Goal: Task Accomplishment & Management: Use online tool/utility

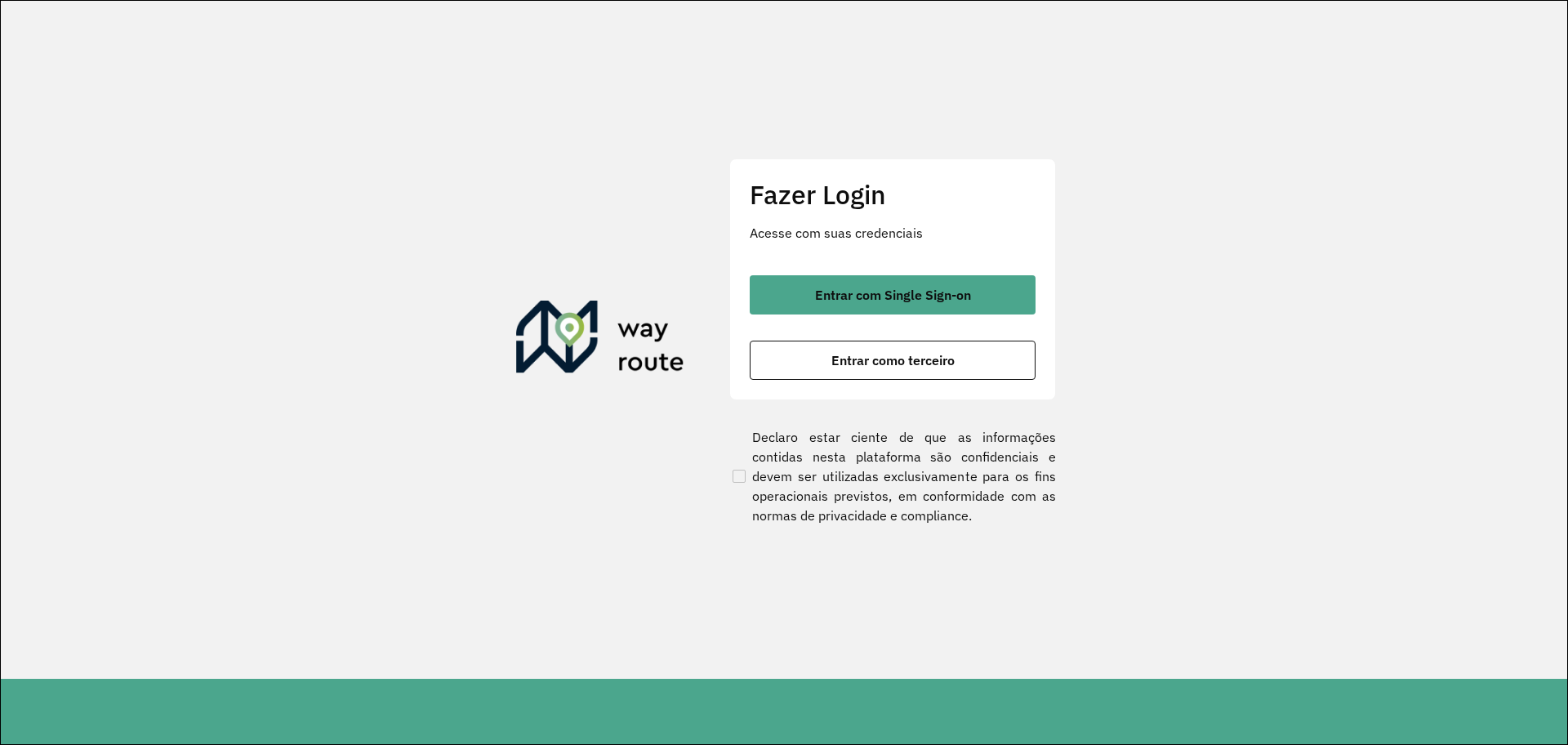
click at [914, 271] on div "Fazer Login Acesse com suas credenciais Entrar com Single Sign-on Entrar como t…" at bounding box center [892, 279] width 327 height 242
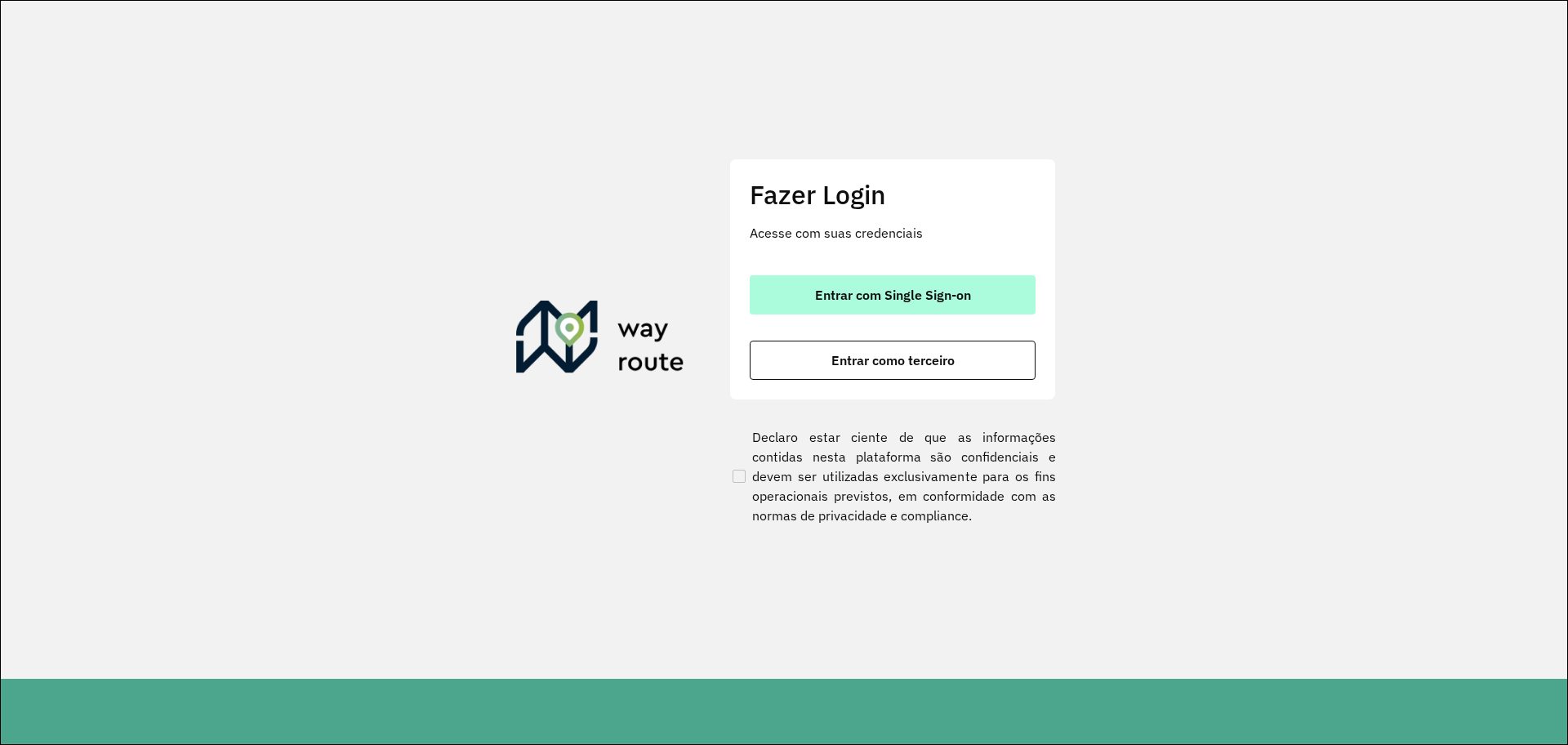
click at [898, 298] on span "Entrar com Single Sign-on" at bounding box center [893, 295] width 156 height 13
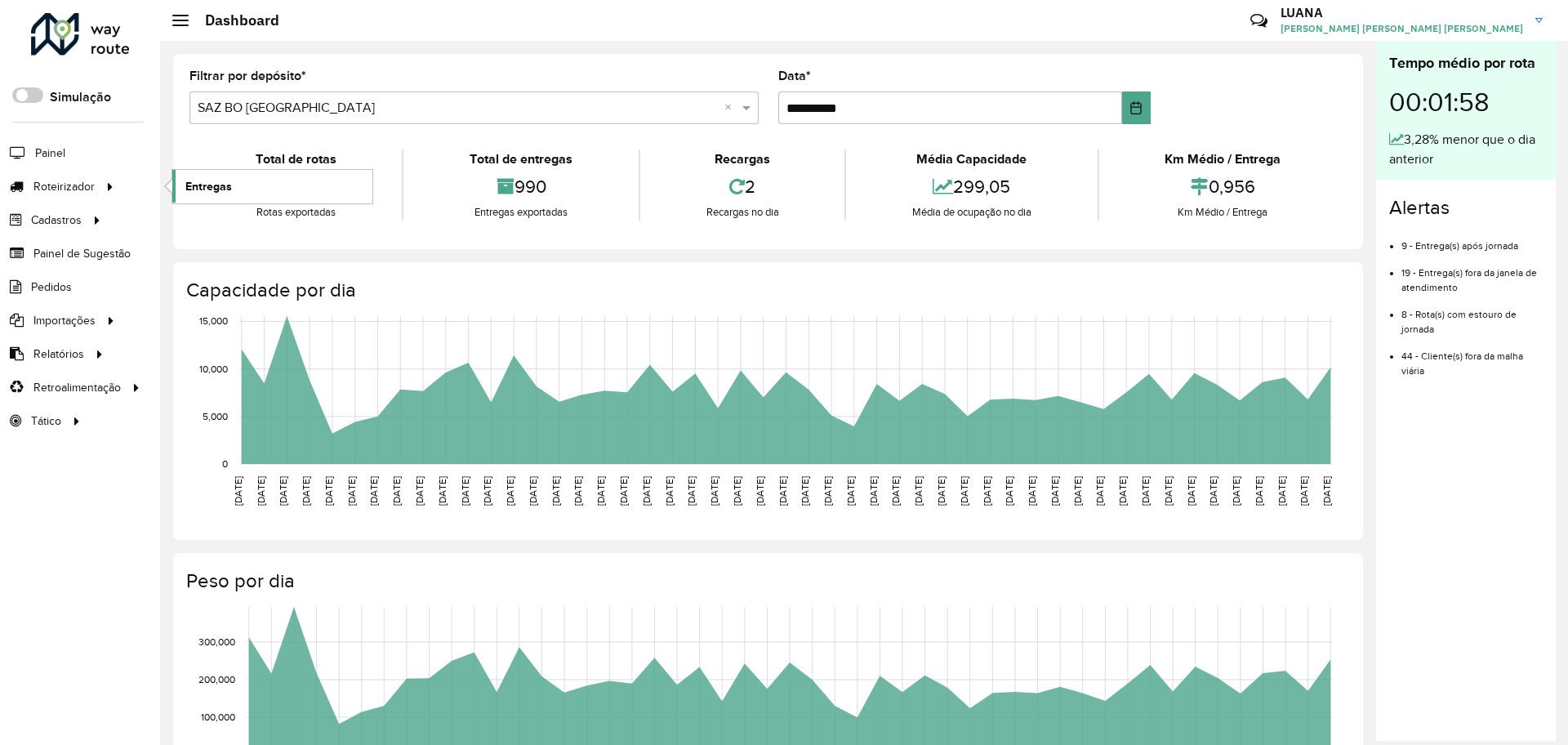
click at [252, 191] on link "Entregas" at bounding box center [272, 186] width 200 height 33
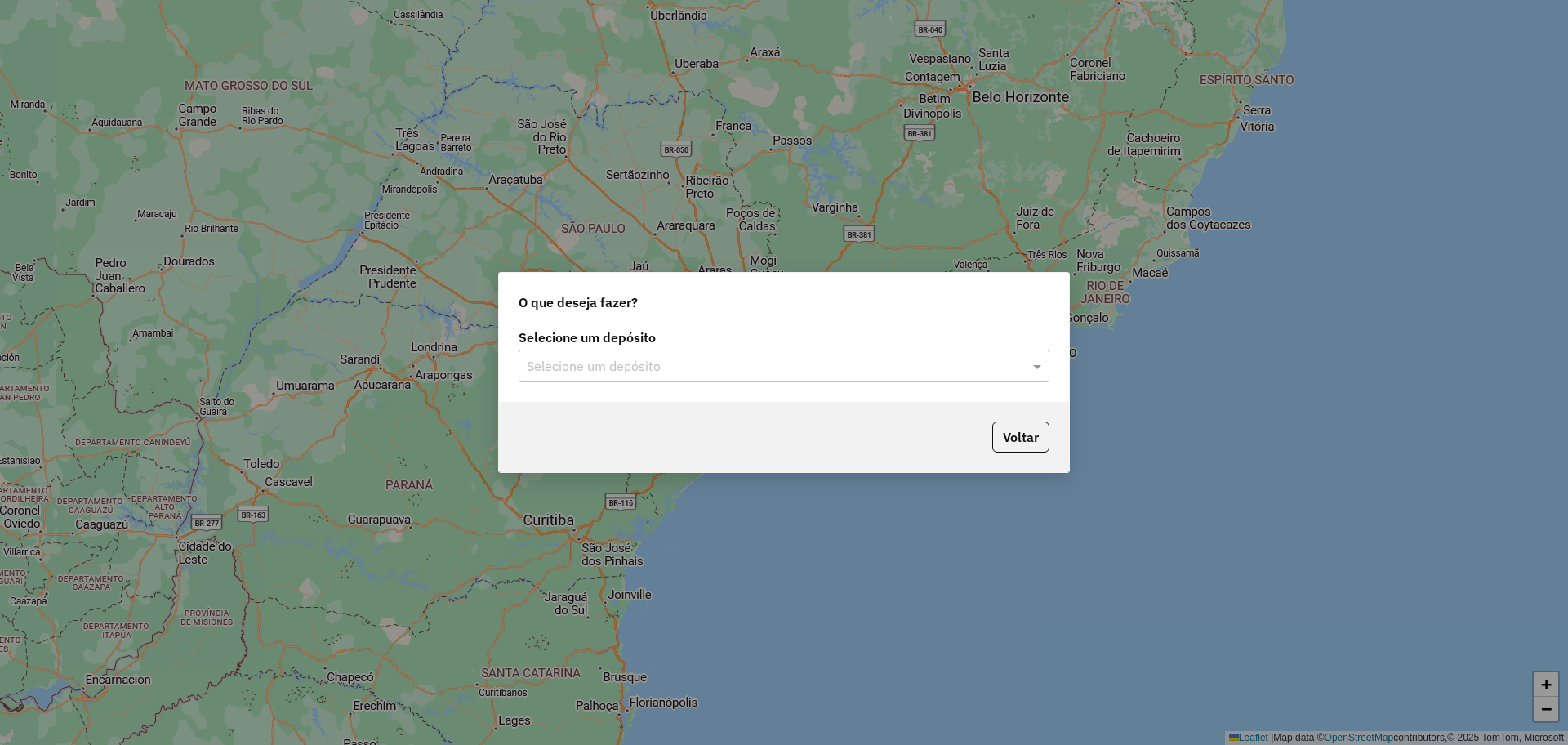
click at [722, 353] on div "Selecione um depósito" at bounding box center [783, 367] width 530 height 33
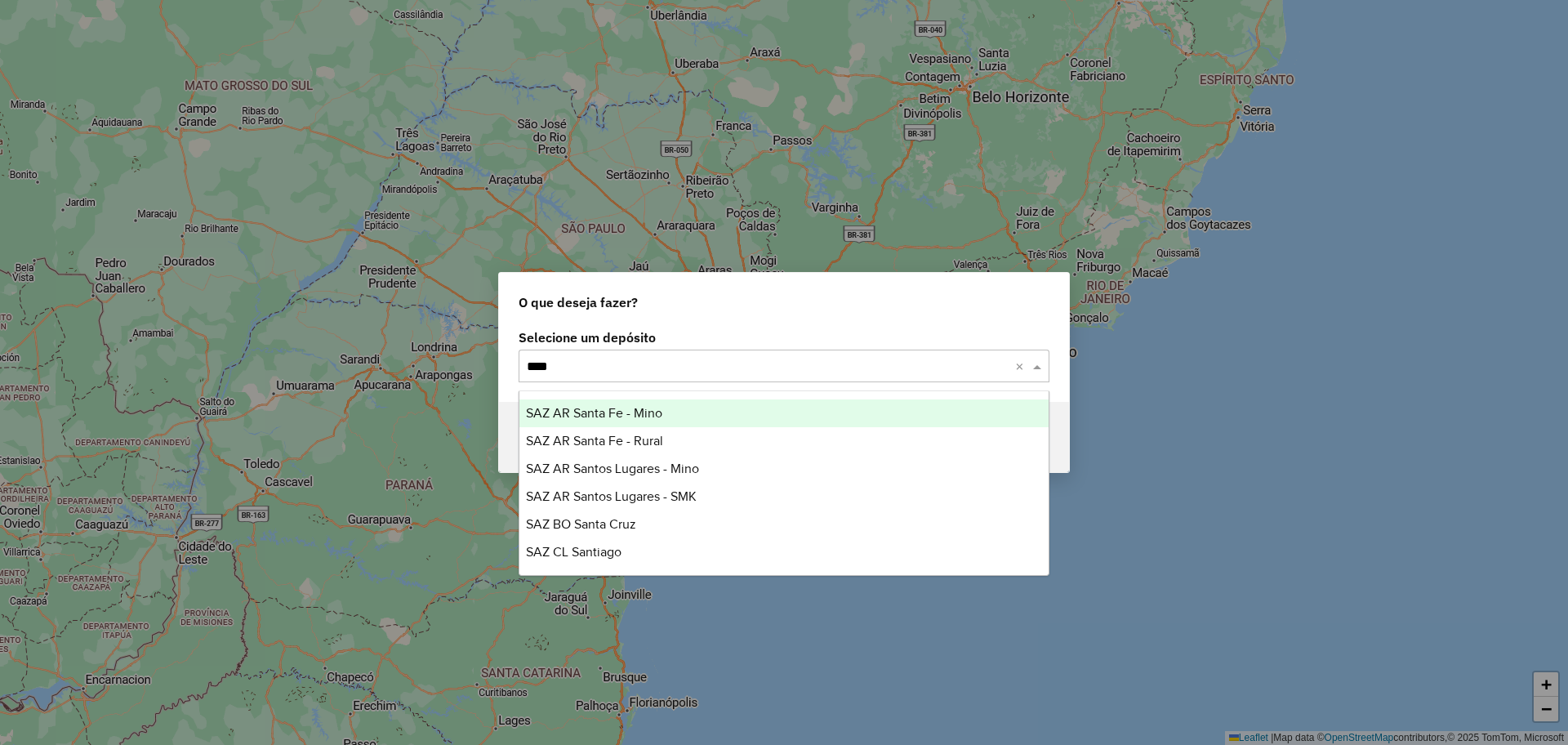
type input "*****"
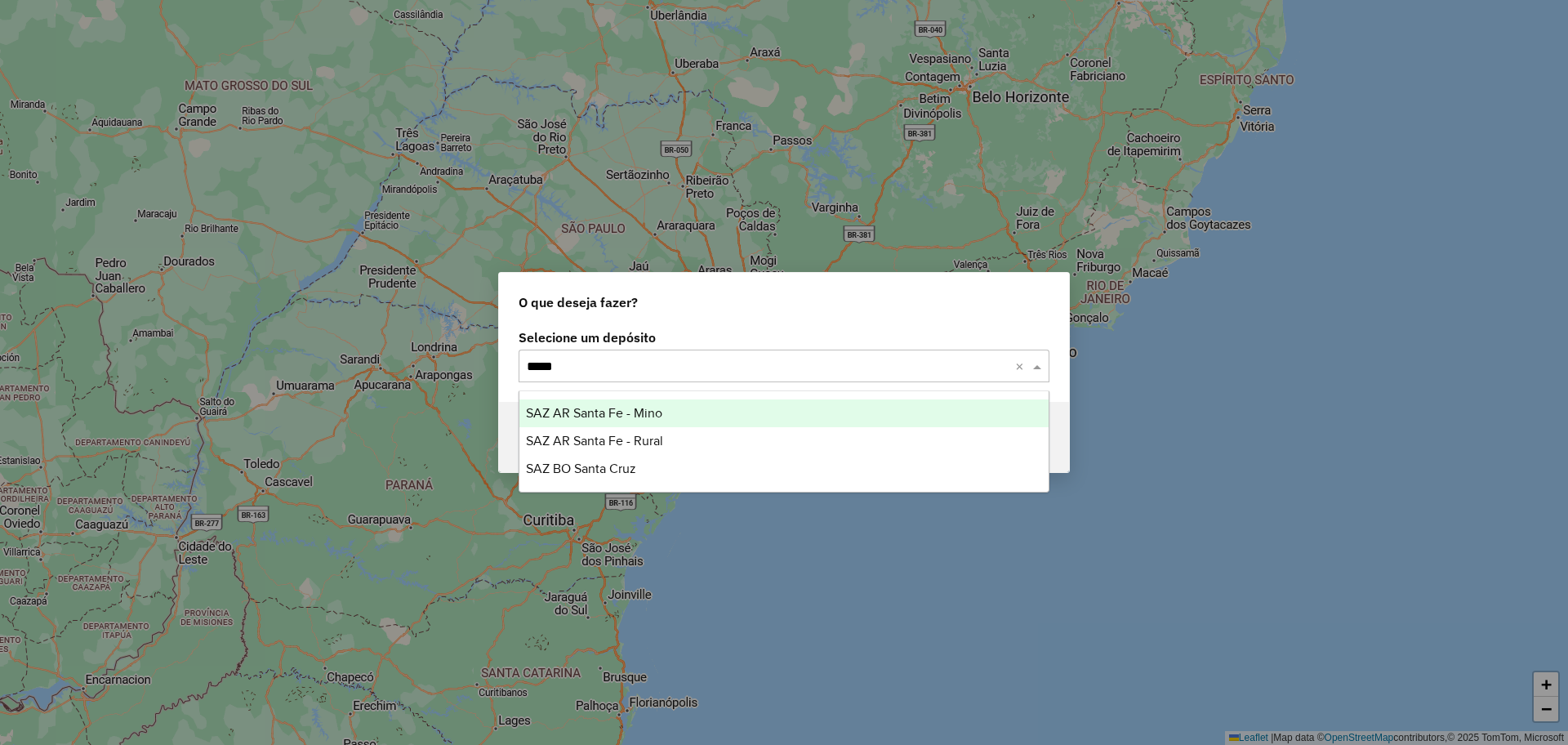
click at [729, 408] on div "SAZ AR Santa Fe - Mino" at bounding box center [784, 413] width 529 height 27
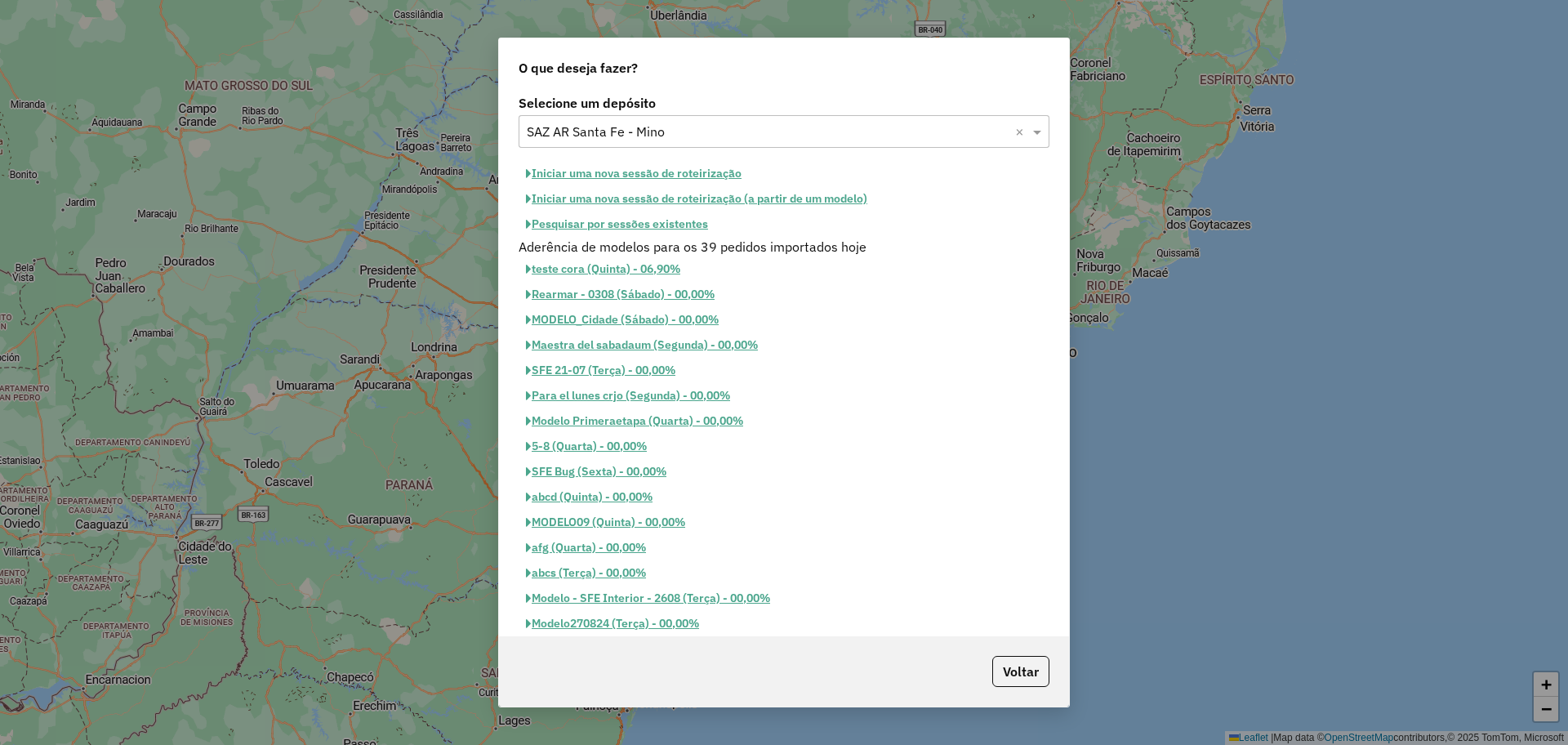
click at [640, 170] on button "Iniciar uma nova sessão de roteirização" at bounding box center [633, 174] width 230 height 26
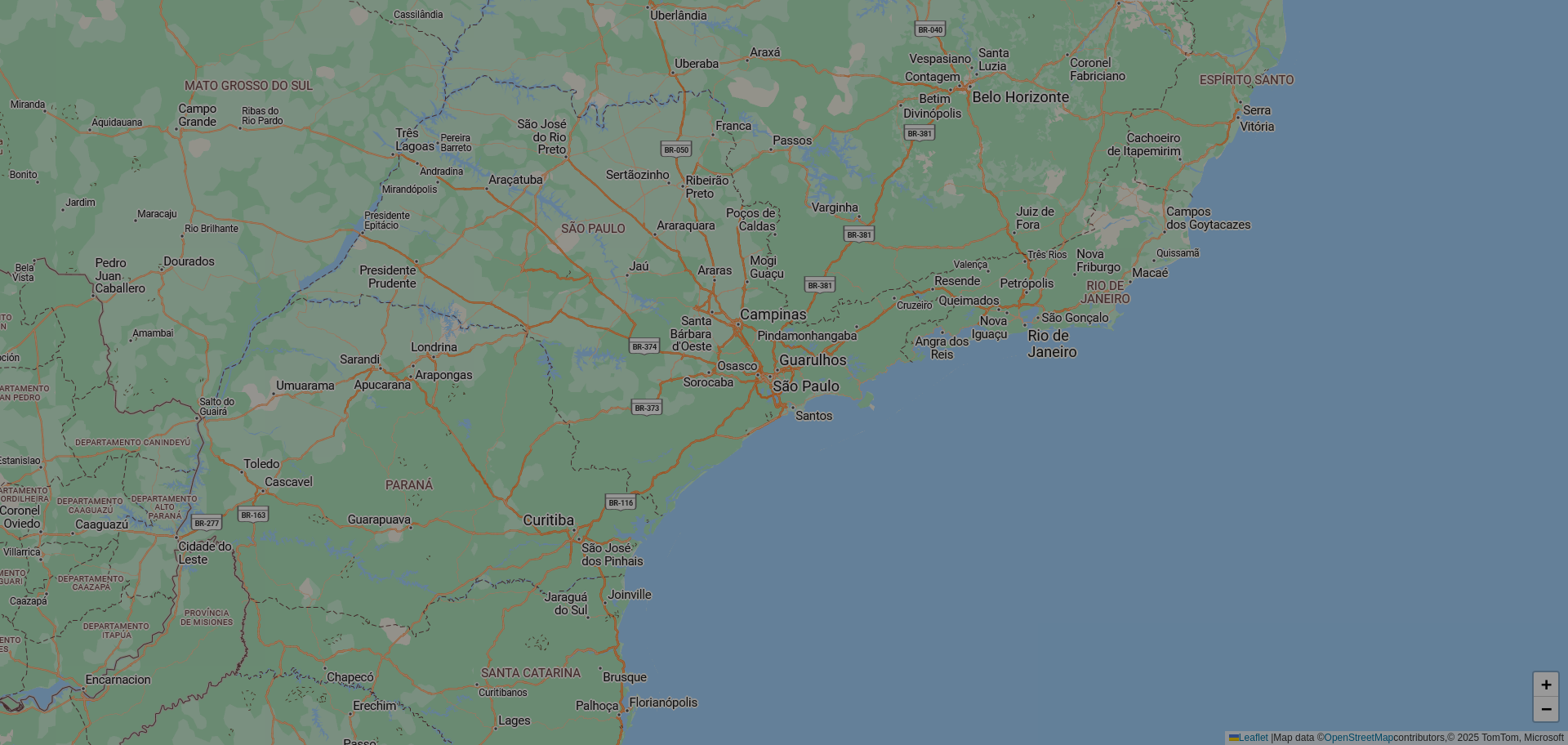
select select "*"
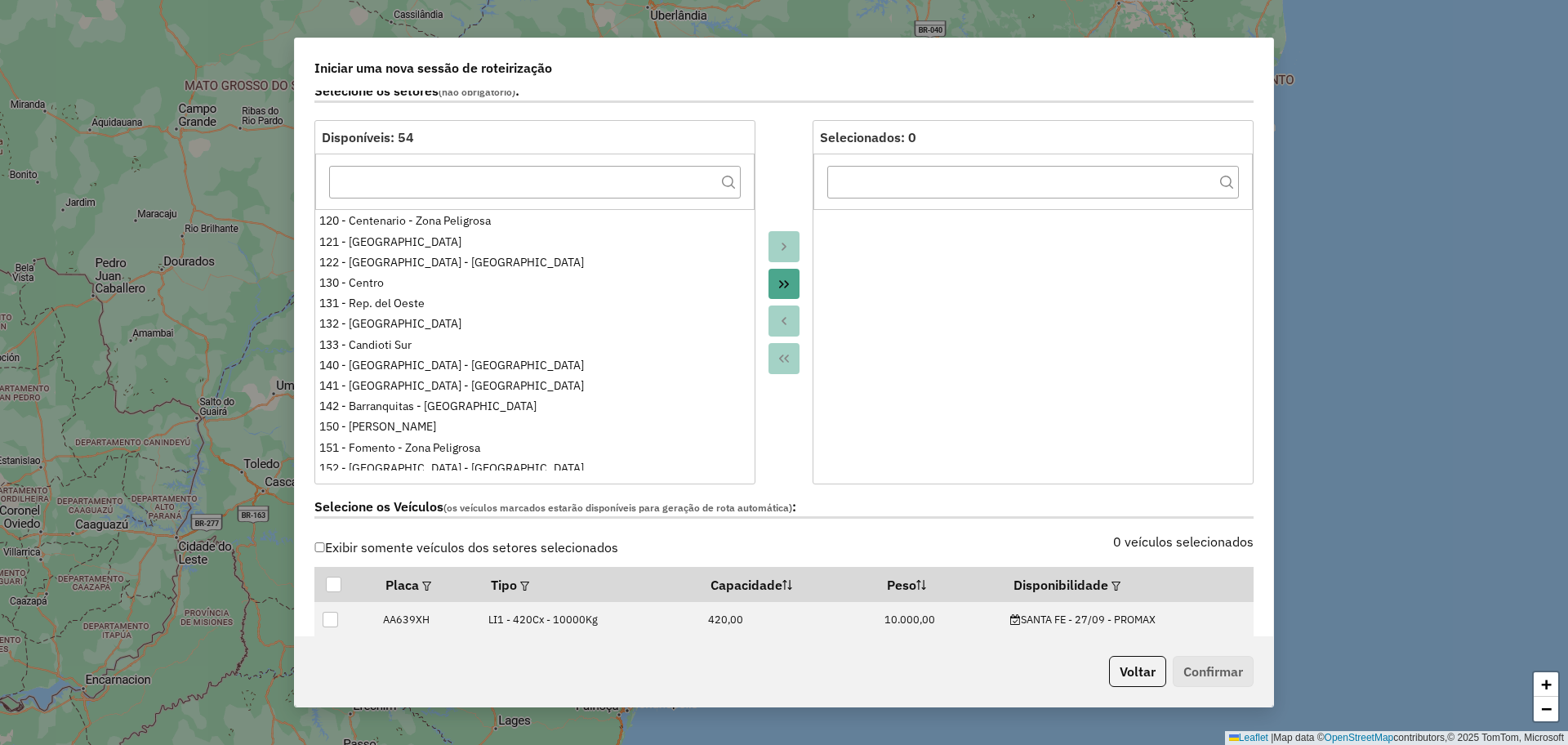
scroll to position [204, 0]
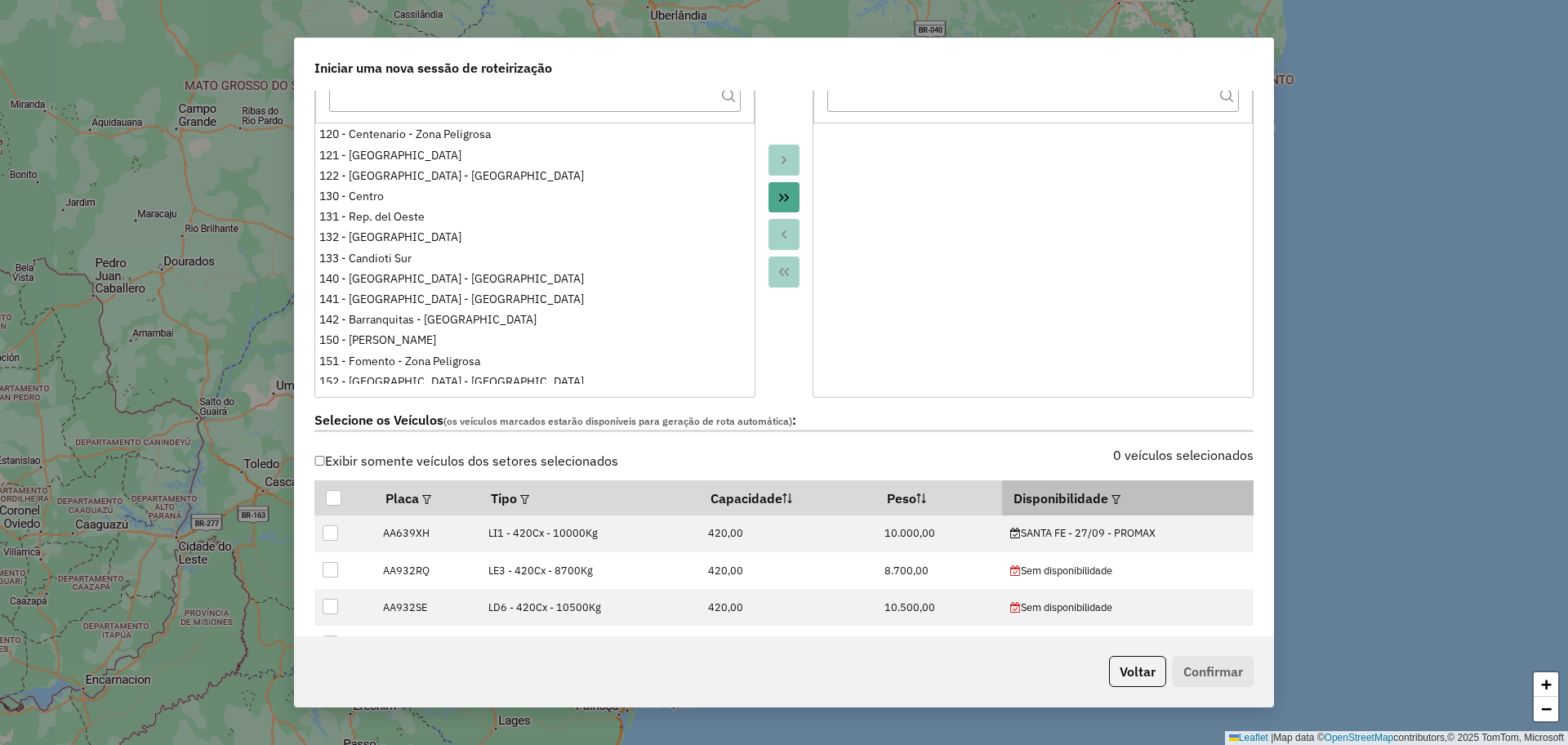
click at [1095, 496] on th "Disponibilidade" at bounding box center [1127, 497] width 252 height 34
click at [1111, 496] on em at bounding box center [1116, 499] width 9 height 9
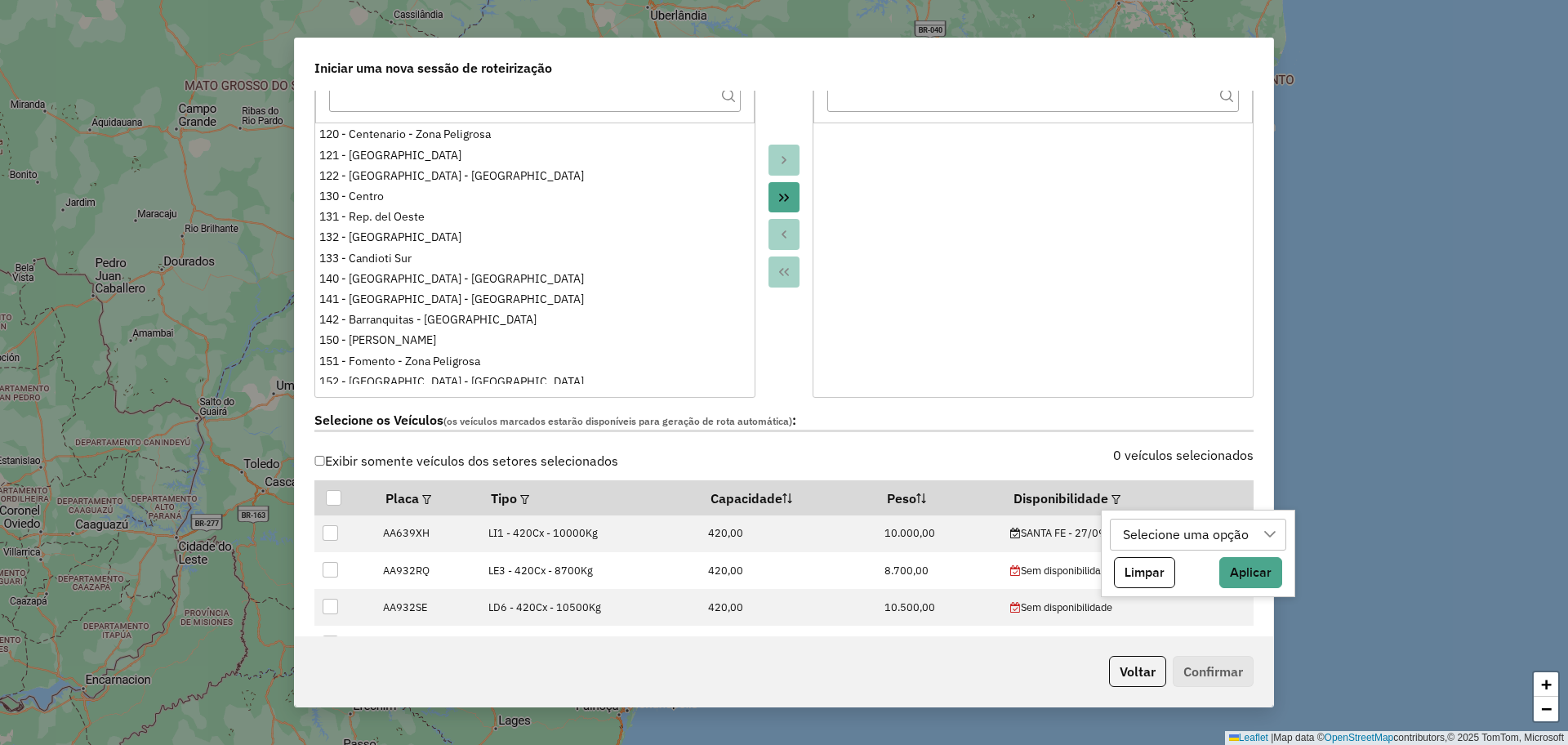
click at [1163, 531] on div "Selecione uma opção" at bounding box center [1186, 535] width 137 height 31
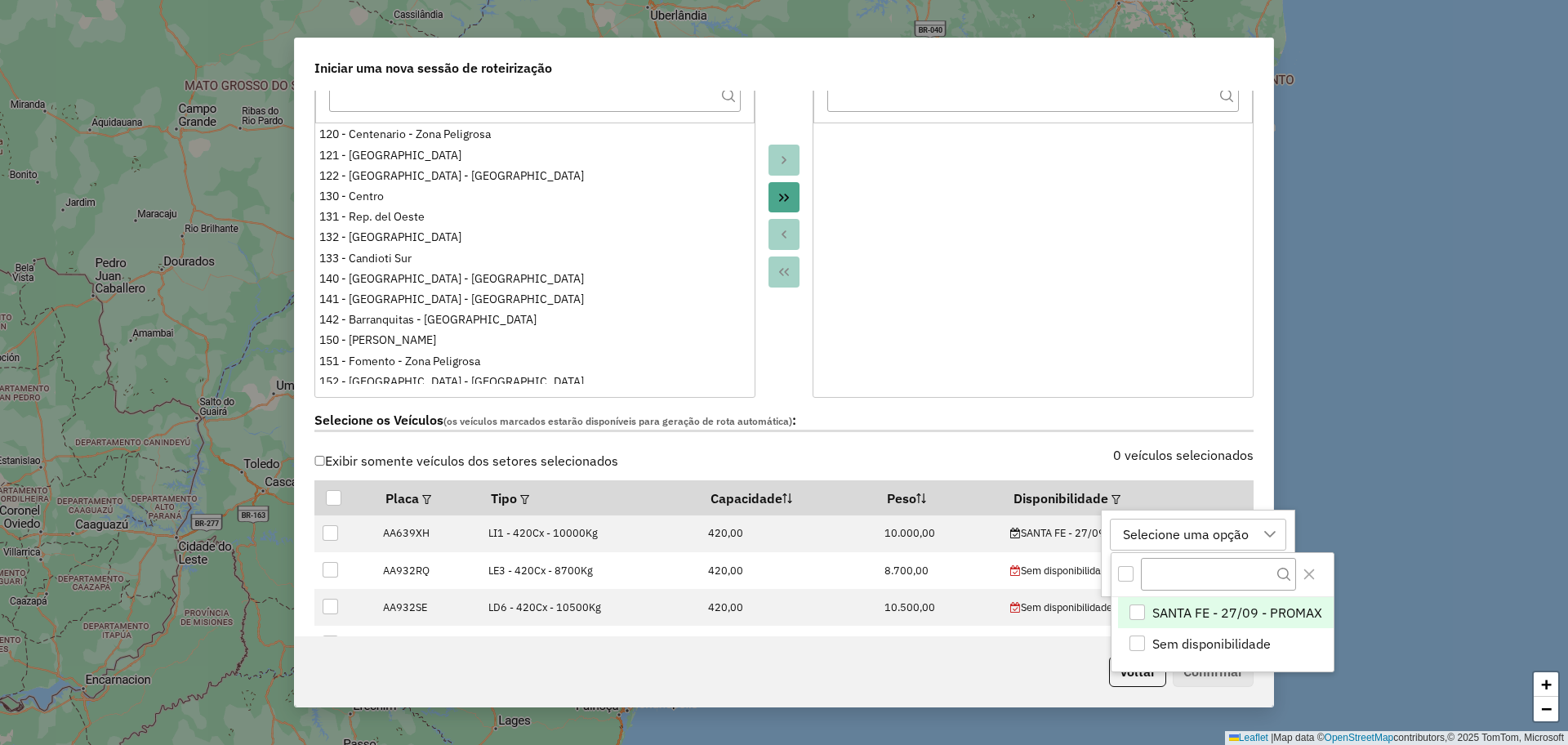
click at [1215, 617] on span "SANTA FE - 27/09 - PROMAX" at bounding box center [1236, 612] width 169 height 19
click at [1314, 575] on icon "Close" at bounding box center [1309, 575] width 13 height 13
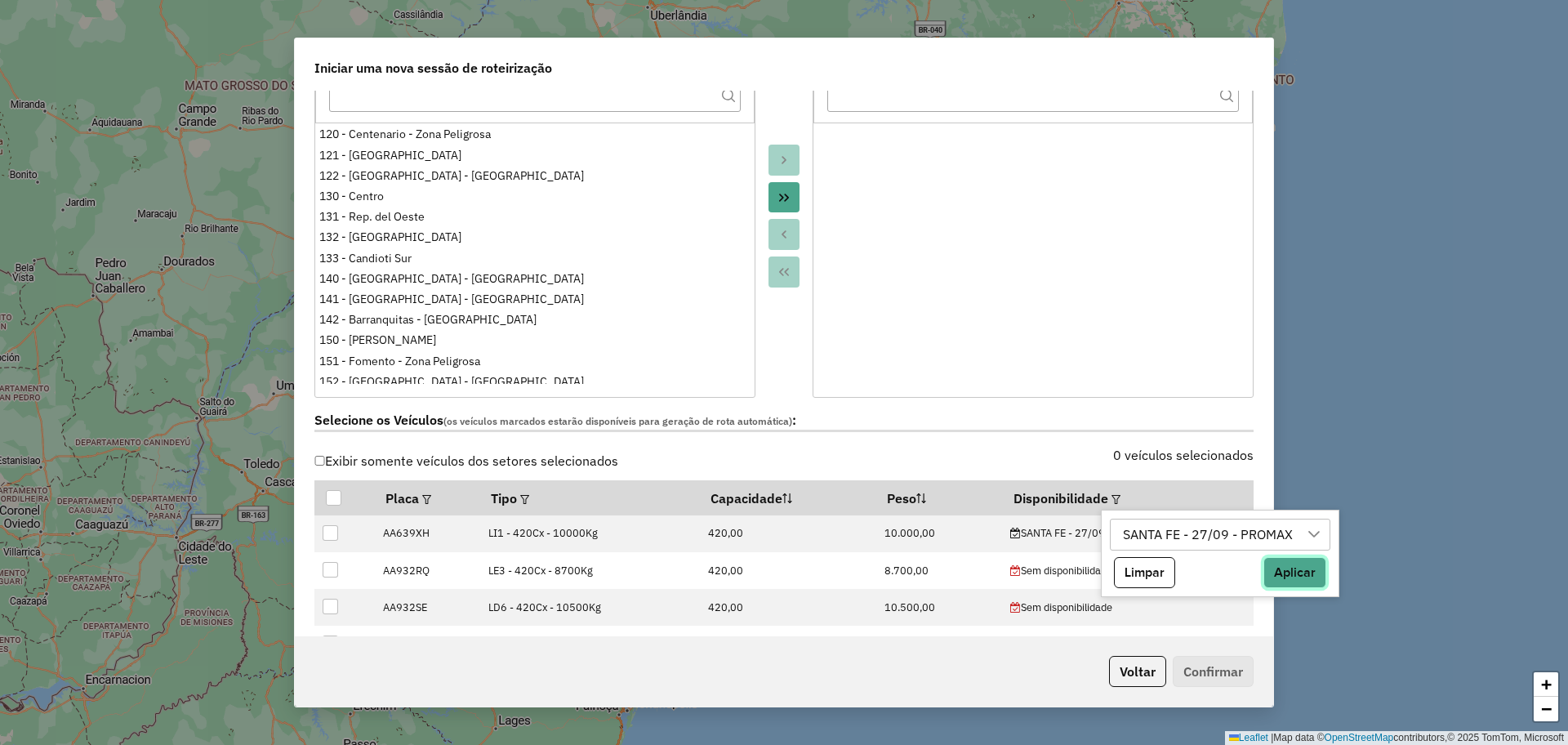
click at [1287, 569] on button "Aplicar" at bounding box center [1294, 573] width 63 height 31
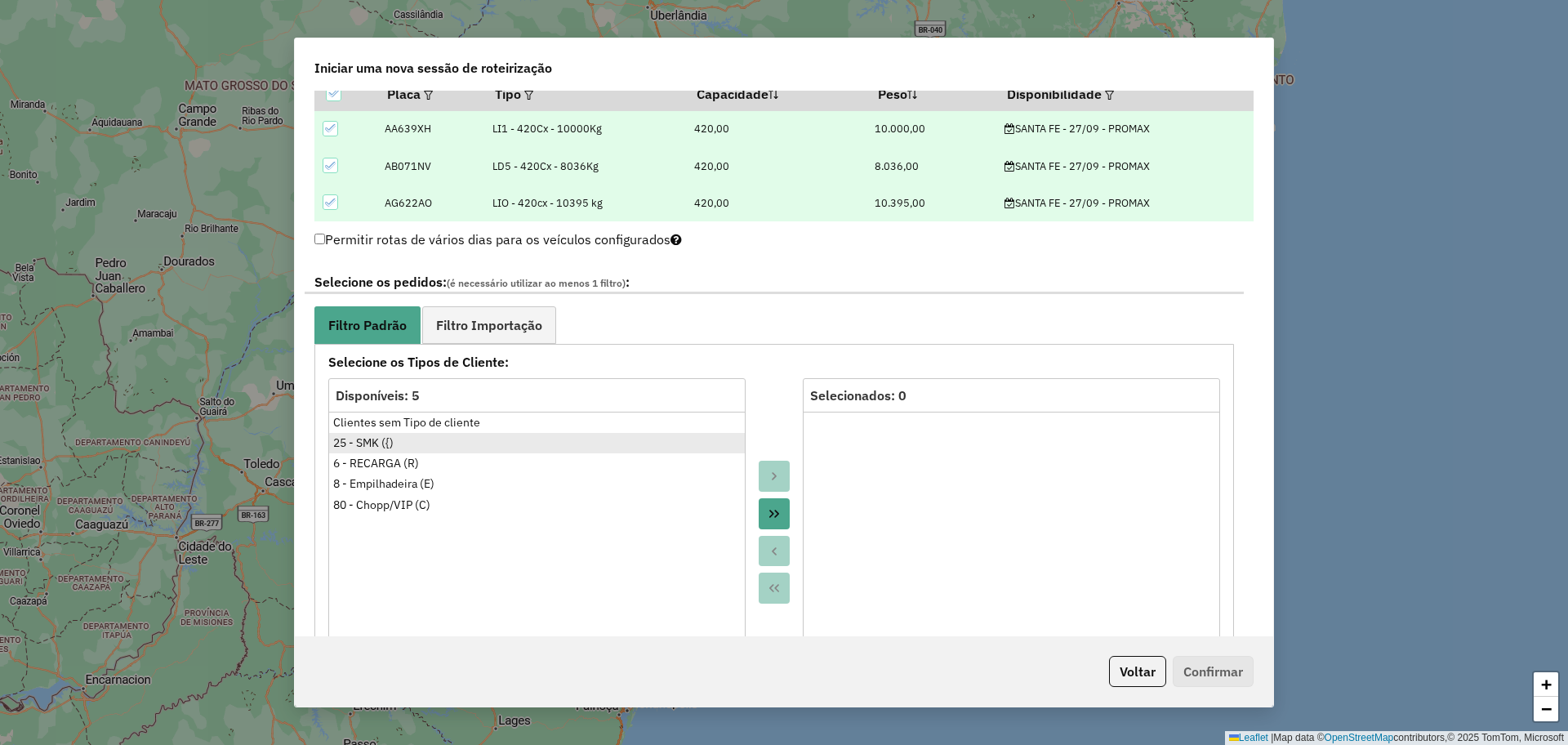
scroll to position [613, 0]
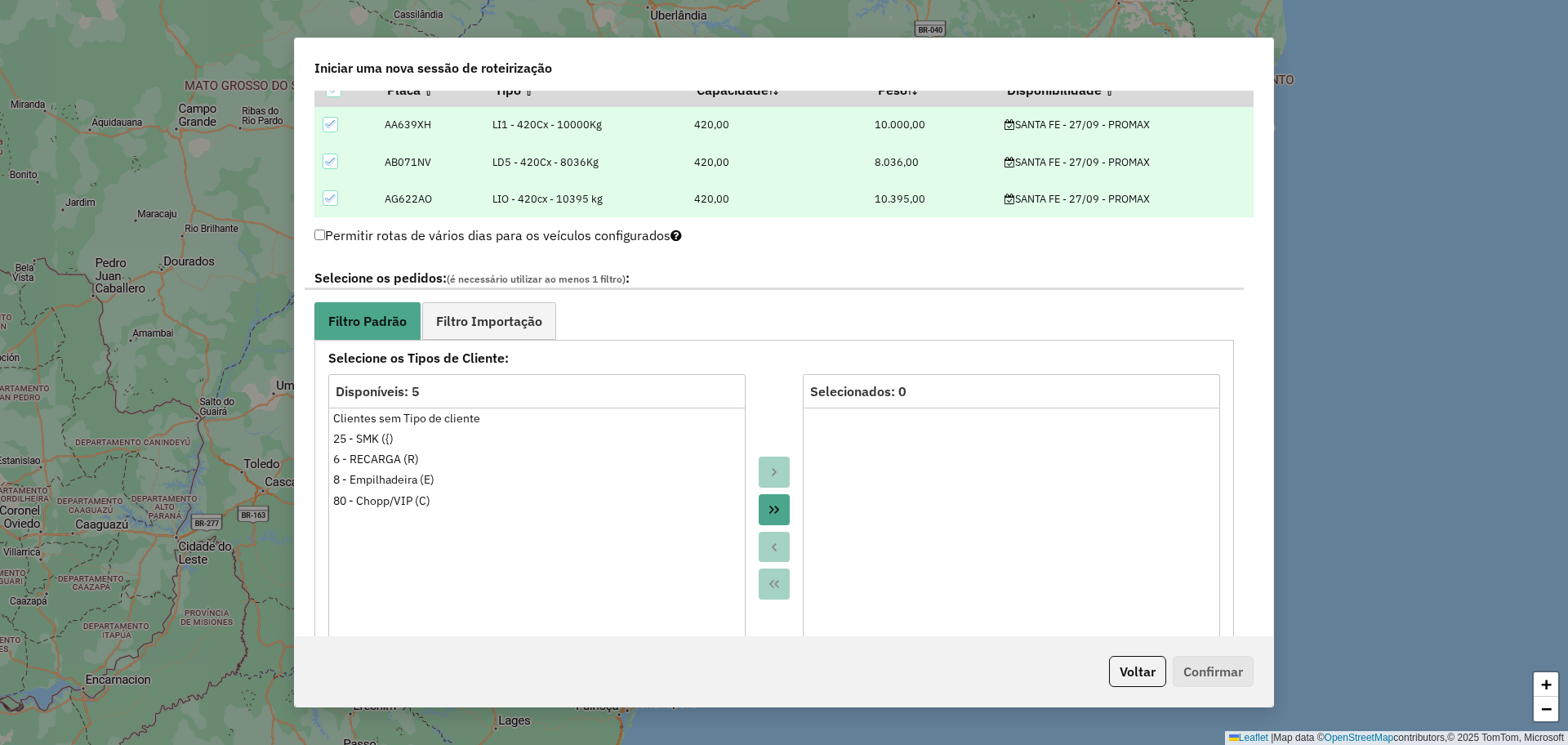
click at [506, 340] on div "**********" at bounding box center [774, 643] width 920 height 607
click at [498, 322] on span "Filtro Importação" at bounding box center [489, 321] width 106 height 13
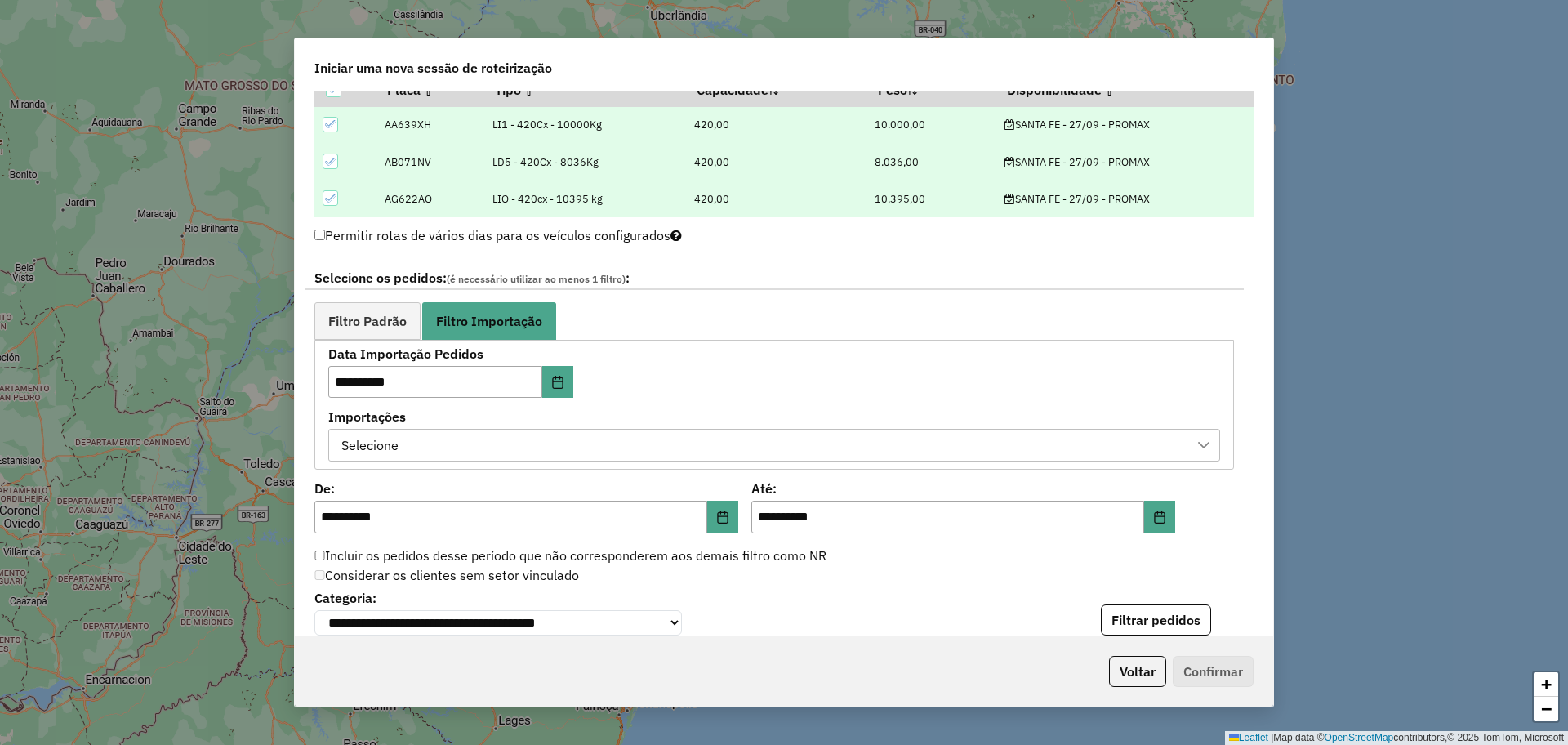
click at [664, 437] on div "Selecione" at bounding box center [761, 445] width 853 height 31
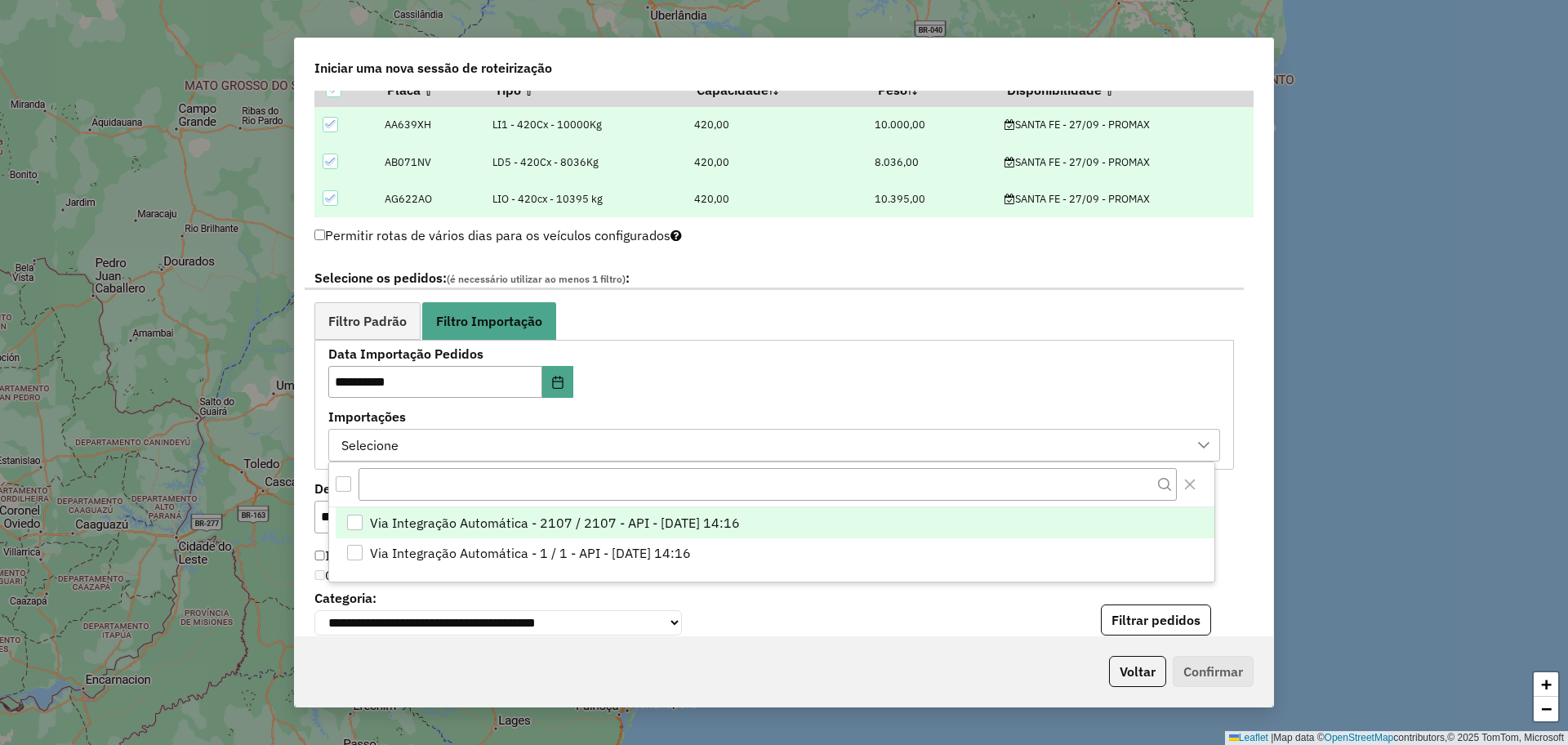
click at [353, 516] on div "Via Integração Automática - 2107 / 2107 - API - 26/09/2025 14:16" at bounding box center [354, 522] width 16 height 16
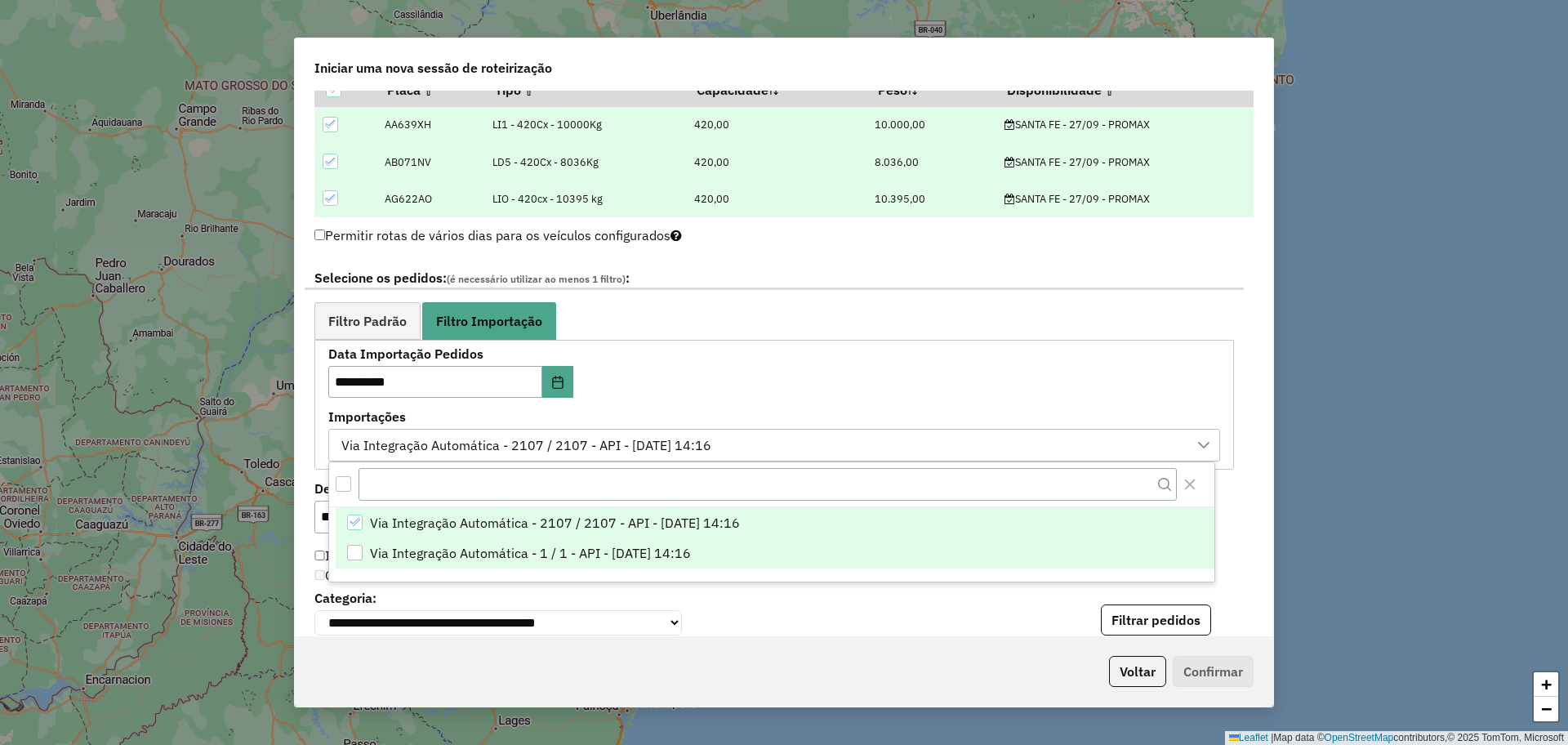
click at [351, 547] on div "Via Integração Automática - 1 / 1 - API - 26/09/2025 14:16" at bounding box center [354, 553] width 16 height 16
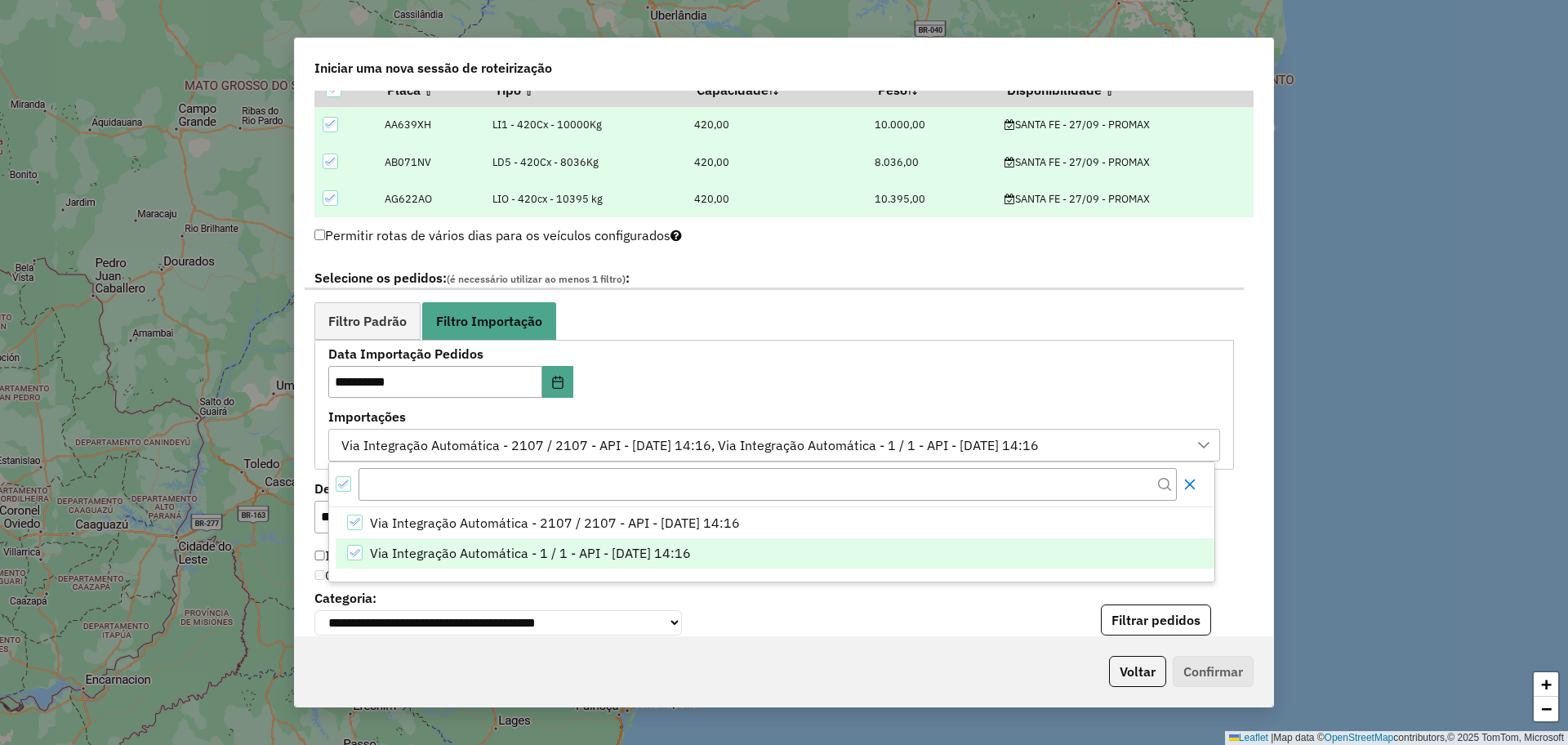
click at [1198, 488] on button "Close" at bounding box center [1190, 484] width 27 height 27
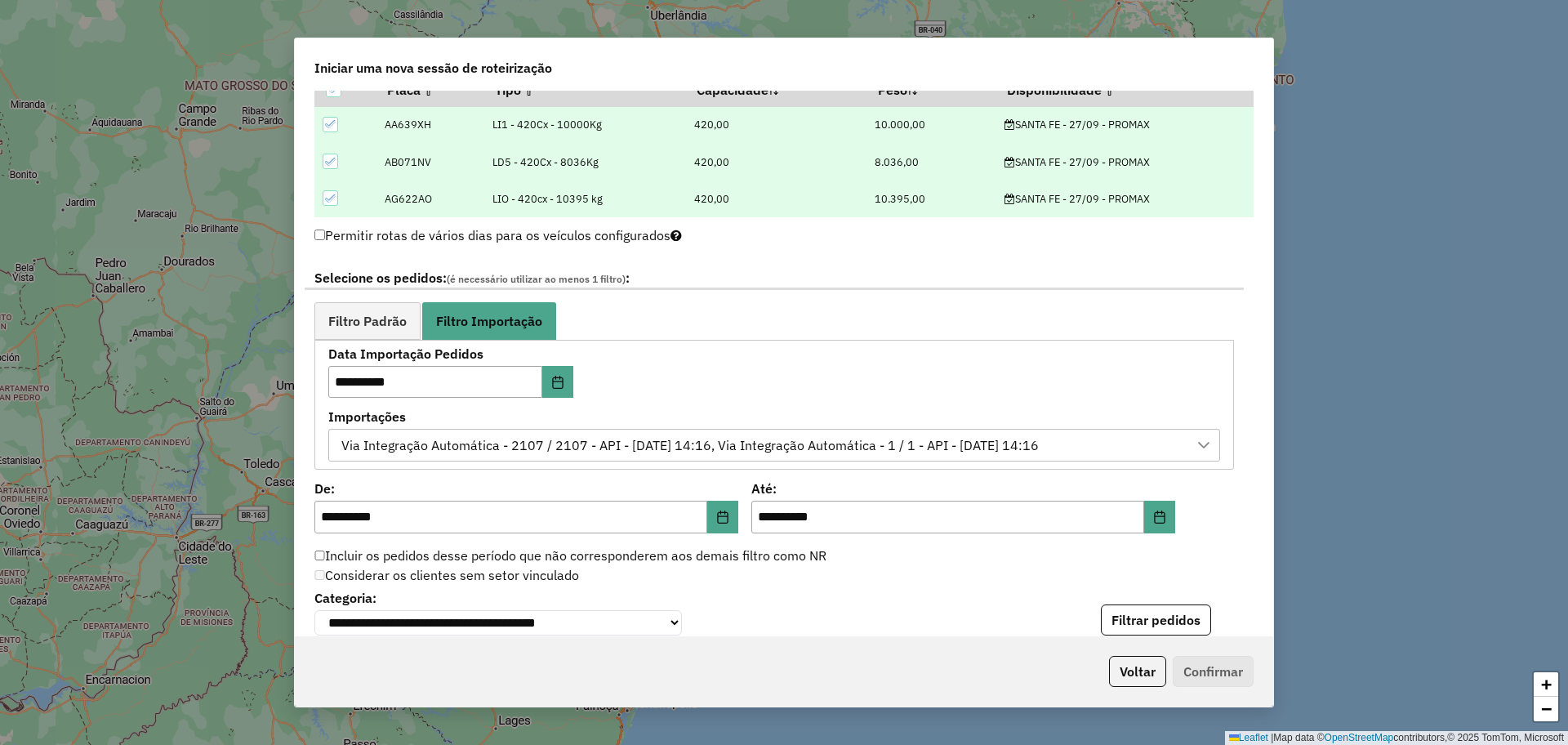
scroll to position [817, 0]
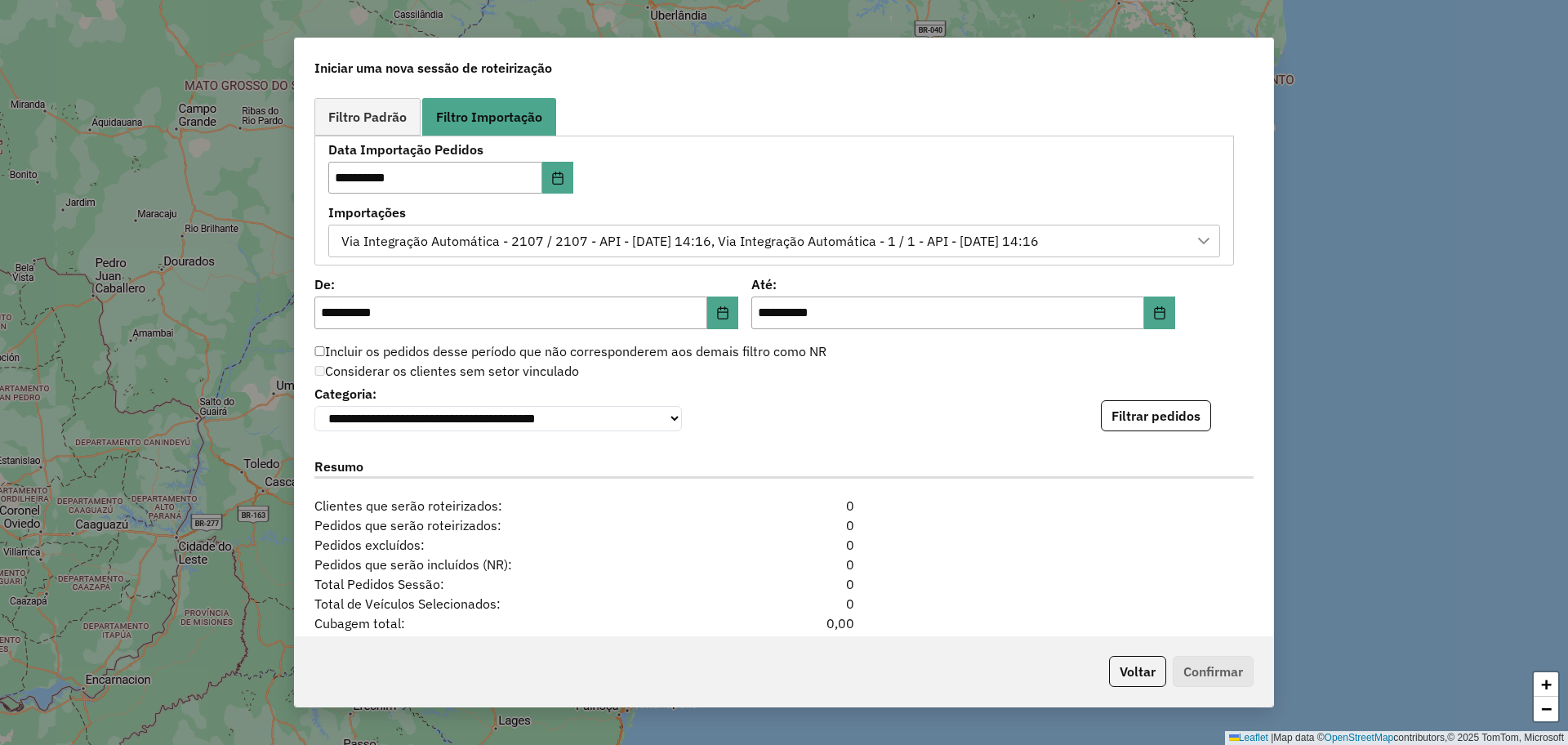
click at [1138, 440] on div "**********" at bounding box center [784, 364] width 978 height 546
click at [1149, 427] on button "Filtrar pedidos" at bounding box center [1156, 416] width 110 height 31
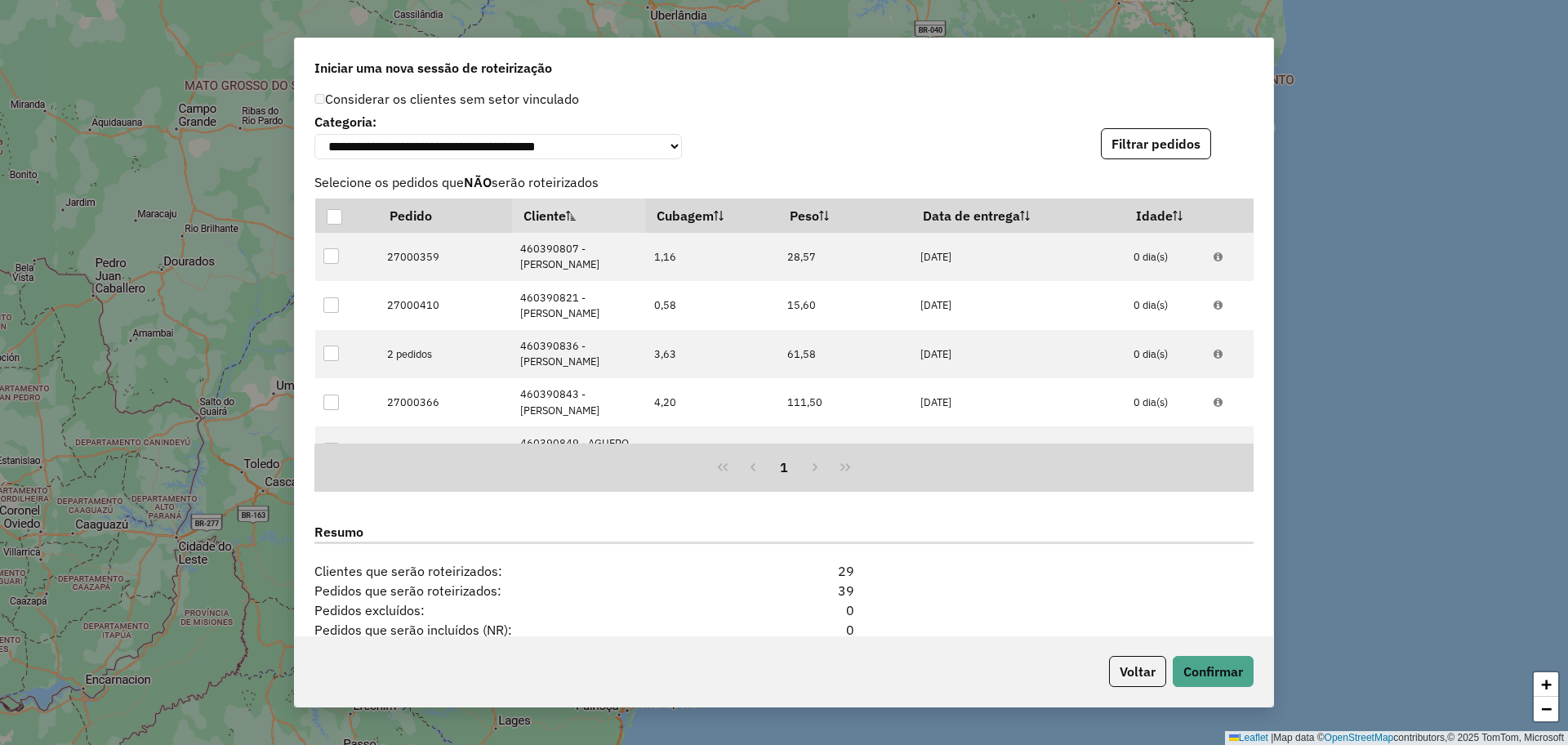
scroll to position [1307, 0]
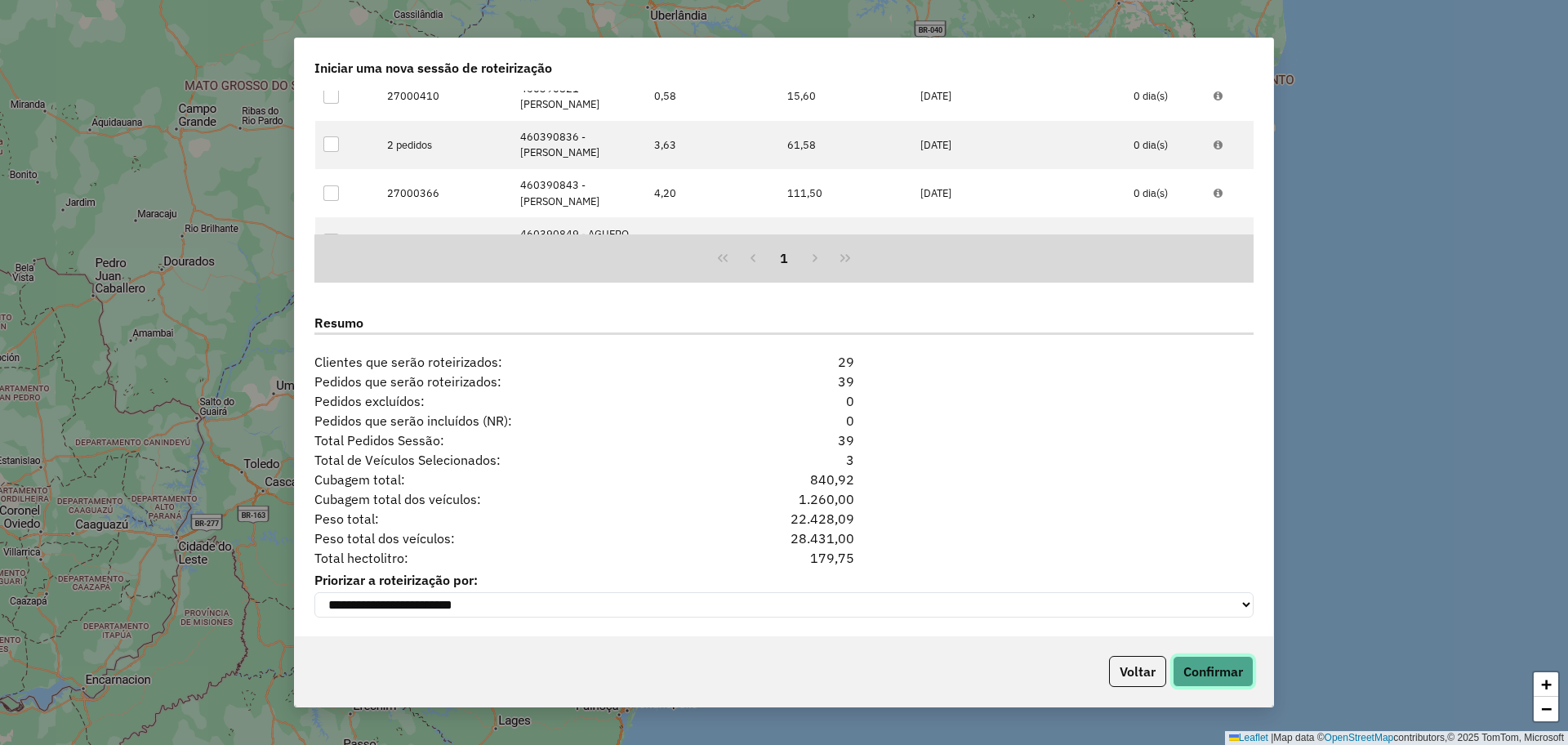
click at [1242, 660] on button "Confirmar" at bounding box center [1213, 672] width 81 height 31
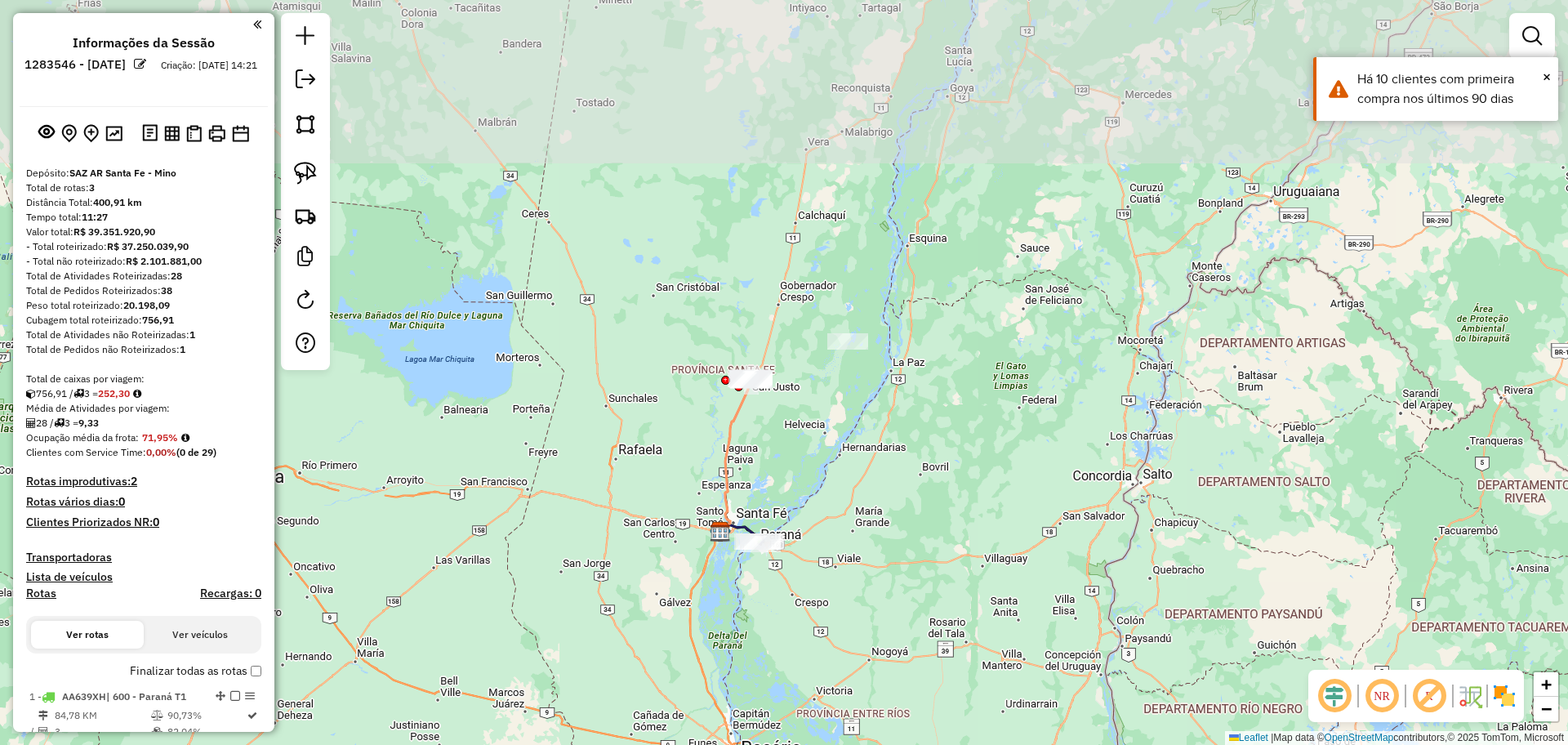
drag, startPoint x: 888, startPoint y: 228, endPoint x: 755, endPoint y: 499, distance: 301.9
click at [755, 499] on div "Janela de atendimento Grade de atendimento Capacidade Transportadoras Veículos …" at bounding box center [784, 372] width 1568 height 745
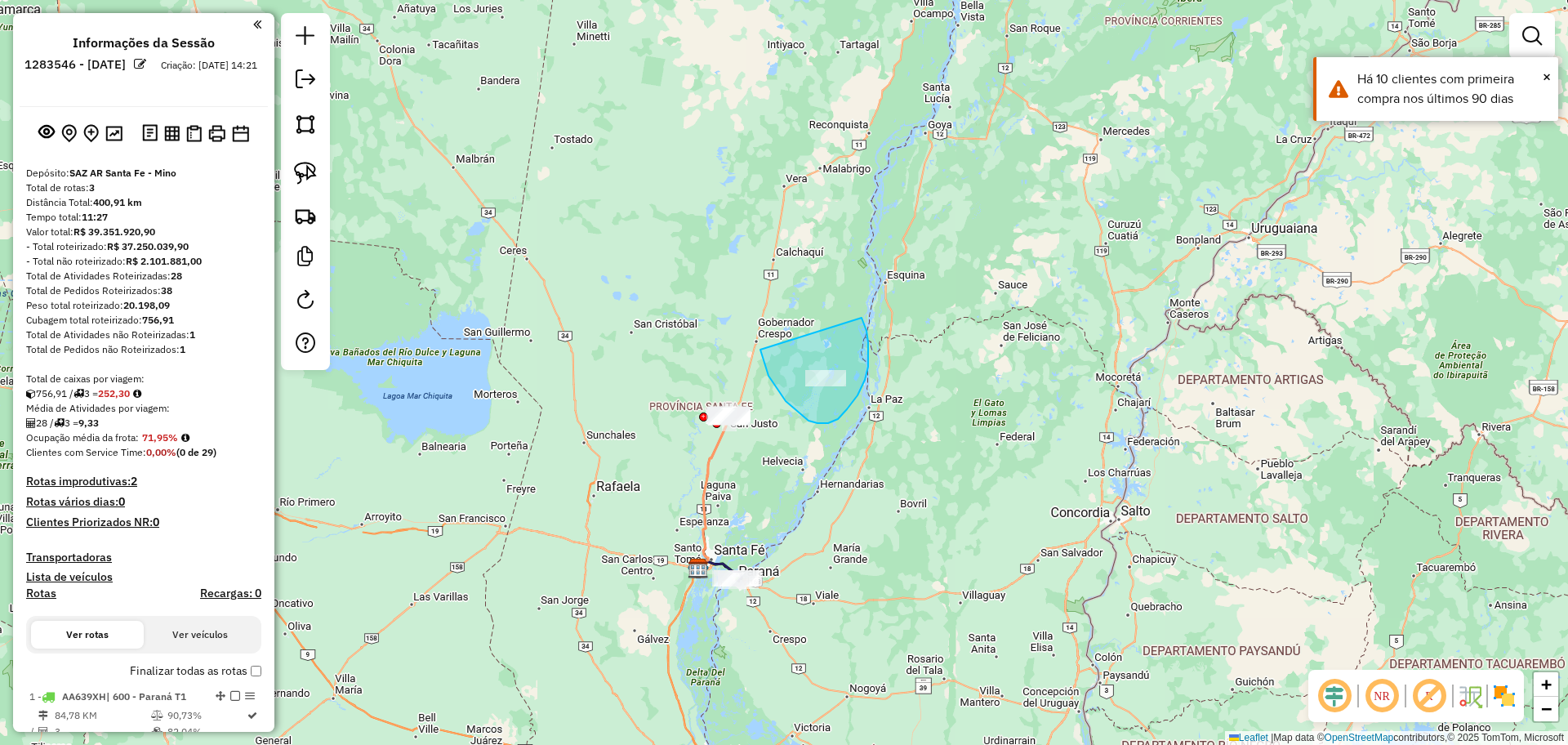
drag, startPoint x: 760, startPoint y: 350, endPoint x: 862, endPoint y: 318, distance: 106.9
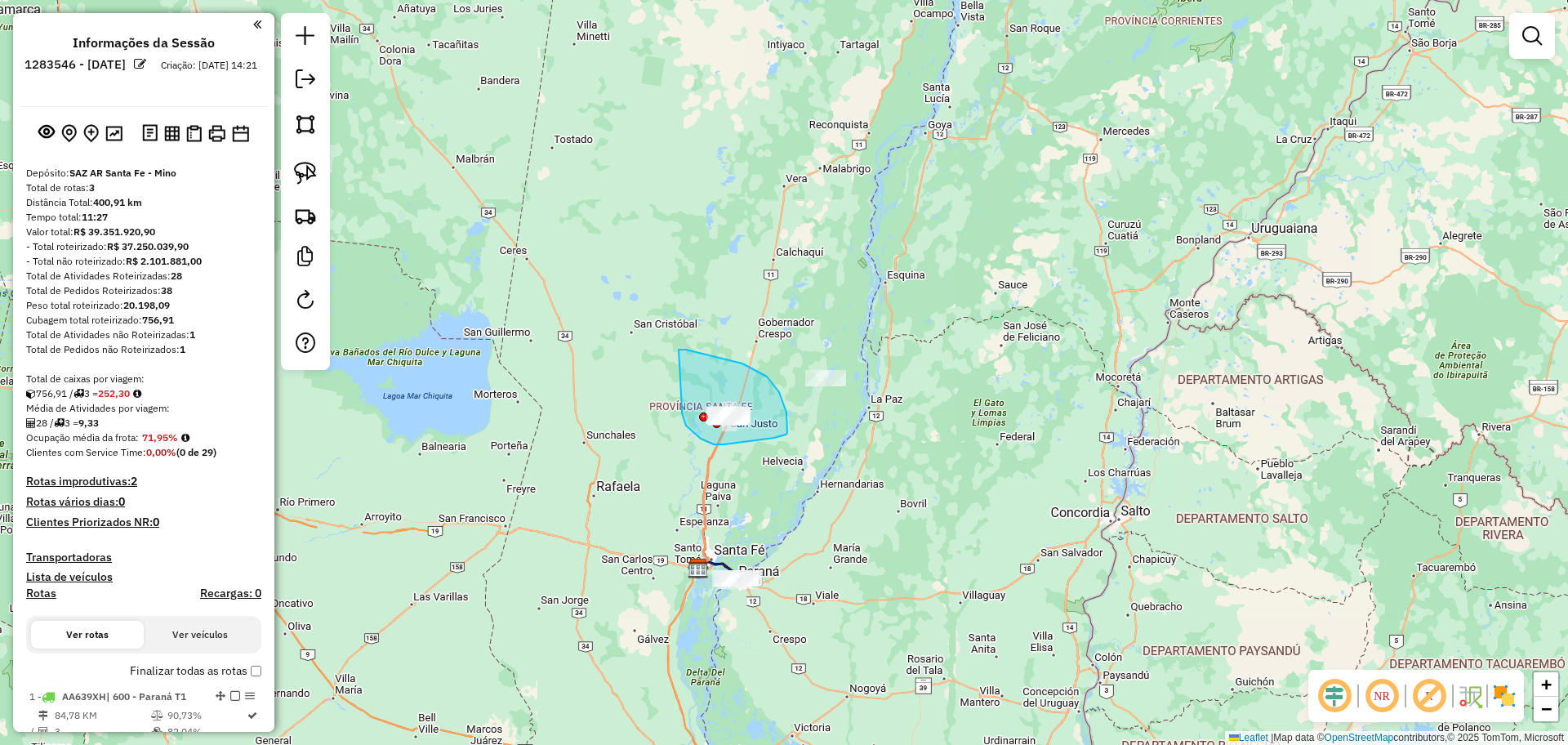
drag, startPoint x: 681, startPoint y: 413, endPoint x: 676, endPoint y: 348, distance: 65.2
click at [707, 476] on icon at bounding box center [713, 493] width 30 height 151
select select "**********"
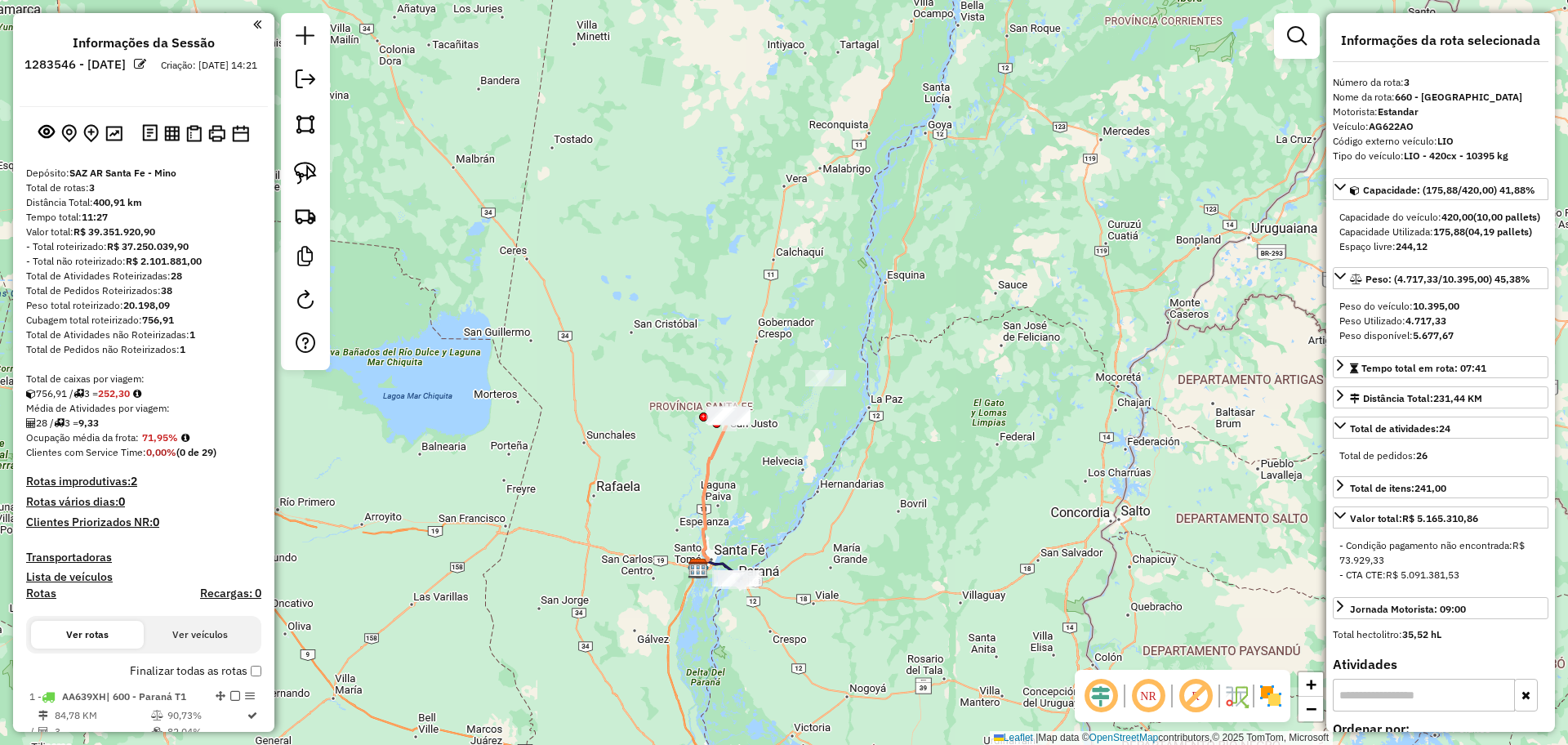
scroll to position [551, 0]
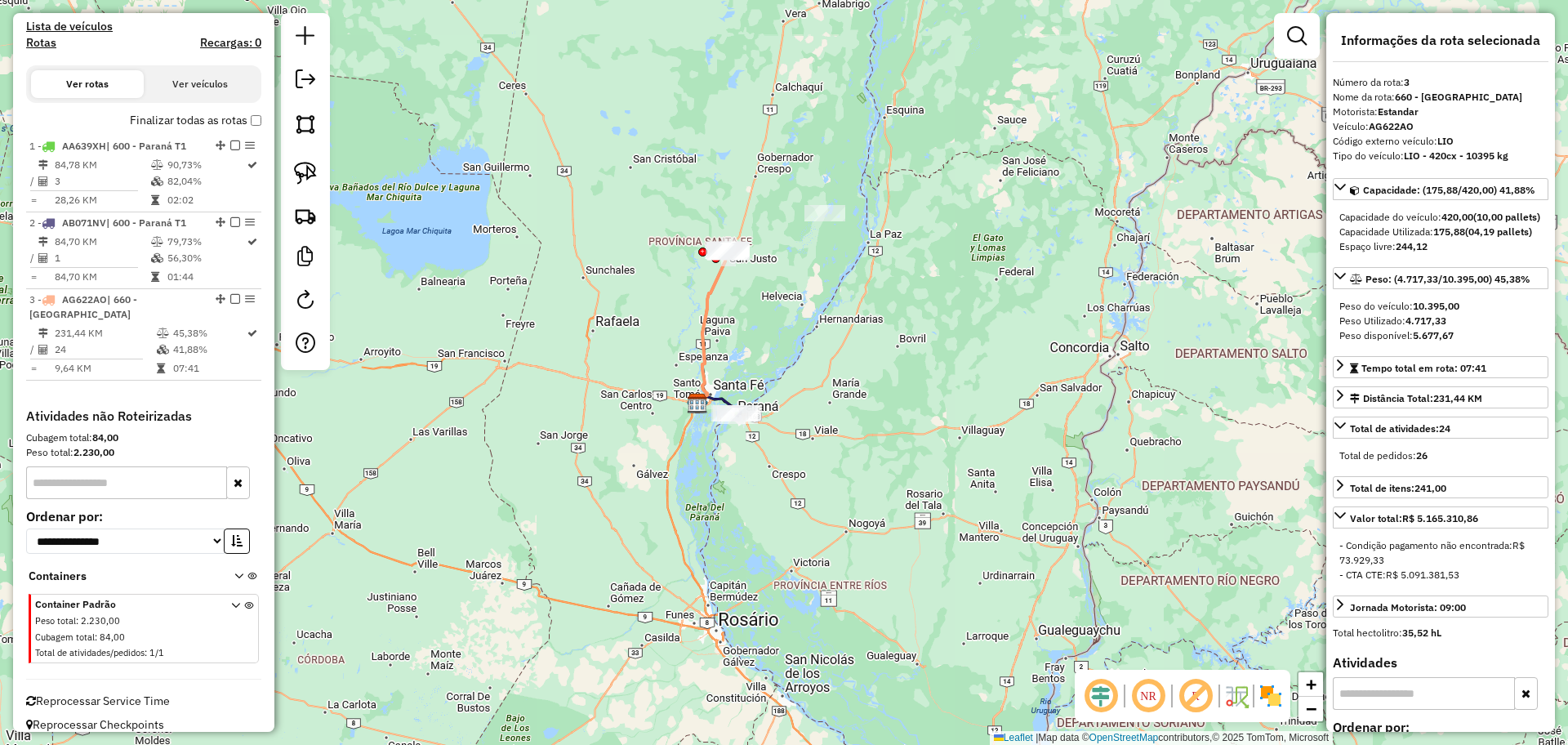
drag, startPoint x: 825, startPoint y: 554, endPoint x: 824, endPoint y: 389, distance: 165.0
click at [824, 389] on div "Janela de atendimento Grade de atendimento Capacidade Transportadoras Veículos …" at bounding box center [784, 372] width 1568 height 745
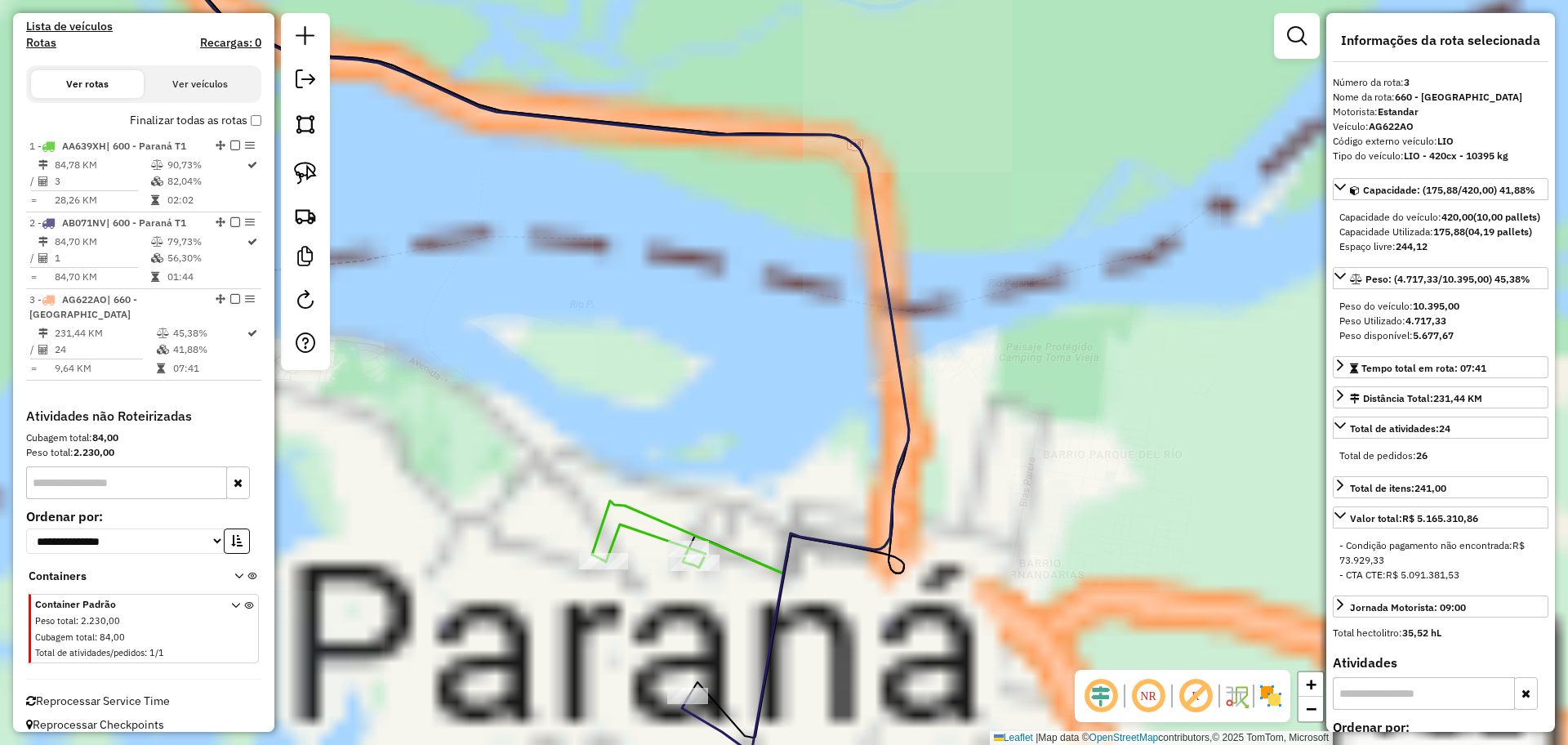
click at [743, 552] on icon at bounding box center [522, 249] width 773 height 648
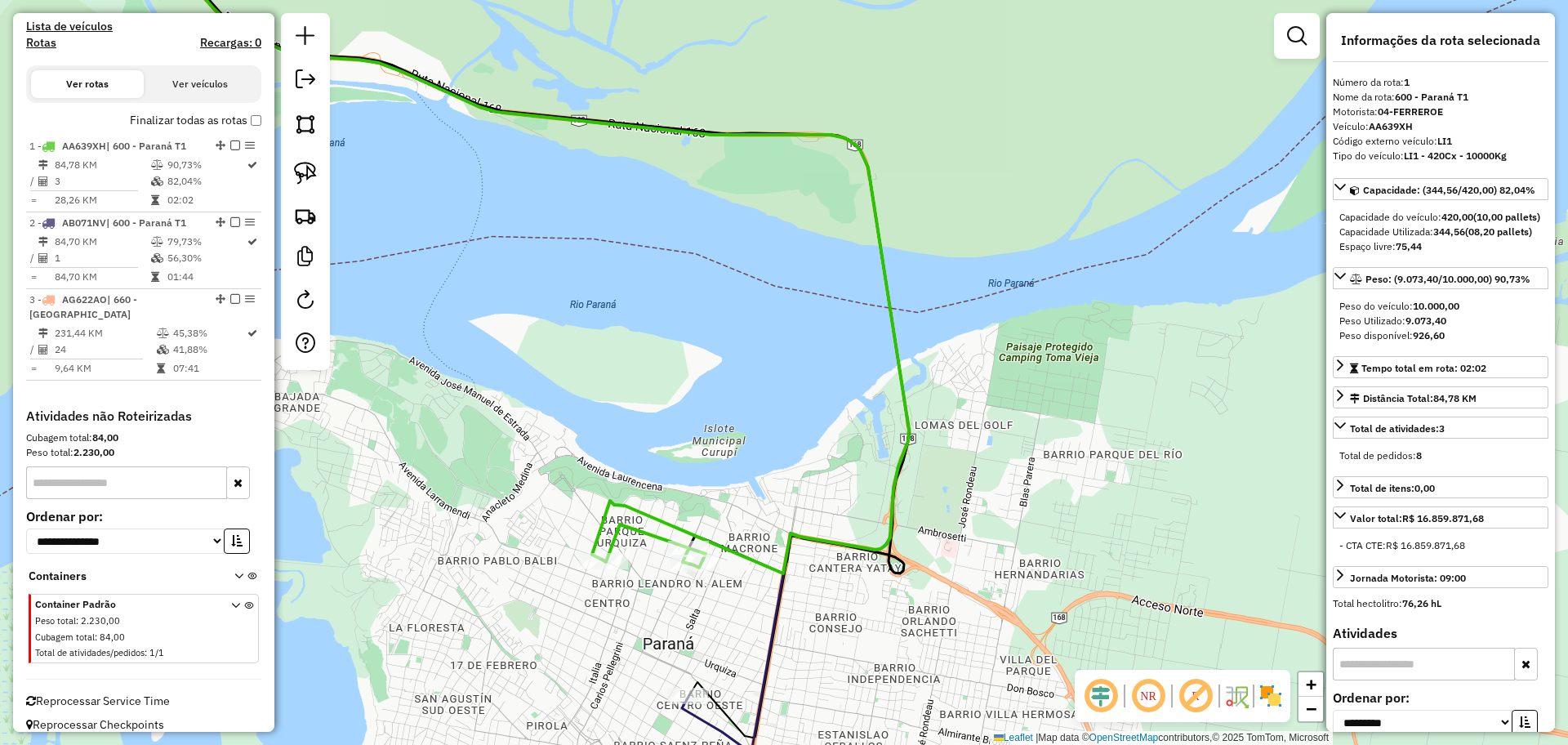
click at [769, 622] on icon at bounding box center [522, 339] width 773 height 827
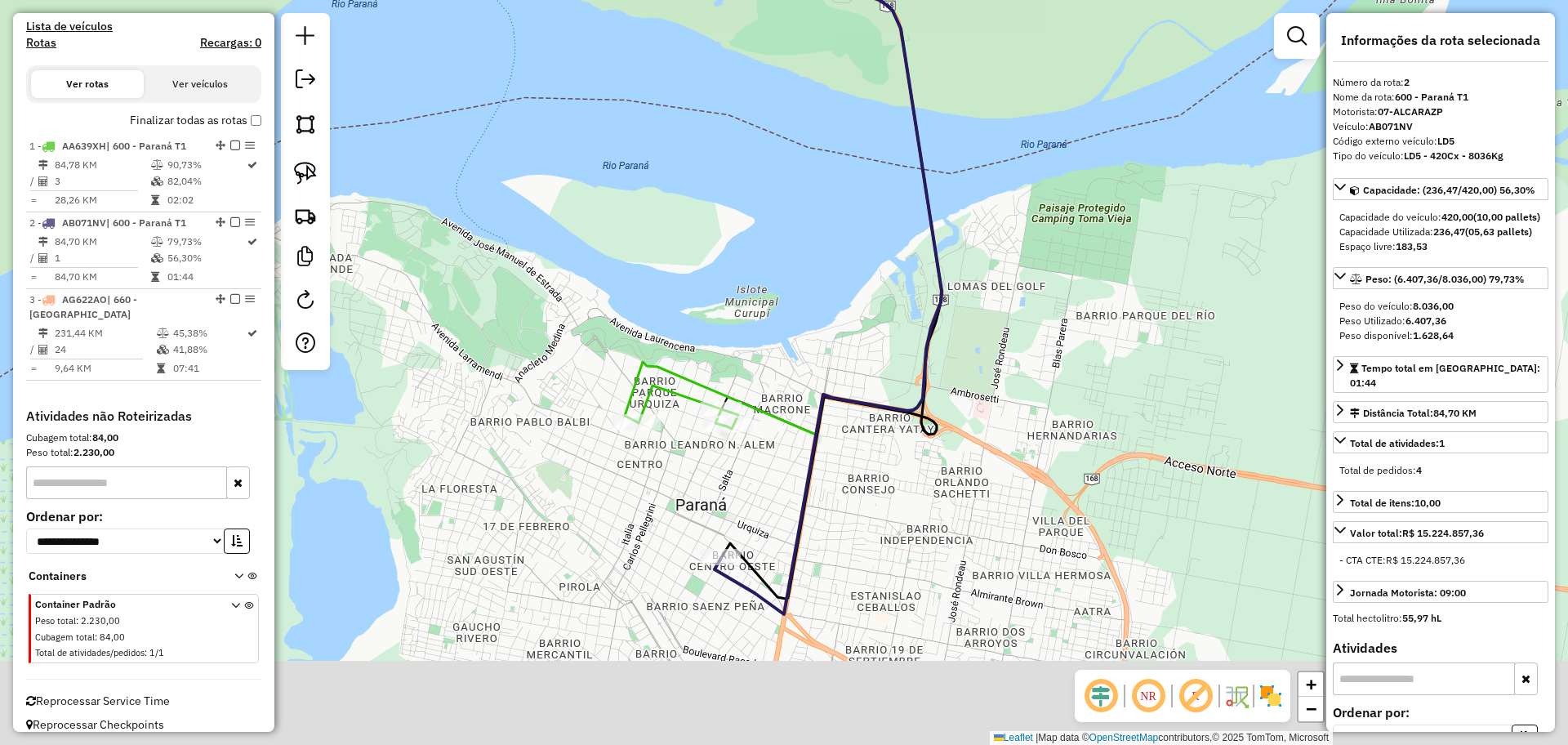
drag, startPoint x: 834, startPoint y: 650, endPoint x: 867, endPoint y: 510, distance: 143.8
click at [867, 510] on div "Janela de atendimento Grade de atendimento Capacidade Transportadoras Veículos …" at bounding box center [784, 372] width 1568 height 745
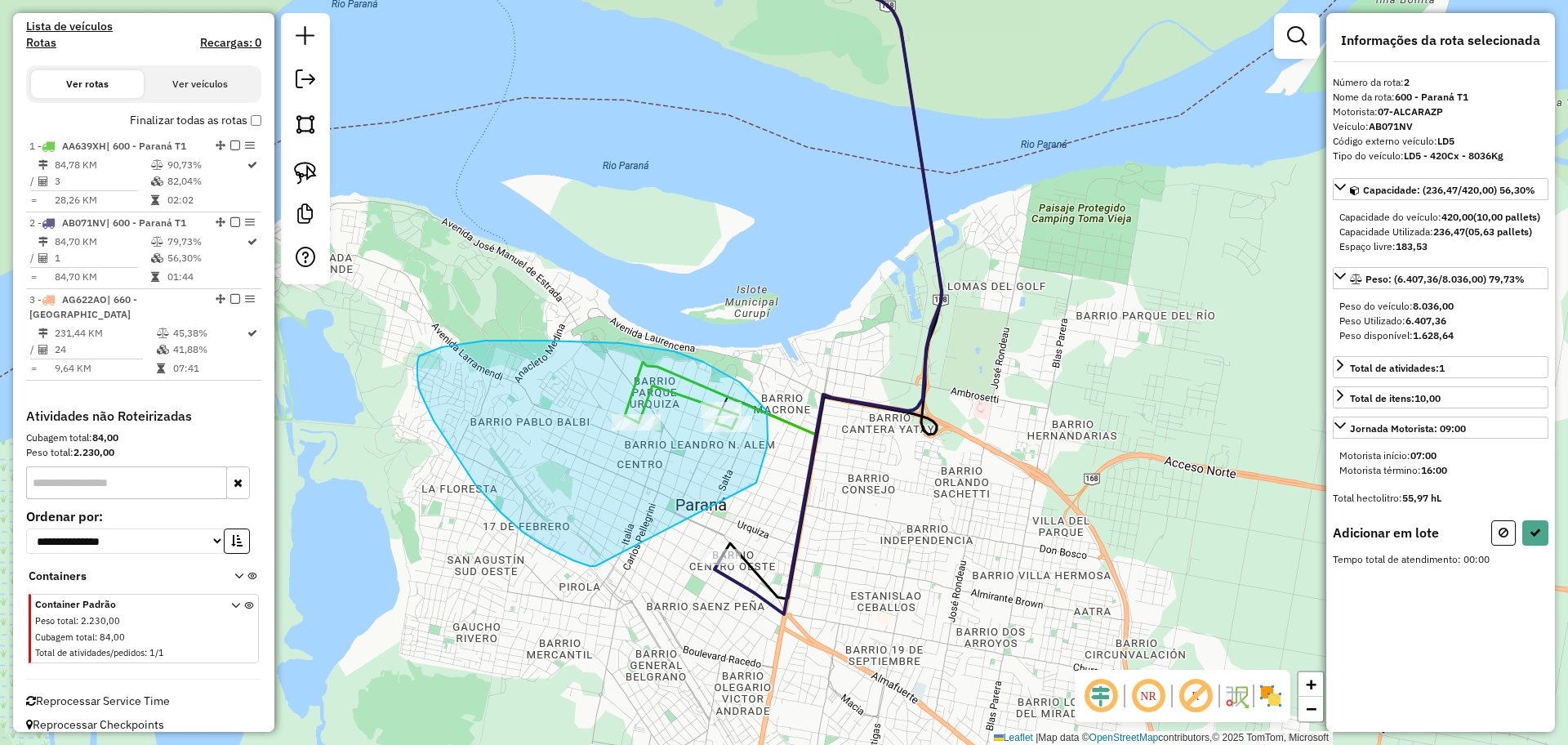
drag, startPoint x: 757, startPoint y: 484, endPoint x: 606, endPoint y: 566, distance: 171.8
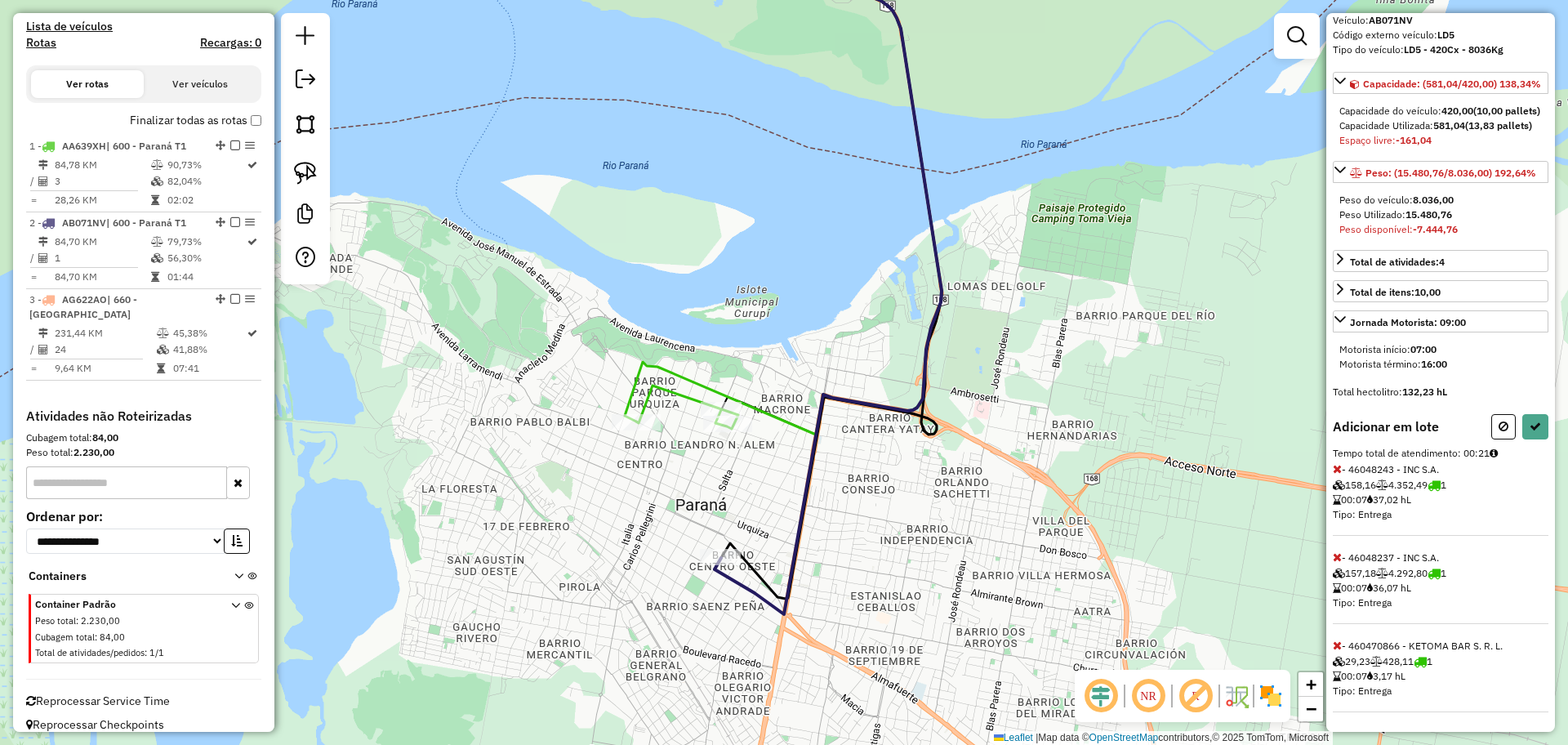
scroll to position [150, 0]
click at [1338, 558] on icon at bounding box center [1337, 557] width 9 height 11
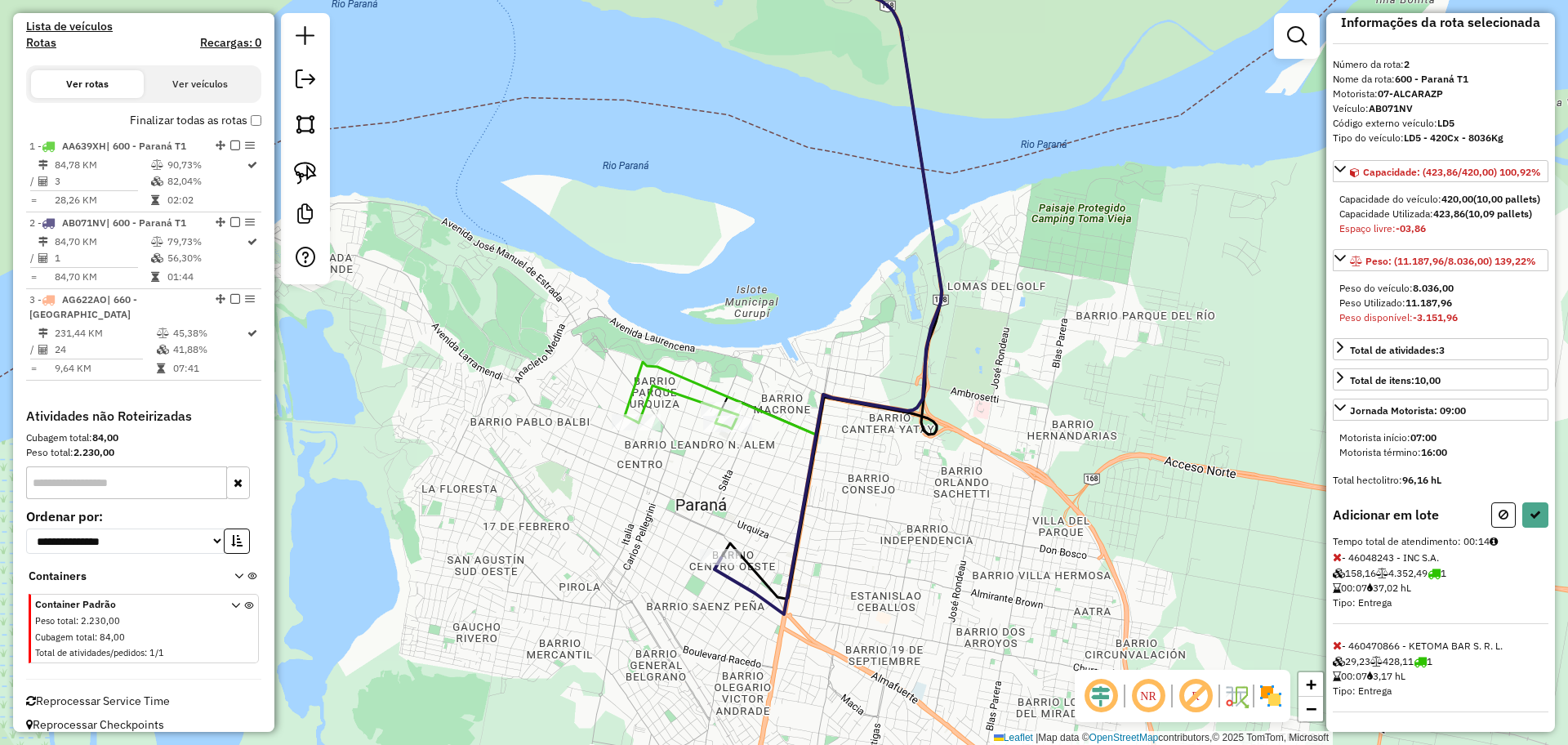
click at [1338, 558] on icon at bounding box center [1337, 557] width 9 height 11
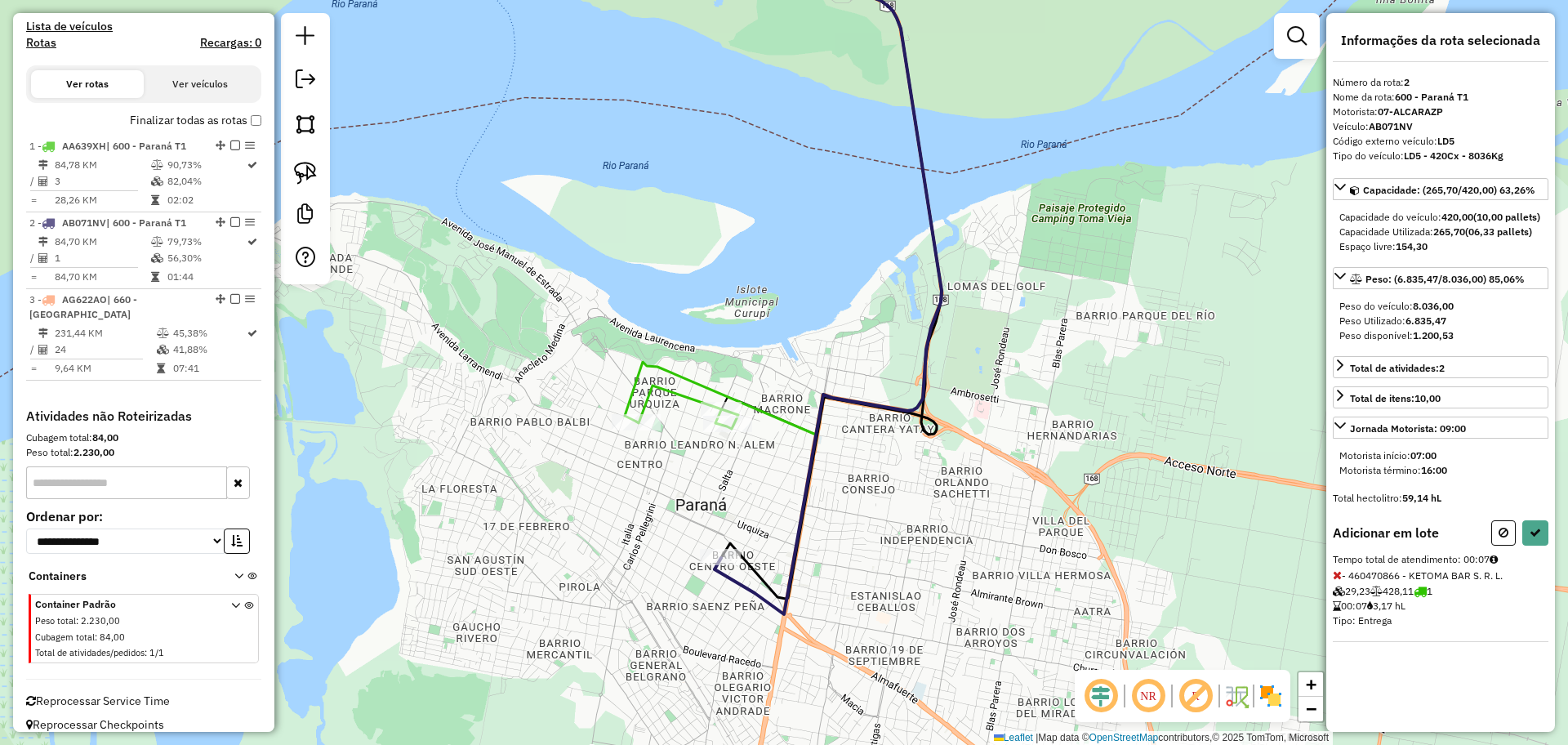
scroll to position [0, 0]
click at [1532, 546] on button at bounding box center [1535, 533] width 27 height 26
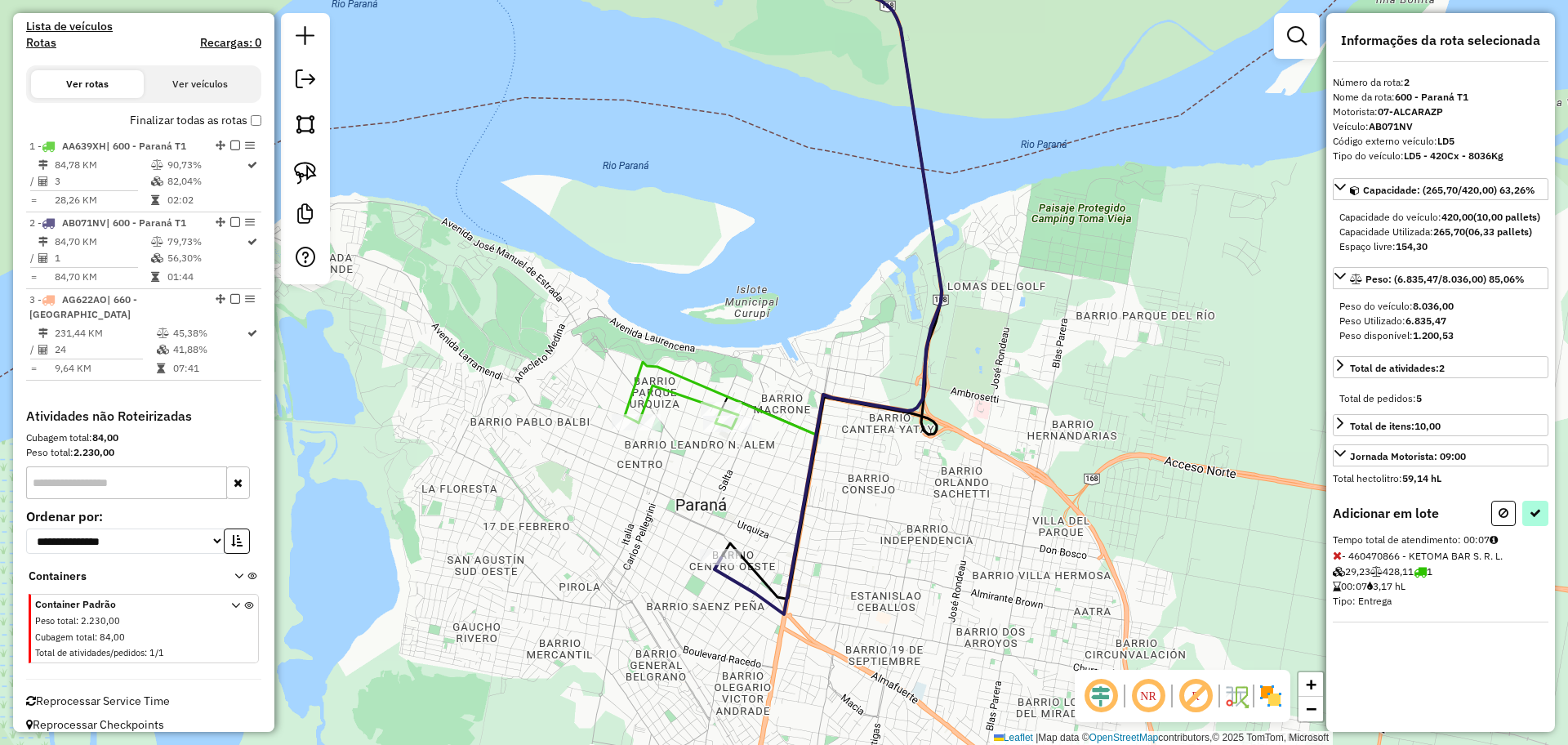
select select "**********"
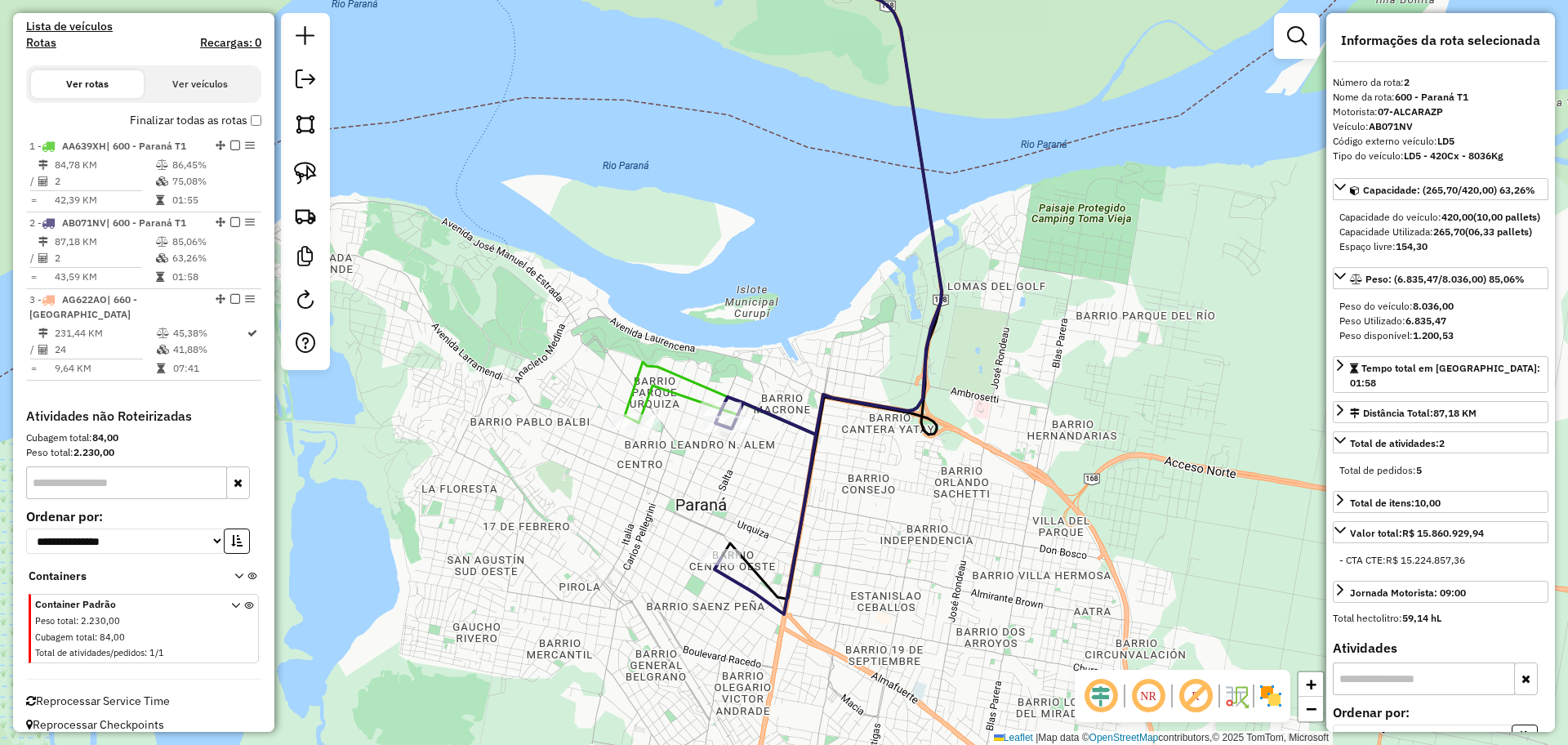
click at [790, 509] on div "Janela de atendimento Grade de atendimento Capacidade Transportadoras Veículos …" at bounding box center [784, 372] width 1568 height 745
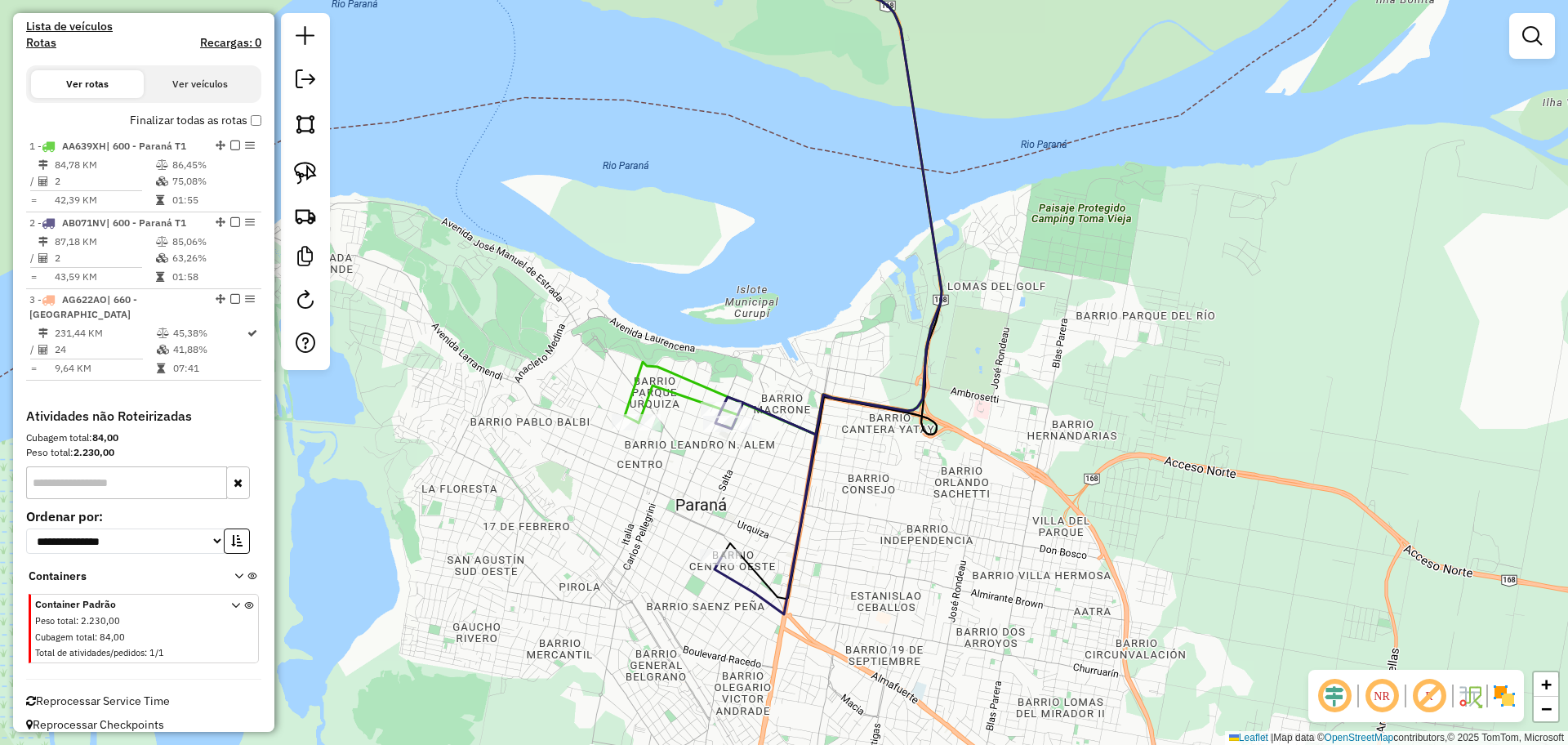
click at [794, 510] on icon at bounding box center [765, 505] width 102 height 217
select select "**********"
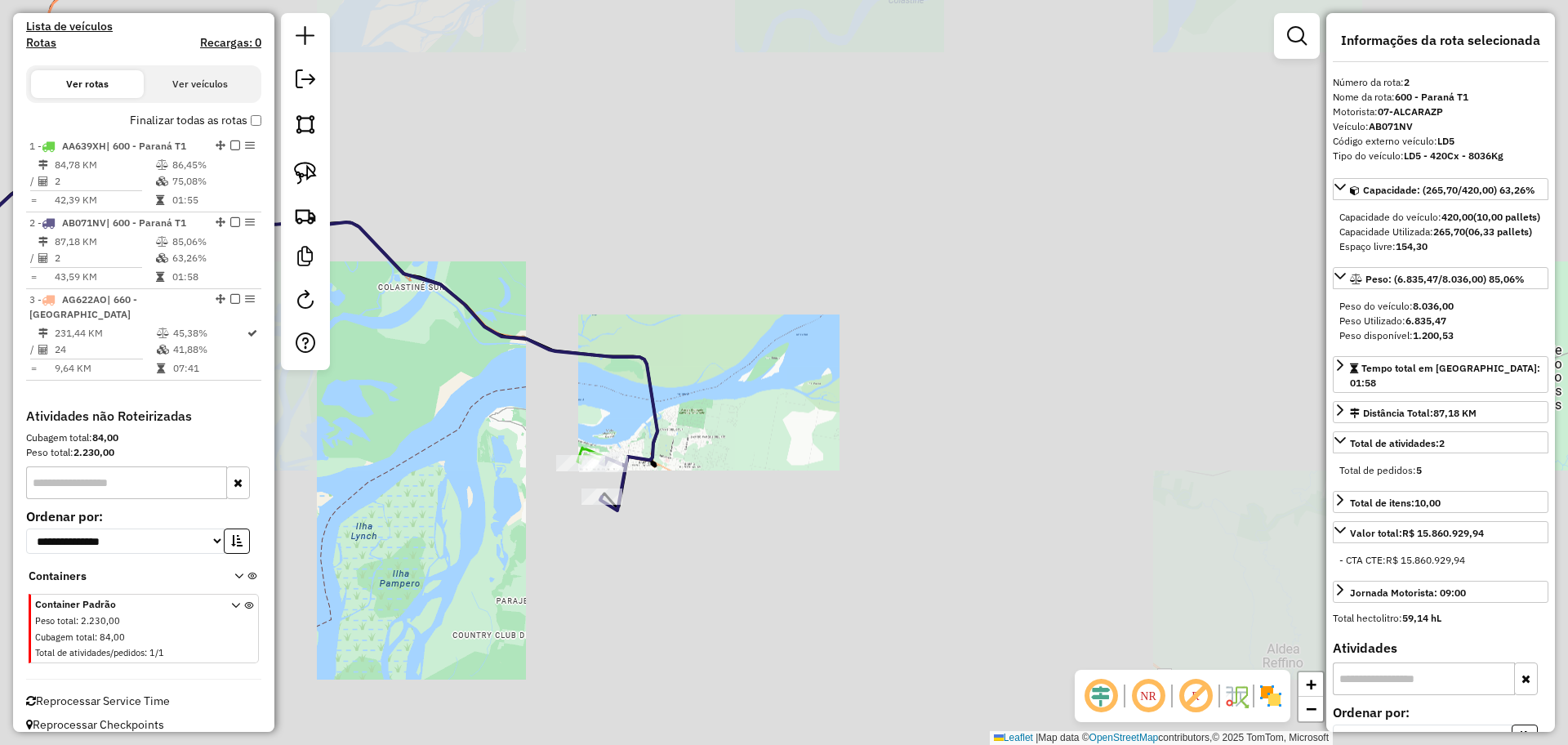
drag, startPoint x: 518, startPoint y: 248, endPoint x: 1063, endPoint y: 316, distance: 549.2
click at [1063, 316] on div "Janela de atendimento Grade de atendimento Capacidade Transportadoras Veículos …" at bounding box center [784, 372] width 1568 height 745
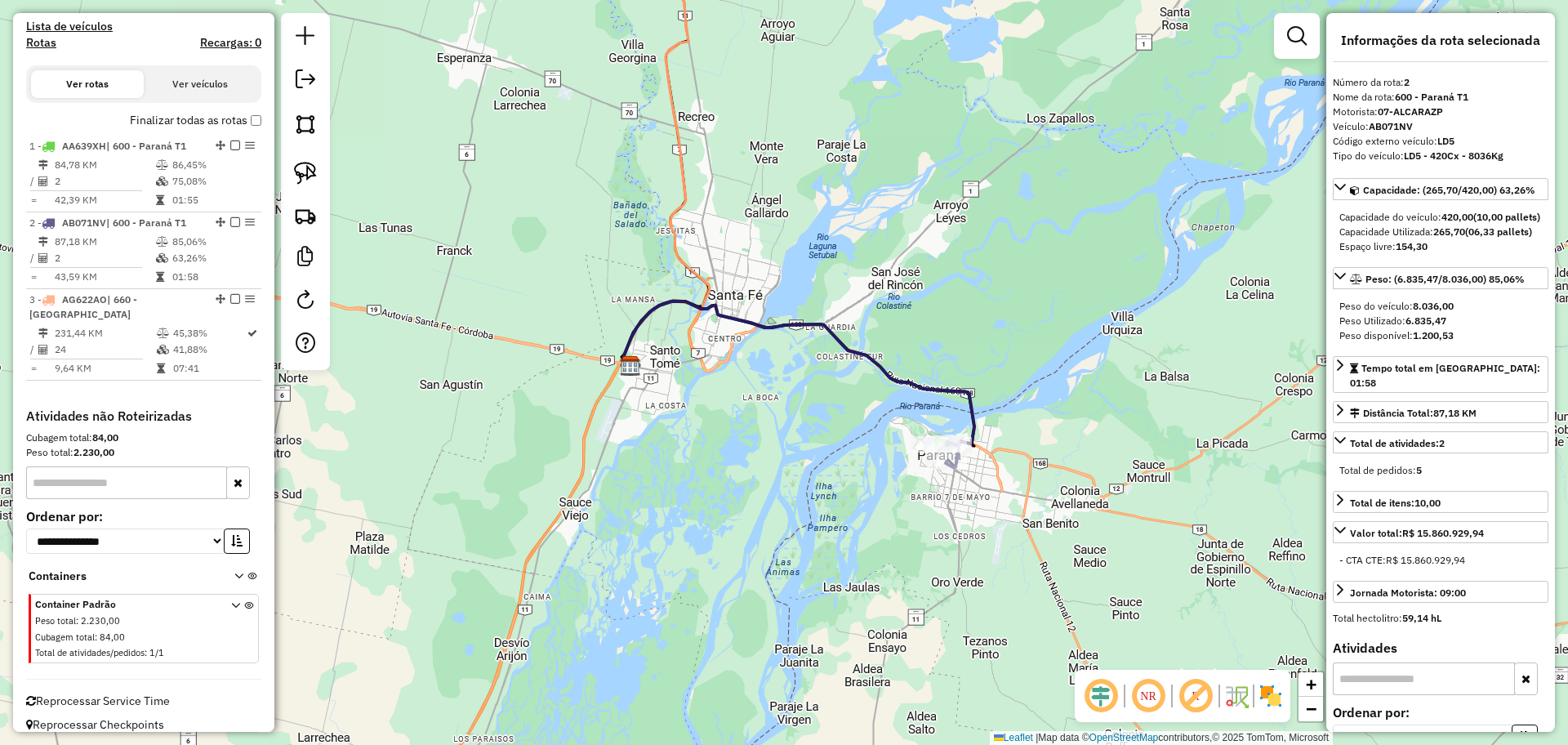
click at [916, 529] on div "Janela de atendimento Grade de atendimento Capacidade Transportadoras Veículos …" at bounding box center [784, 372] width 1568 height 745
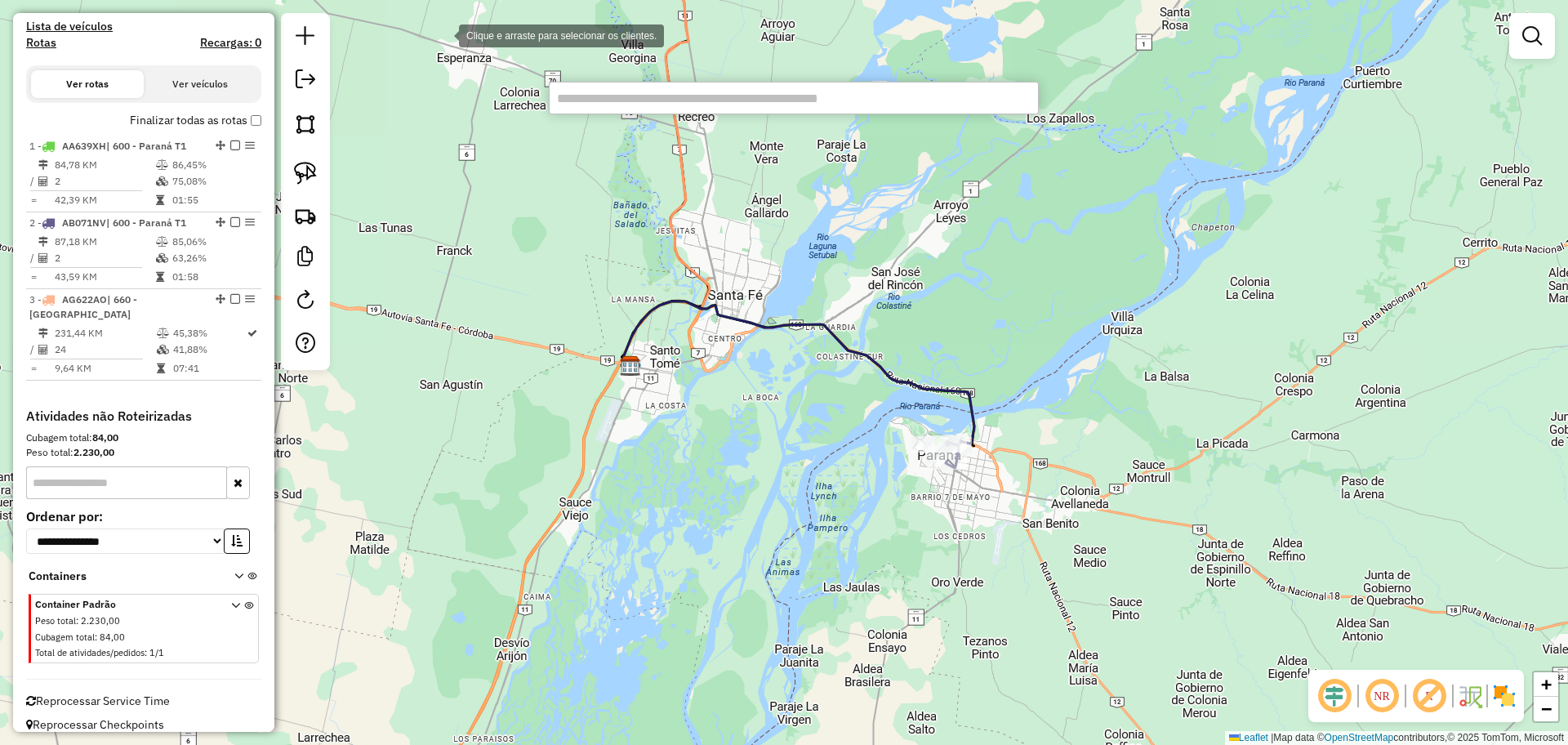
paste input "*****"
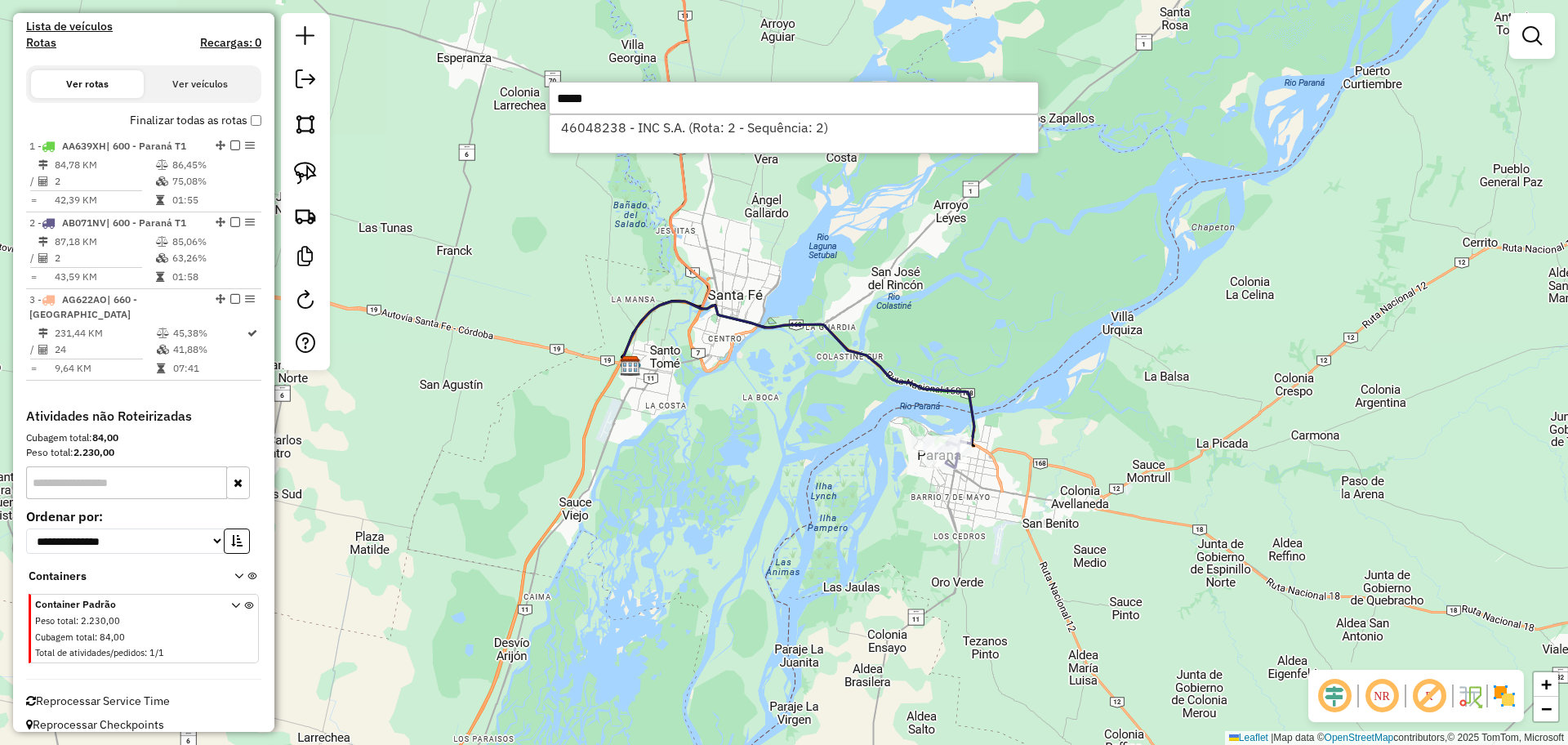
type input "*****"
click at [651, 139] on div "46048238 - INC S.A. (Rota: 2 - Sequência: 2)" at bounding box center [793, 134] width 490 height 39
click at [651, 134] on li "46048238 - INC S.A. (Rota: 2 - Sequência: 2)" at bounding box center [793, 127] width 488 height 25
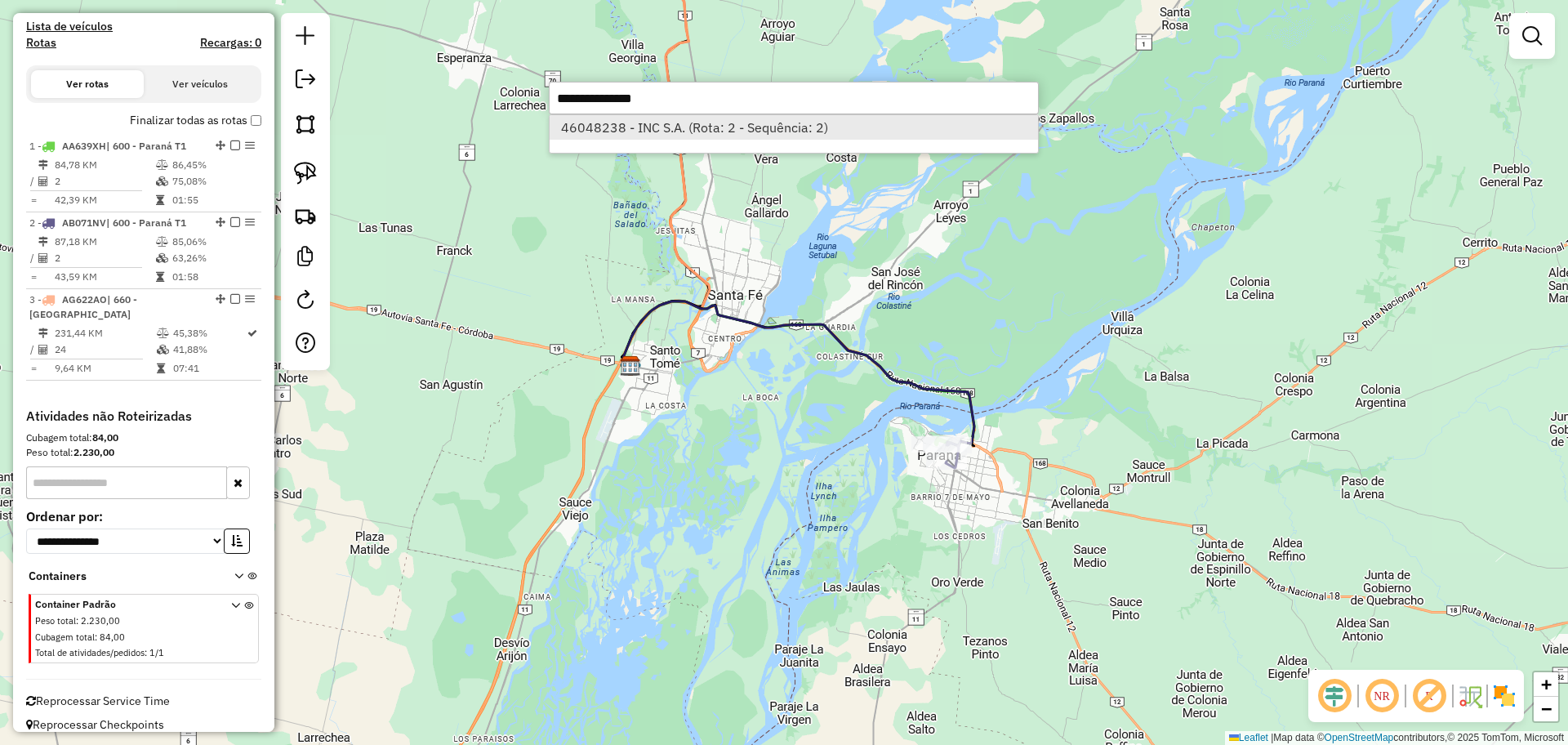
select select "**********"
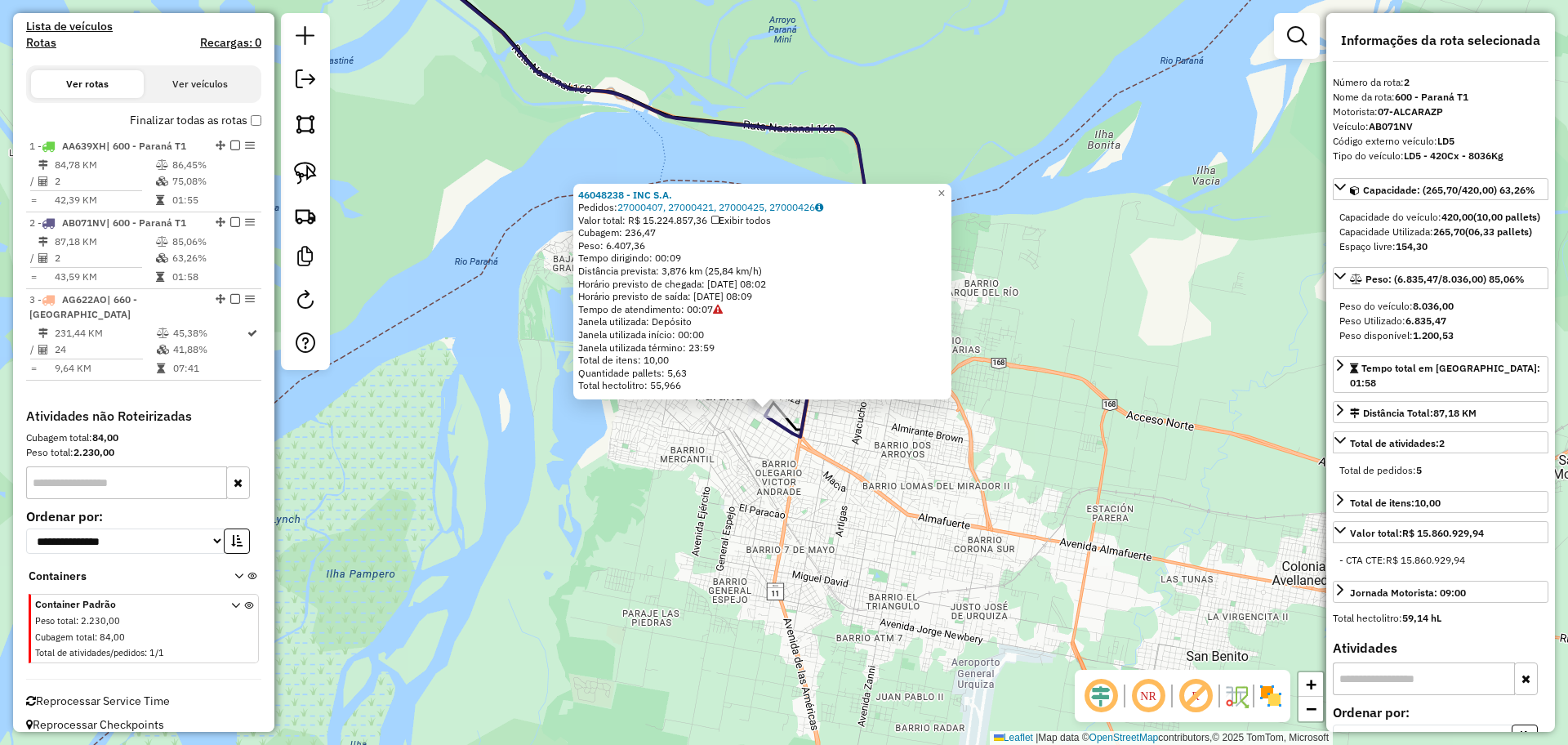
click at [760, 467] on div "46048238 - INC S.A. Pedidos: 27000407, 27000421, 27000425, 27000426 Valor total…" at bounding box center [784, 372] width 1568 height 745
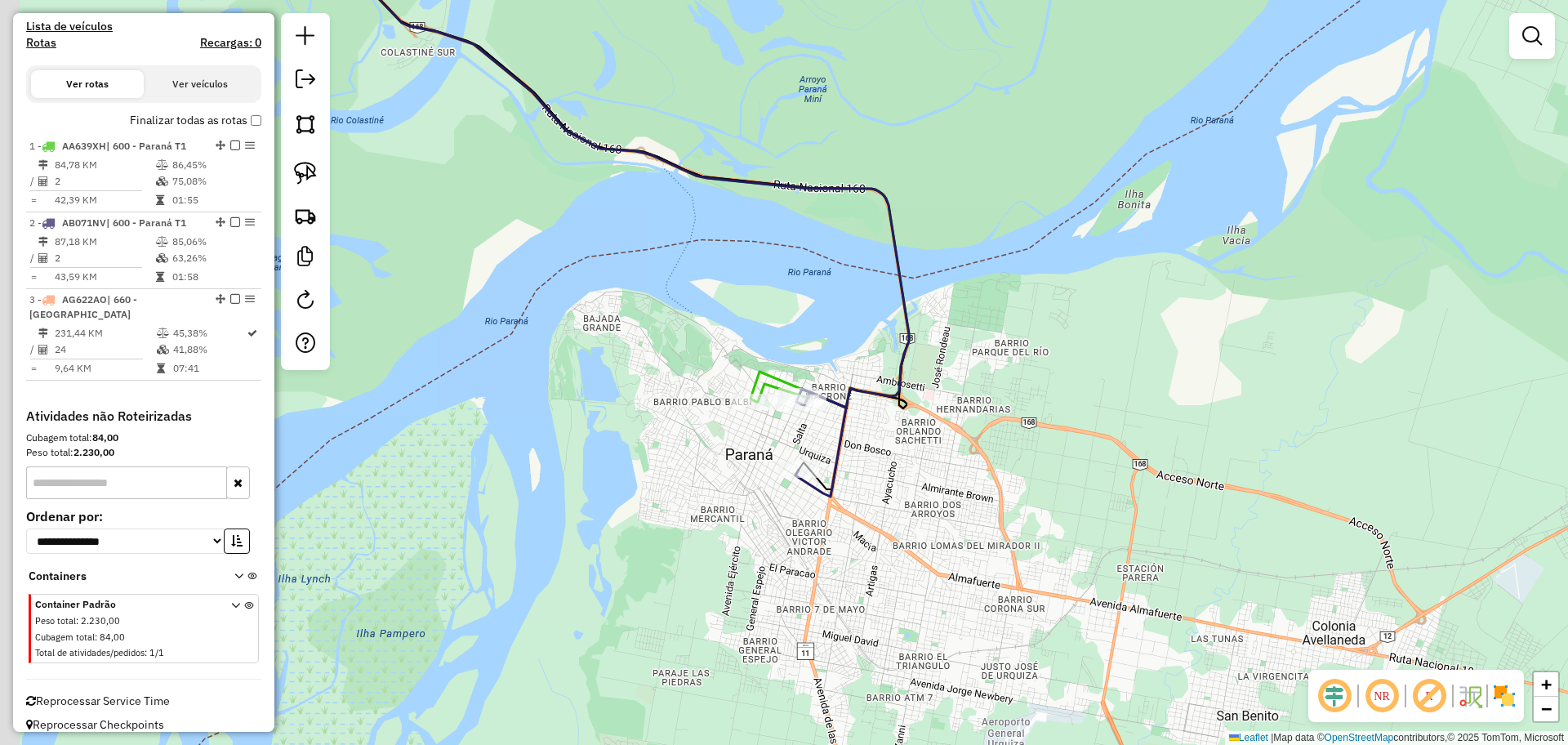
drag, startPoint x: 788, startPoint y: 477, endPoint x: 834, endPoint y: 567, distance: 101.1
click at [839, 570] on div "Janela de atendimento Grade de atendimento Capacidade Transportadoras Veículos …" at bounding box center [784, 372] width 1568 height 745
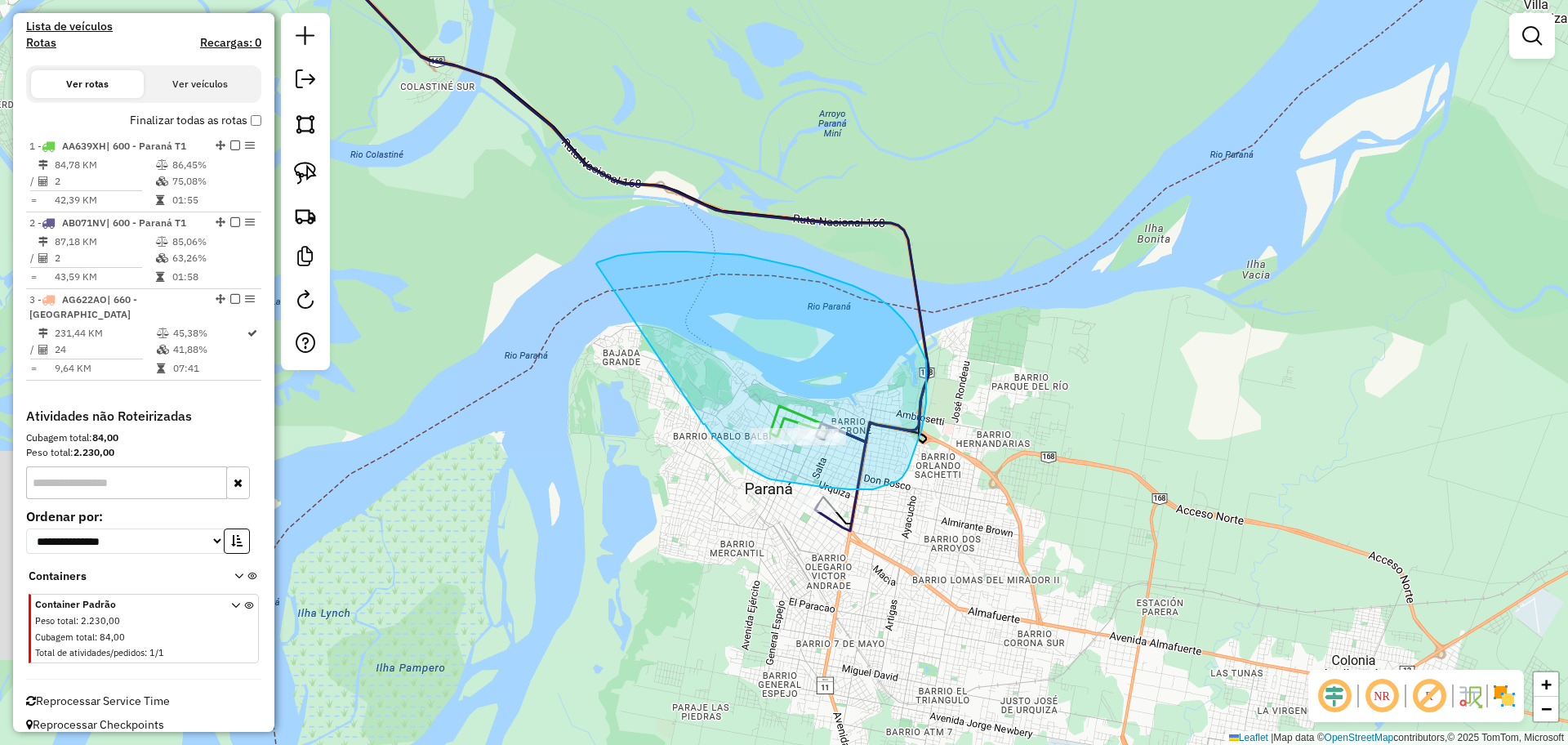
drag, startPoint x: 703, startPoint y: 424, endPoint x: 596, endPoint y: 264, distance: 192.5
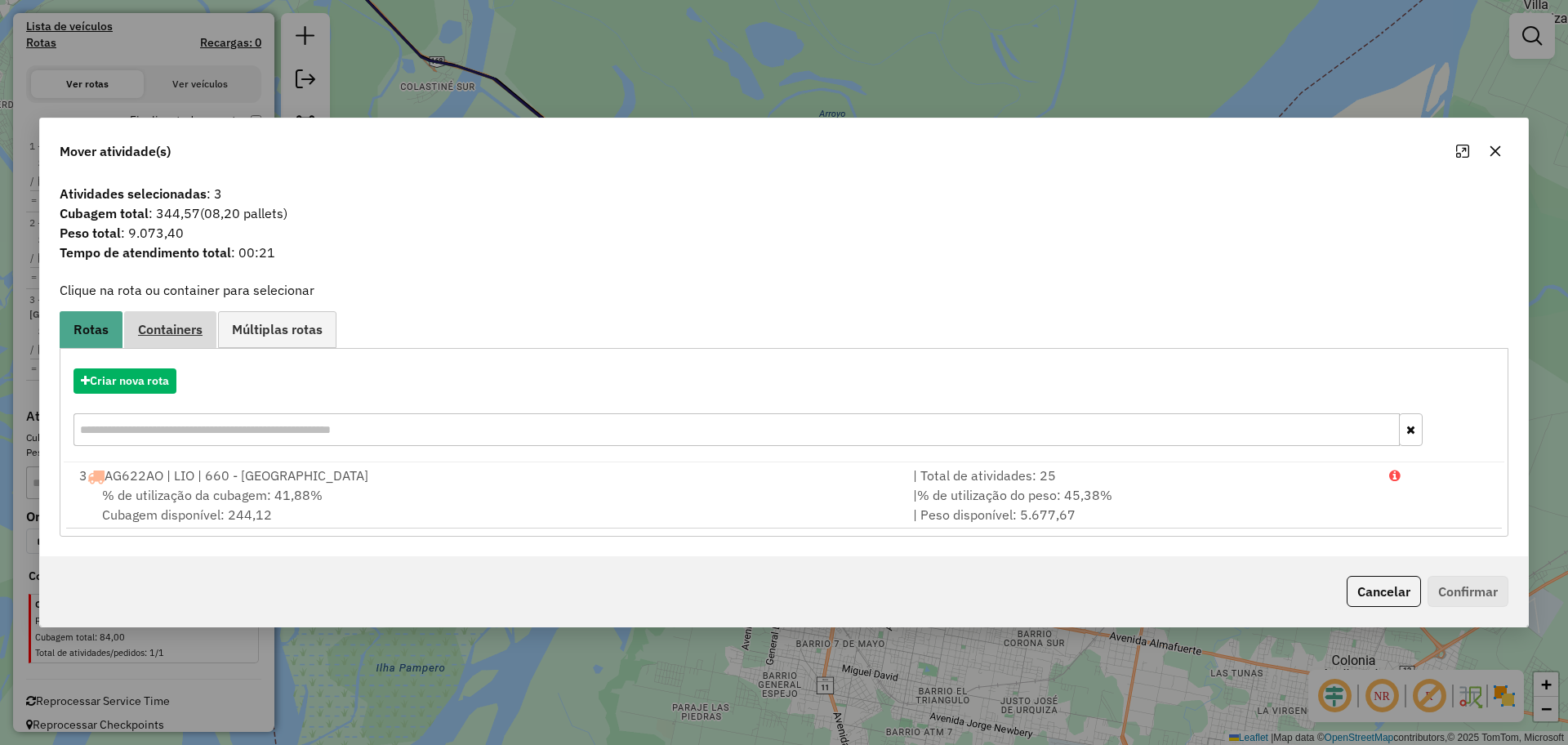
click at [164, 326] on span "Containers" at bounding box center [170, 329] width 64 height 13
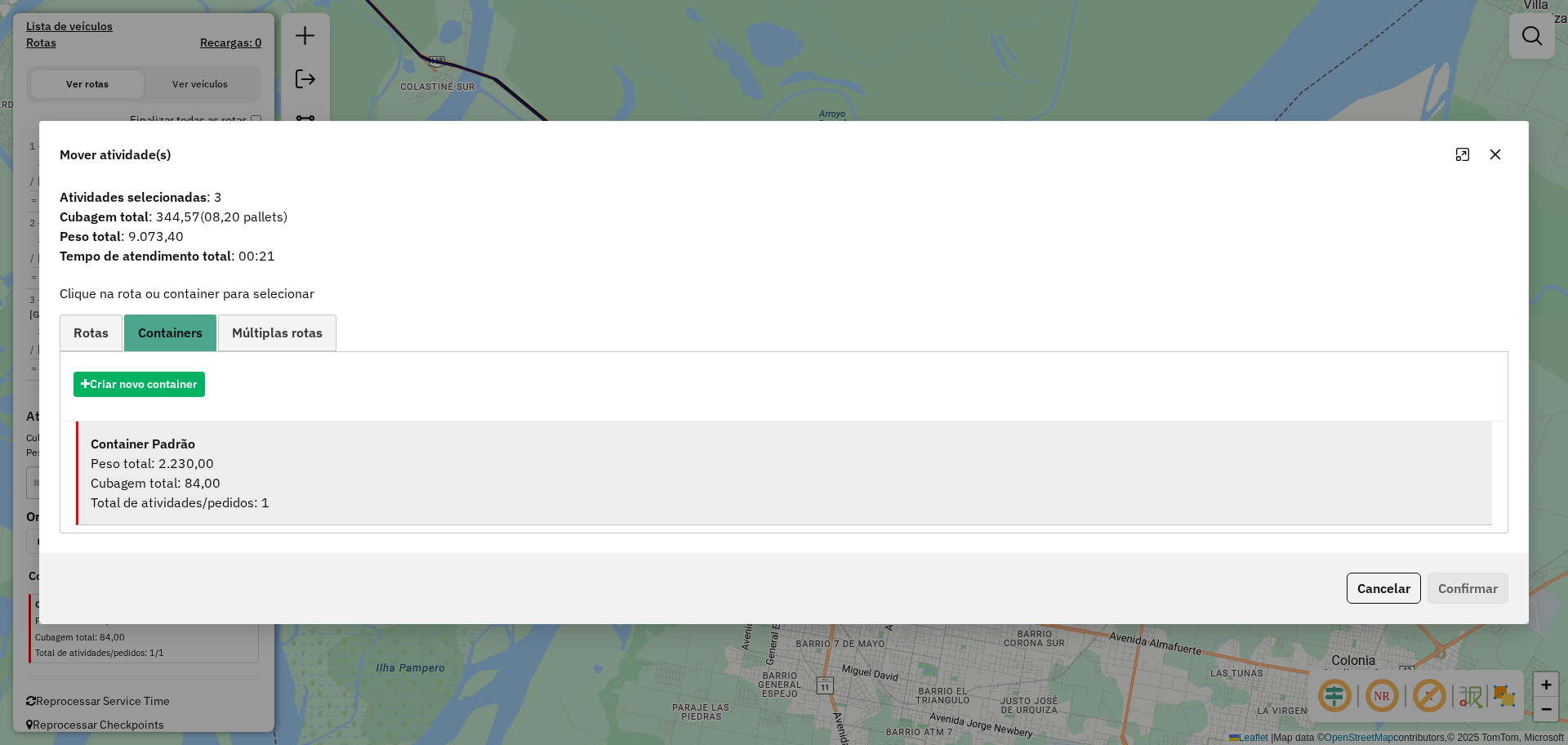
click at [222, 460] on div "Peso total: 2.230,00" at bounding box center [785, 463] width 1388 height 19
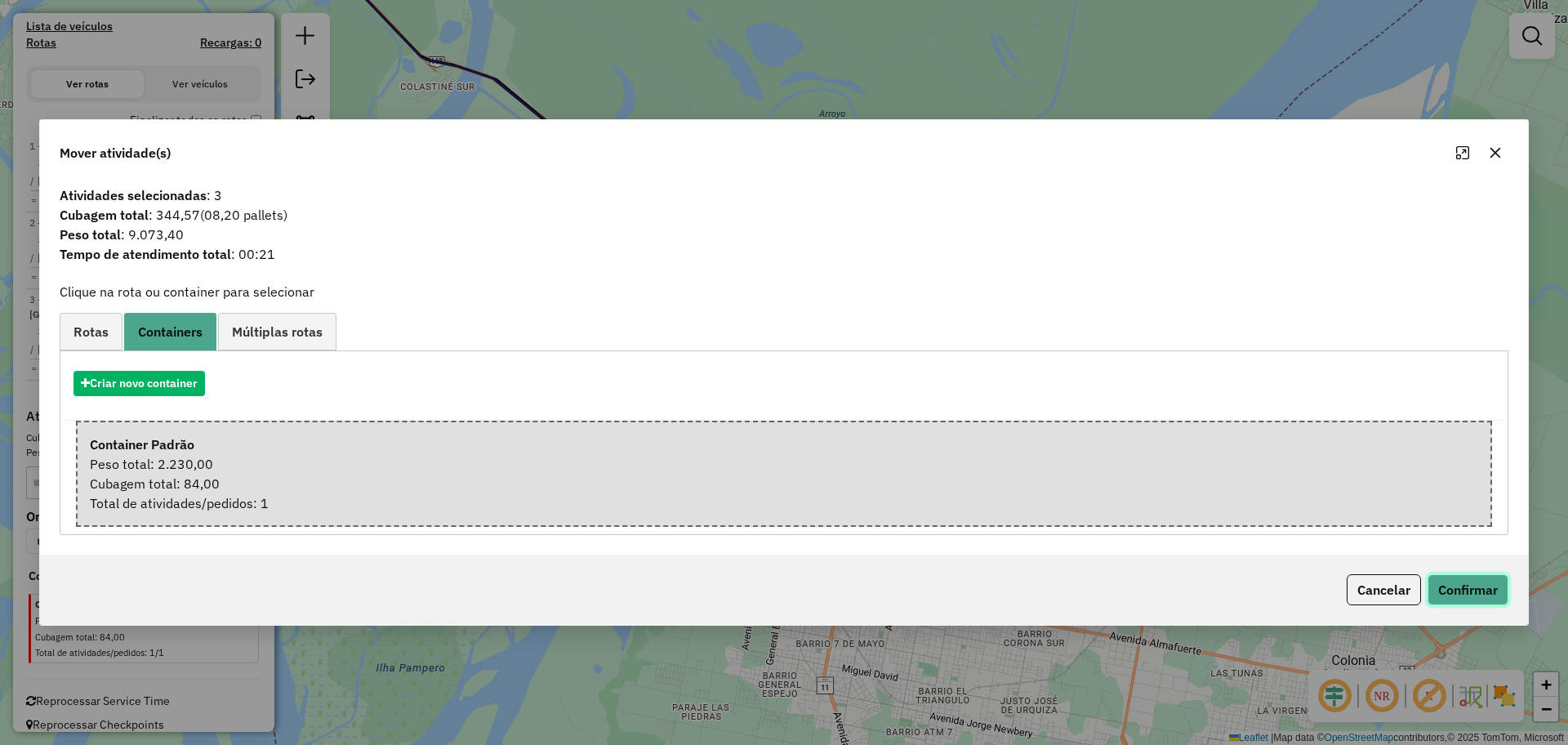
click at [1451, 591] on button "Confirmar" at bounding box center [1467, 590] width 81 height 31
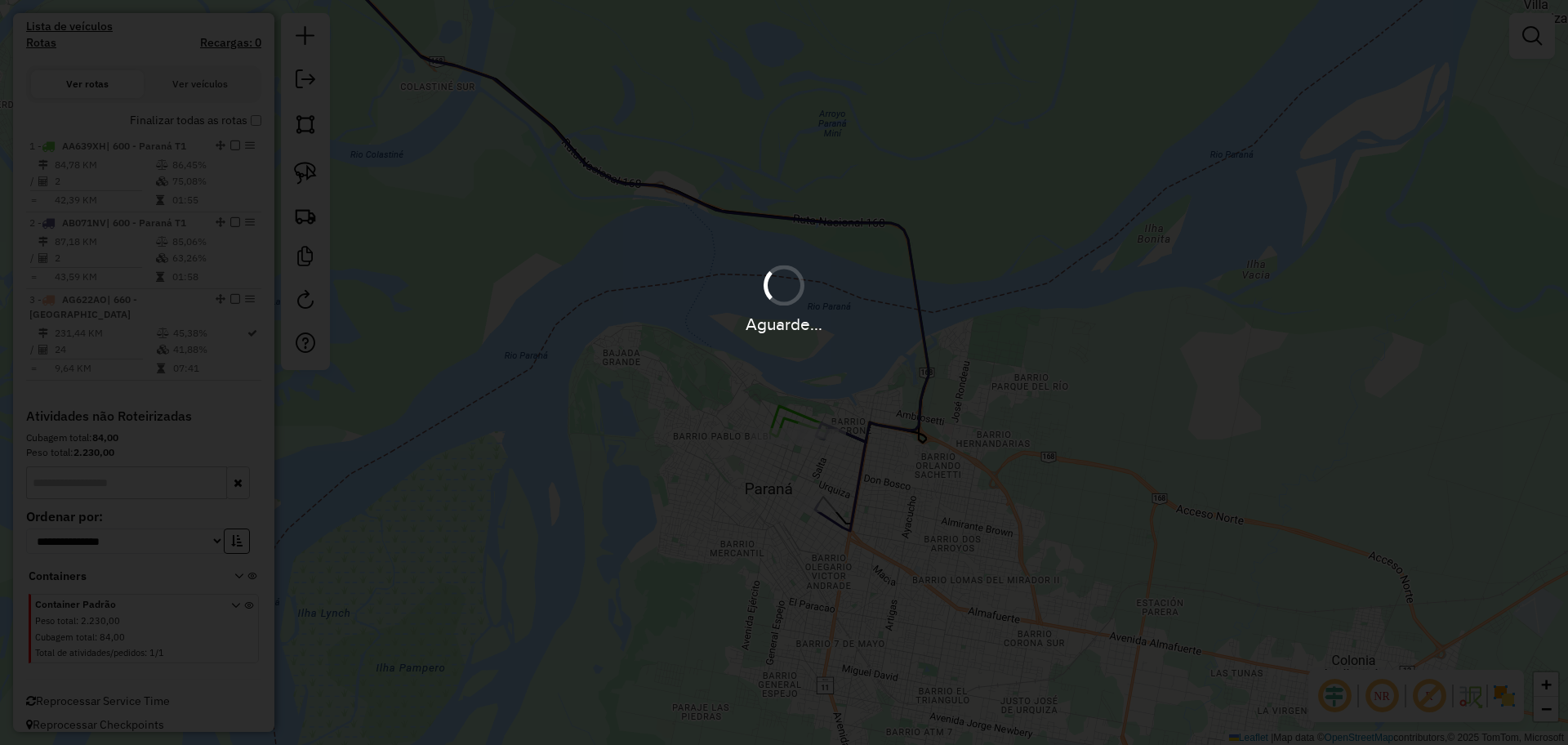
scroll to position [474, 0]
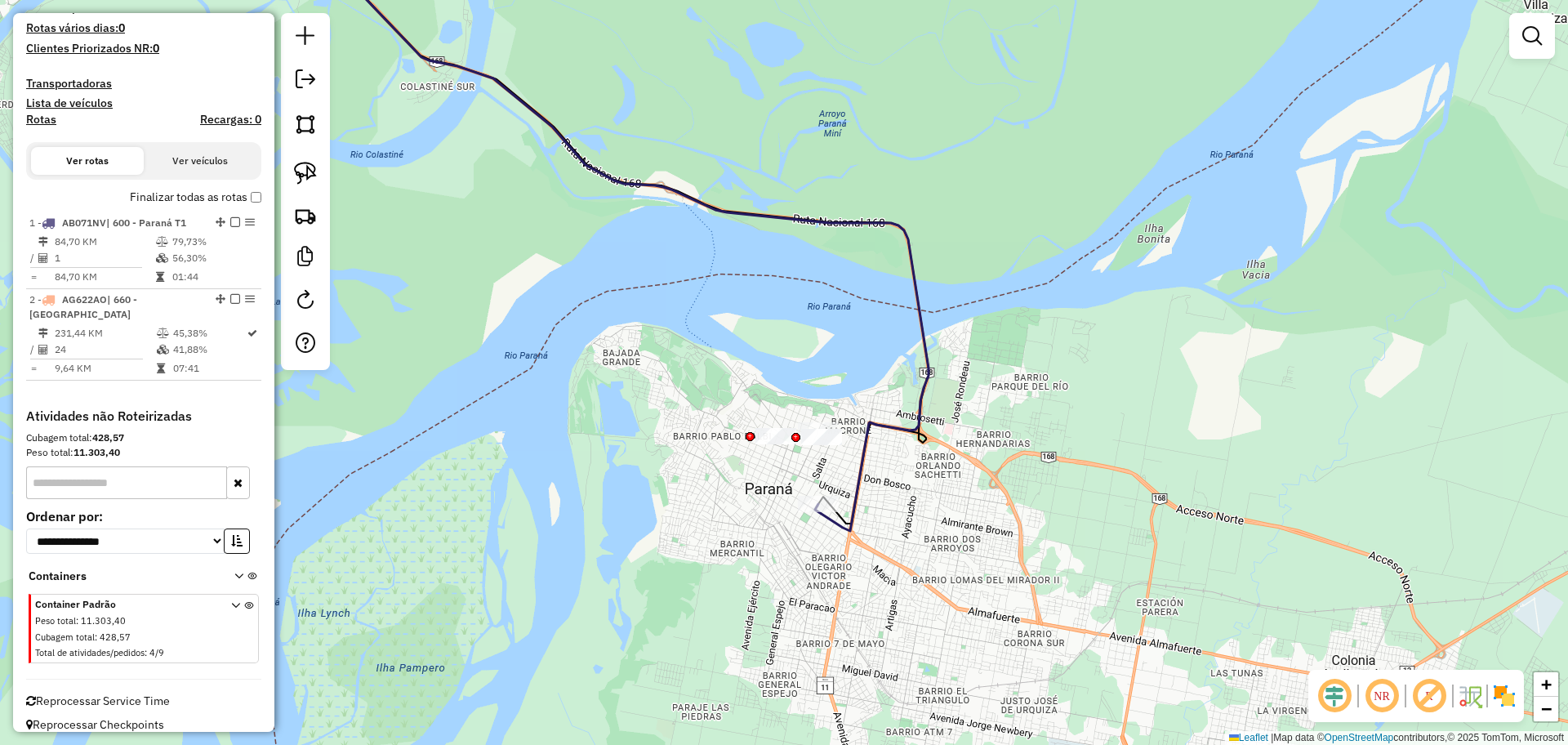
click at [827, 538] on div "Janela de atendimento Grade de atendimento Capacidade Transportadoras Veículos …" at bounding box center [784, 372] width 1568 height 745
click at [830, 524] on icon at bounding box center [431, 228] width 992 height 606
select select "**********"
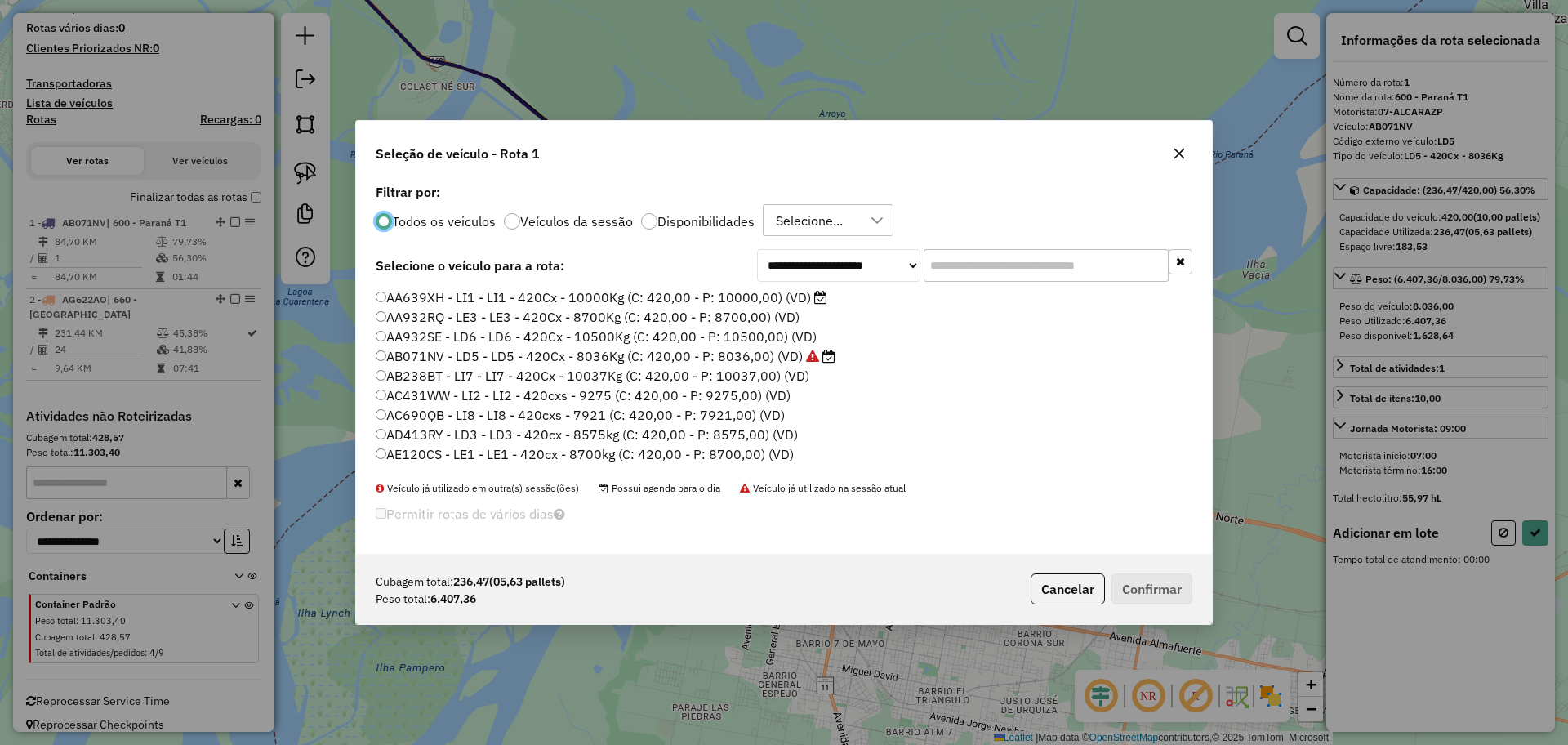
scroll to position [9, 5]
click at [1065, 595] on button "Cancelar" at bounding box center [1067, 589] width 74 height 31
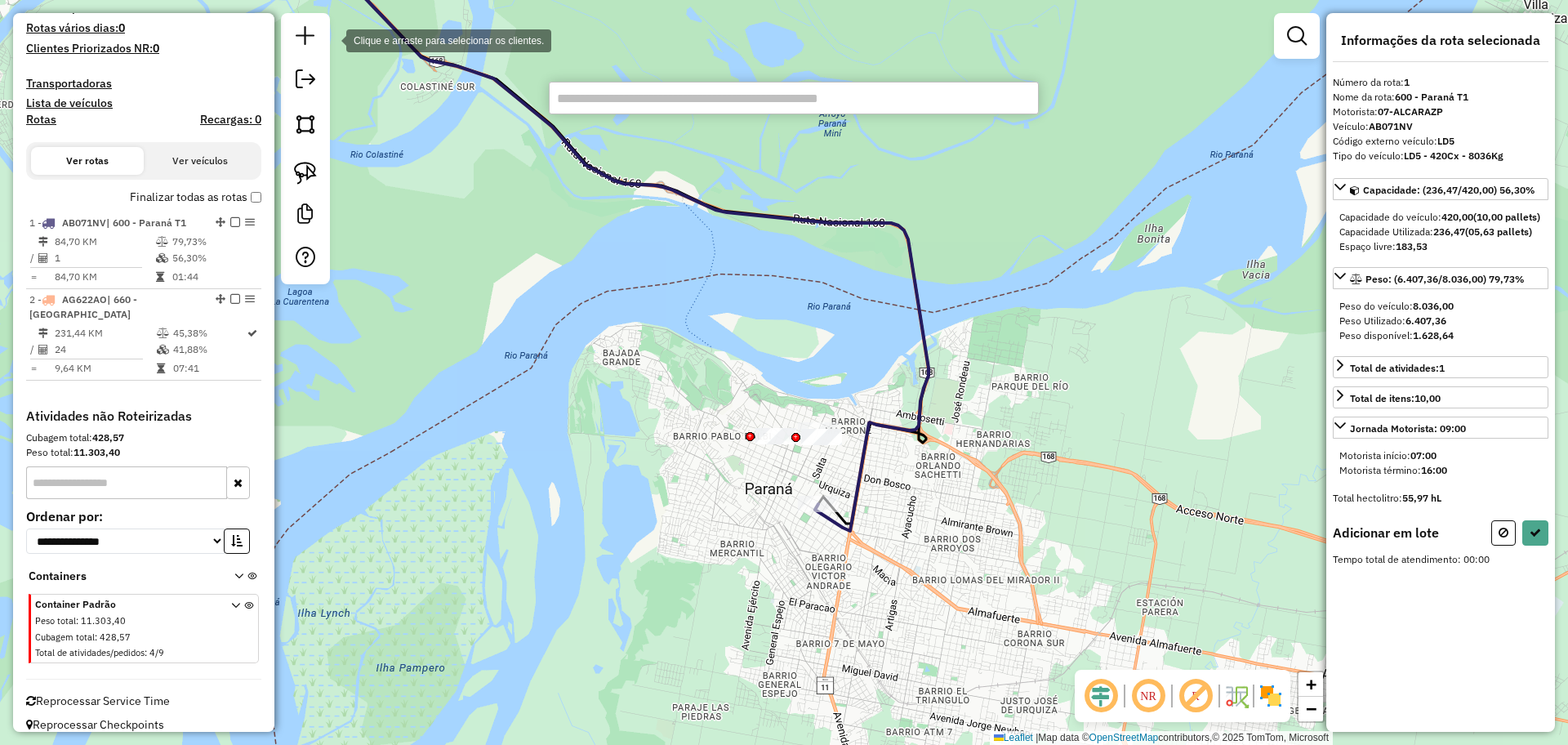
paste input "******"
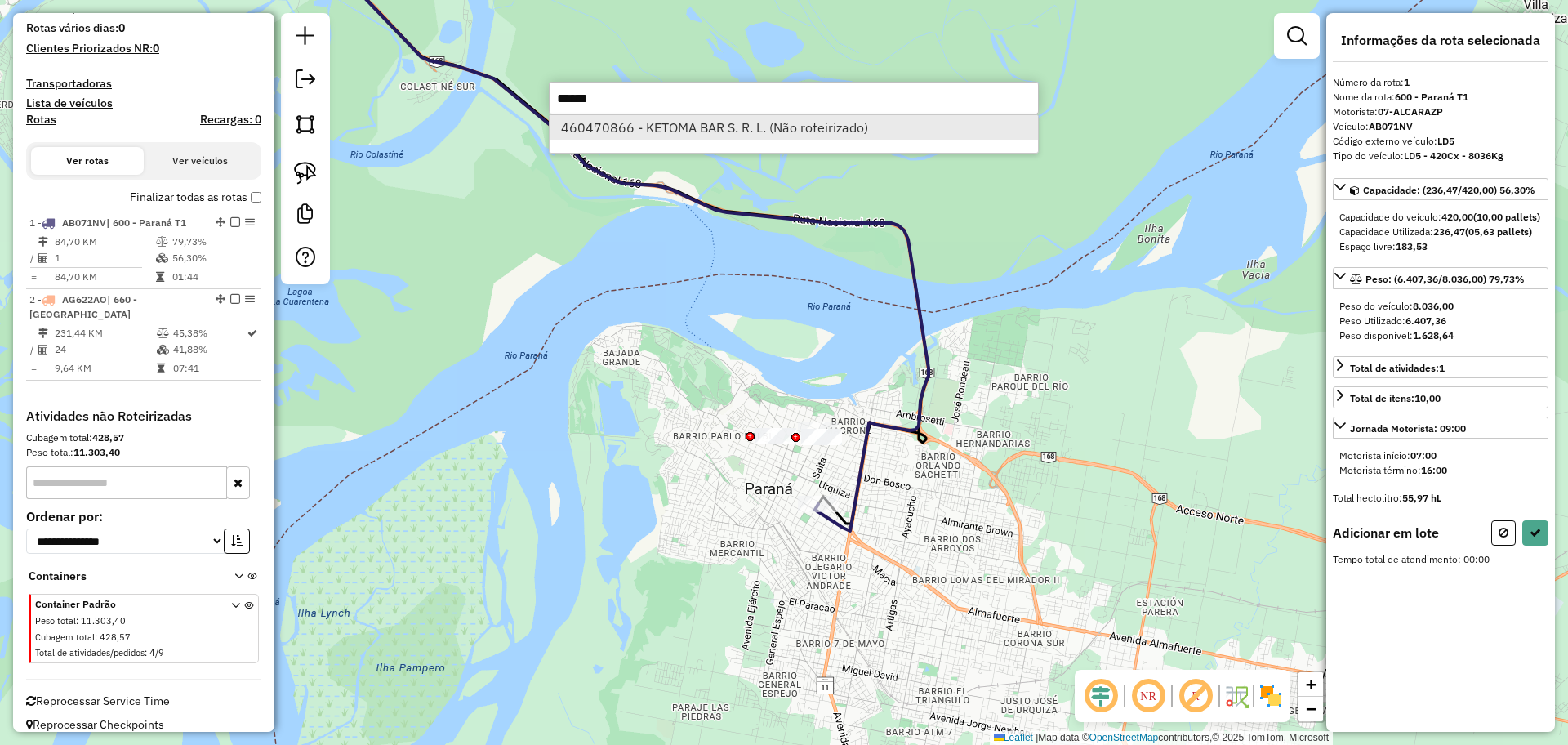
type input "******"
click at [615, 129] on li "460470866 - KETOMA BAR S. R. L. (Não roteirizado)" at bounding box center [793, 127] width 488 height 25
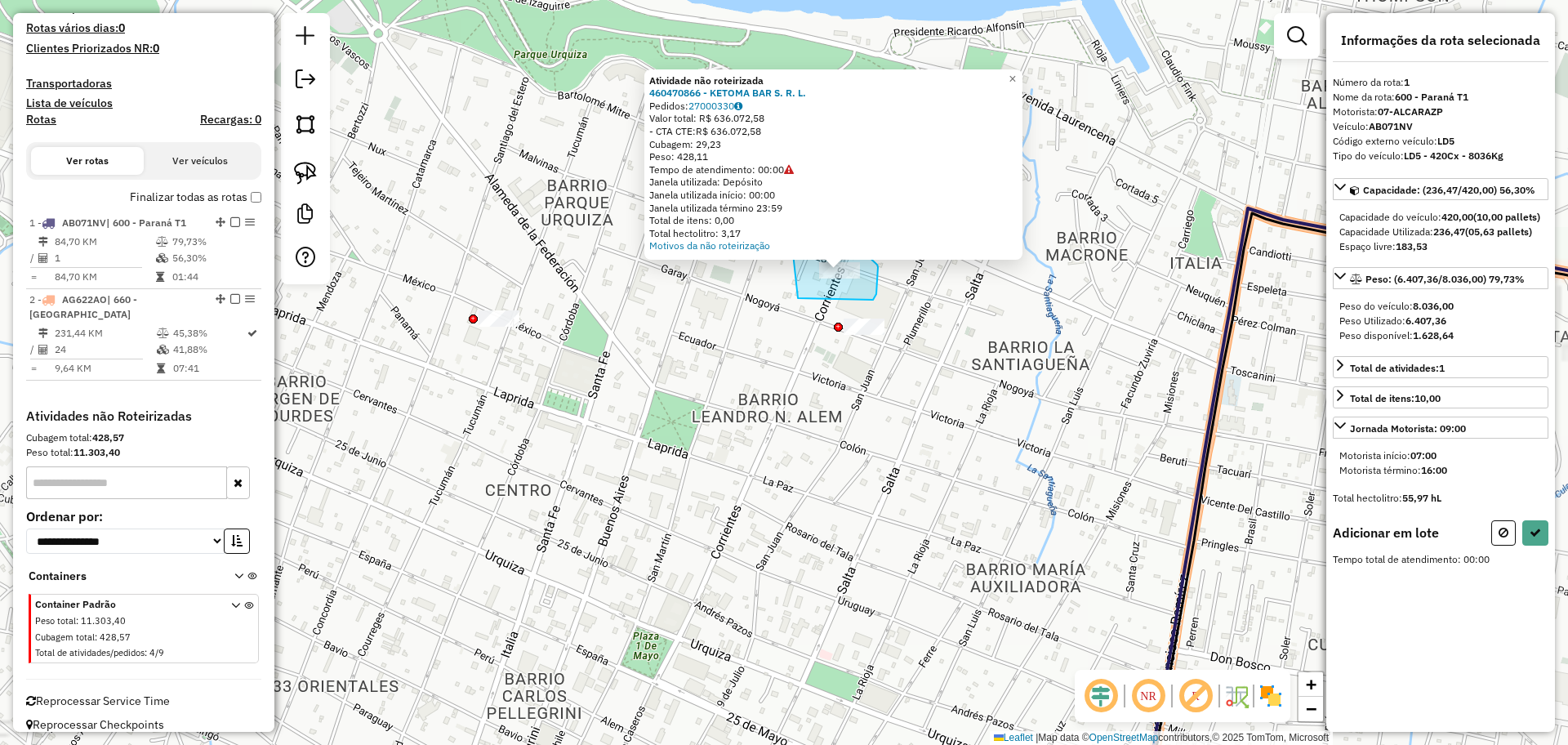
drag, startPoint x: 798, startPoint y: 298, endPoint x: 790, endPoint y: 231, distance: 67.5
click at [790, 231] on div "Atividade não roteirizada 460470866 - KETOMA BAR S. R. L. Pedidos: 27000330 Val…" at bounding box center [784, 372] width 1568 height 745
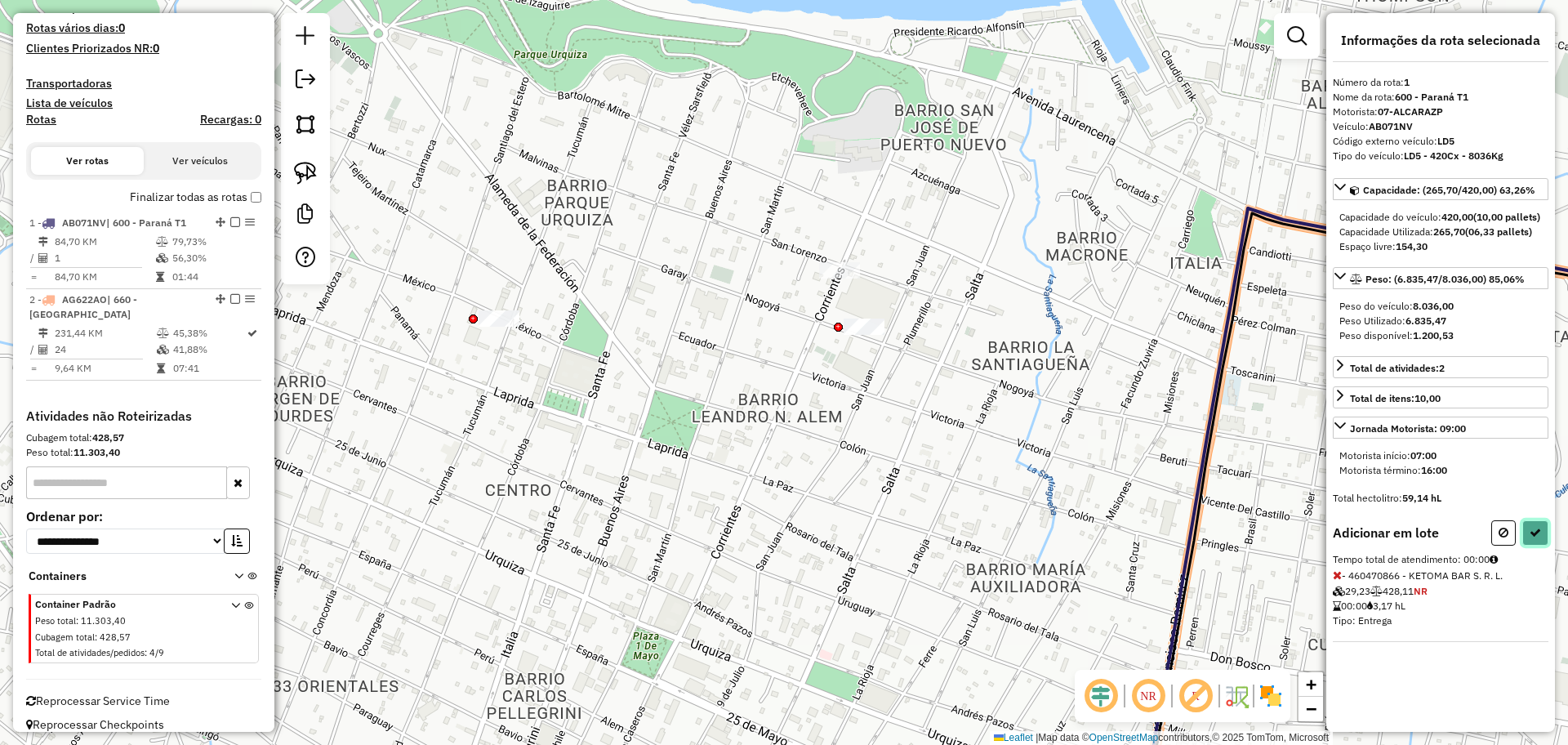
click at [1542, 537] on button at bounding box center [1535, 533] width 27 height 26
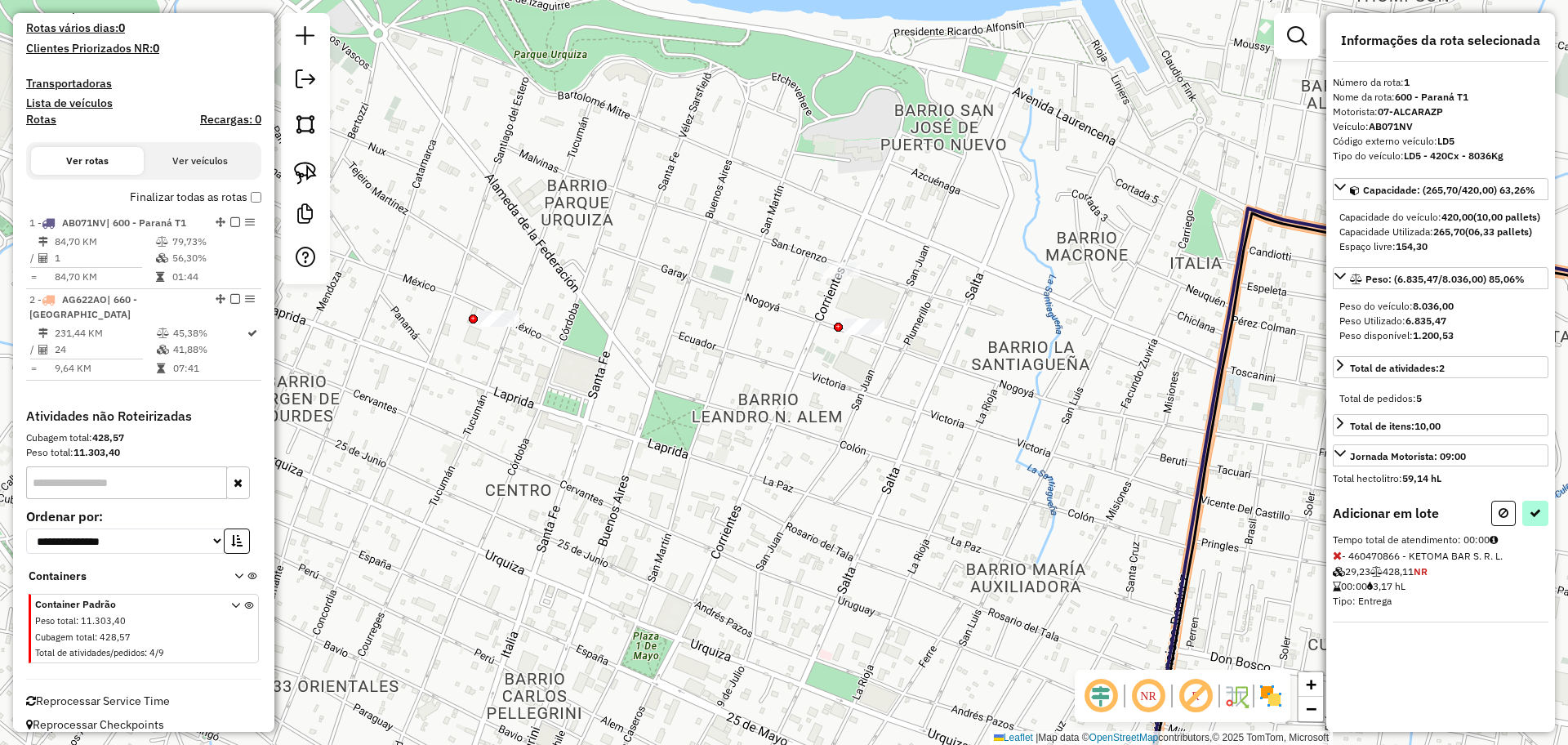
select select "**********"
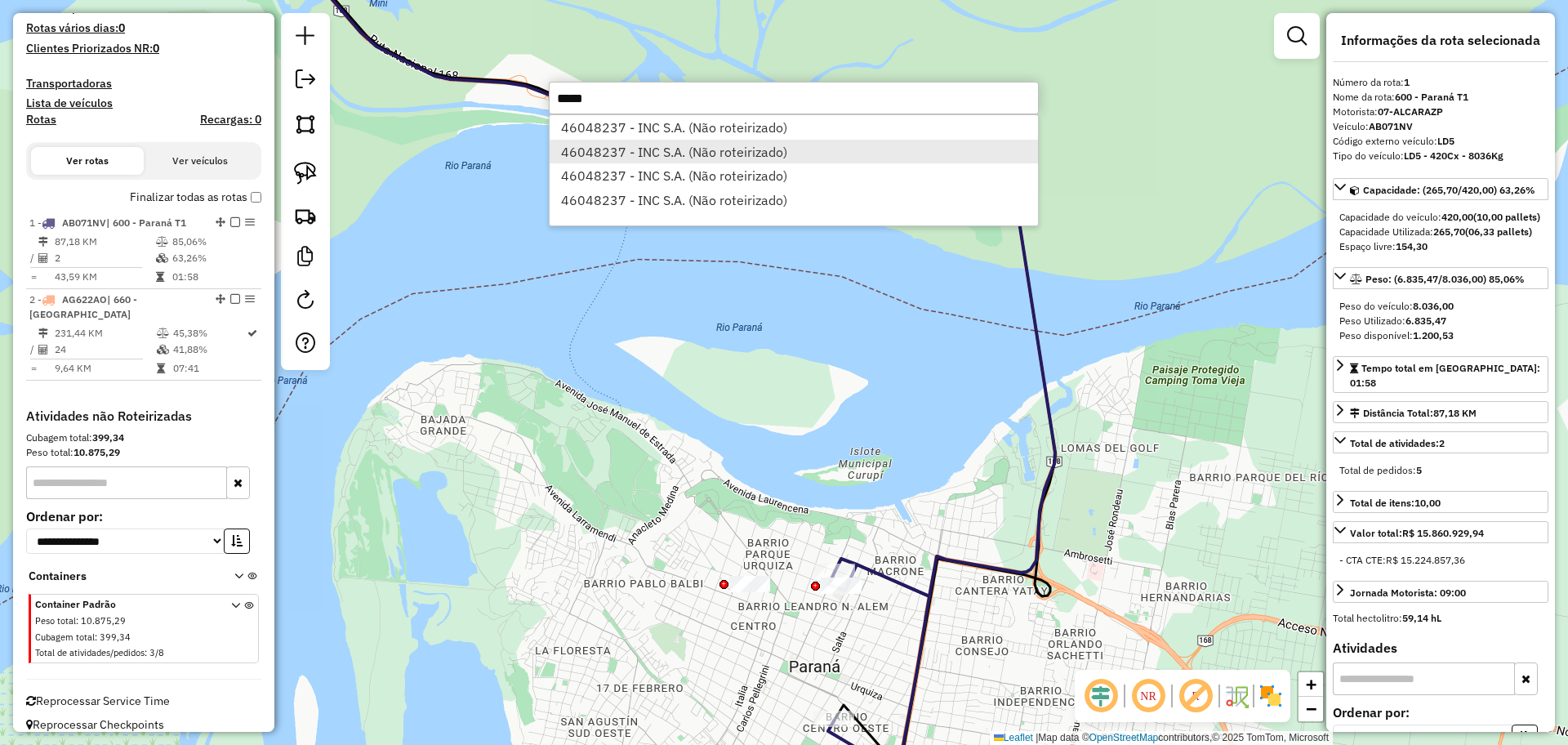
type input "*****"
click at [780, 146] on li "46048237 - INC S.A. (Não roteirizado)" at bounding box center [793, 151] width 488 height 25
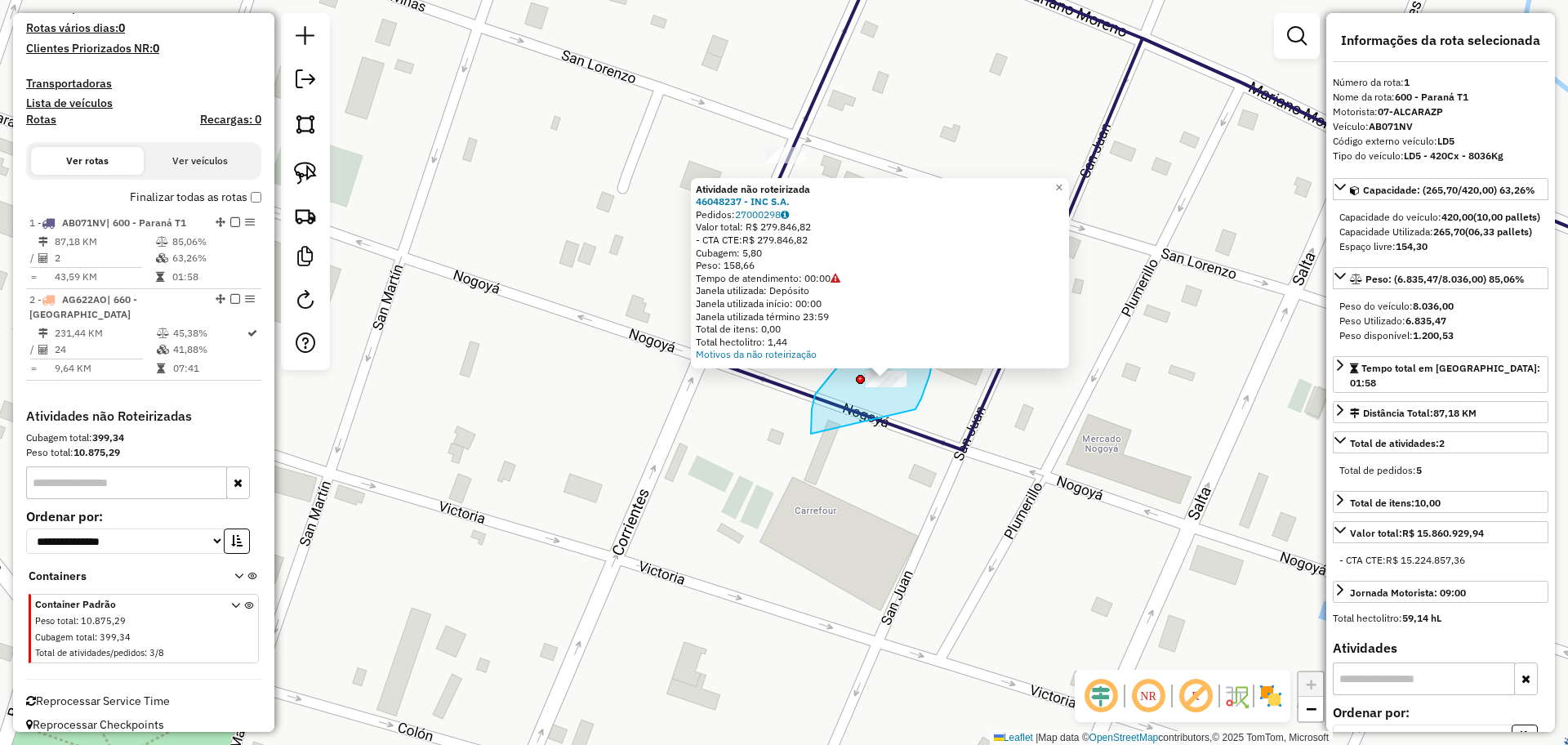
drag, startPoint x: 915, startPoint y: 410, endPoint x: 851, endPoint y: 480, distance: 94.8
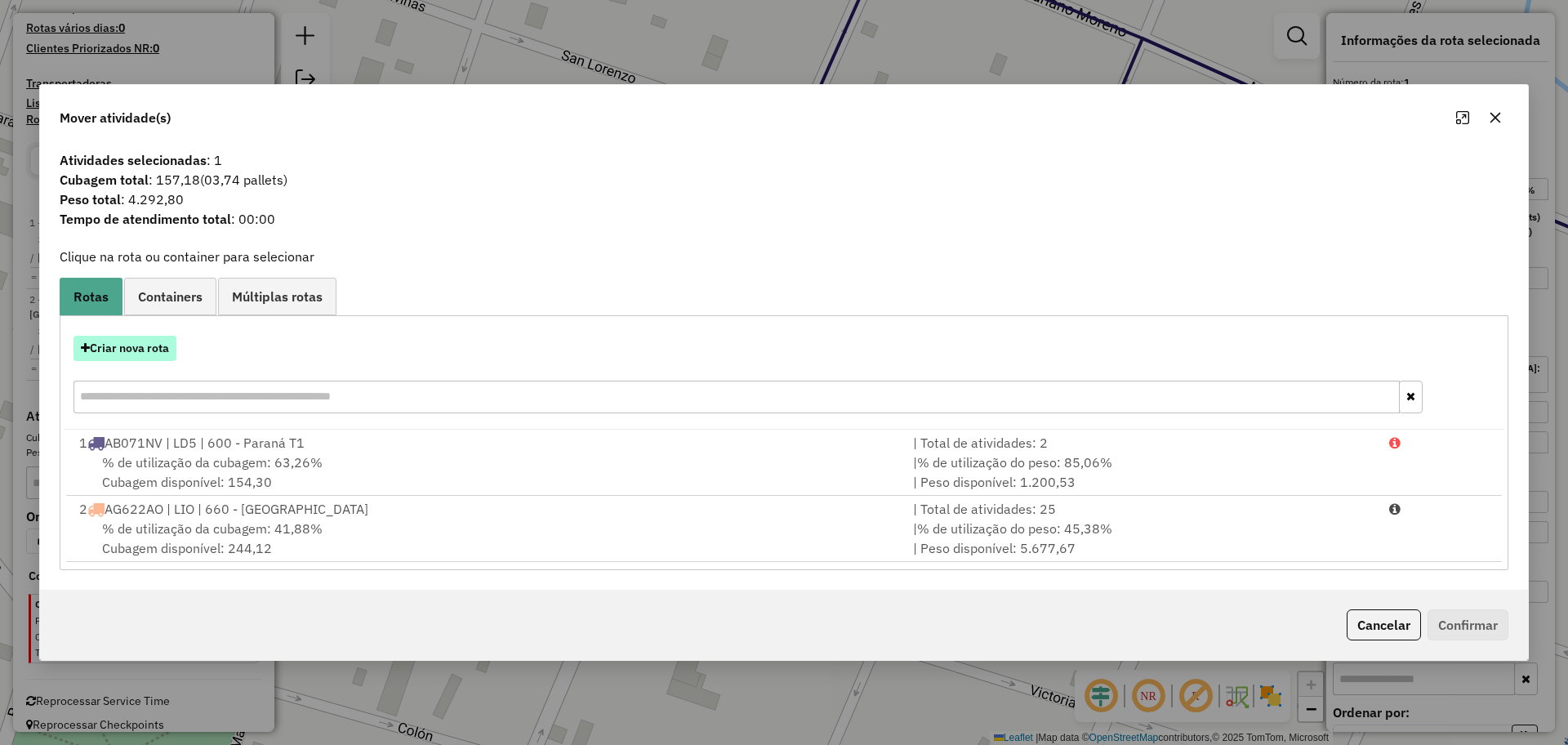
click at [130, 345] on button "Criar nova rota" at bounding box center [125, 348] width 103 height 26
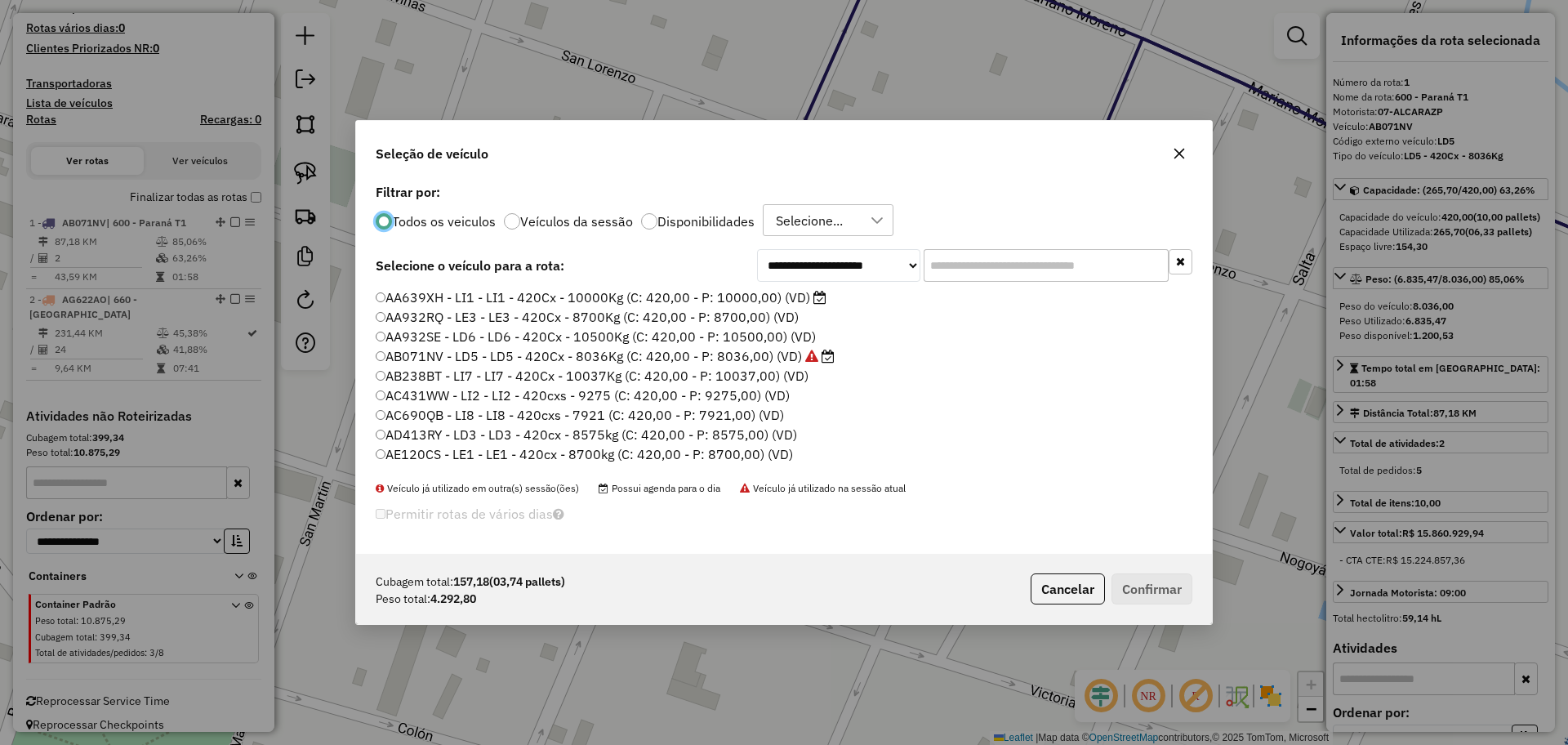
click at [705, 225] on label "Disponibilidades" at bounding box center [706, 221] width 97 height 13
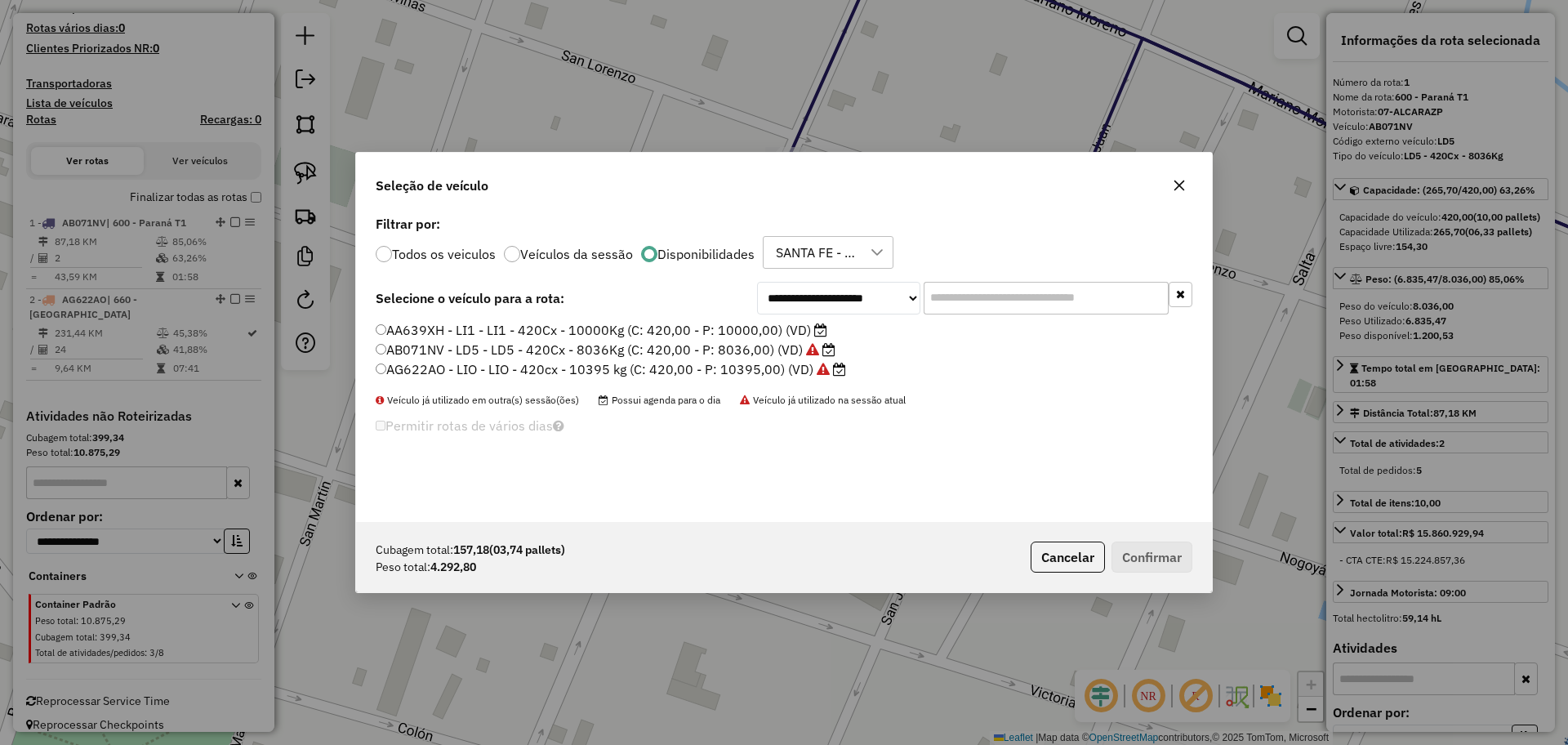
drag, startPoint x: 779, startPoint y: 329, endPoint x: 839, endPoint y: 369, distance: 72.1
click at [779, 328] on label "AA639XH - LI1 - LI1 - 420Cx - 10000Kg (C: 420,00 - P: 10000,00) (VD)" at bounding box center [601, 329] width 452 height 19
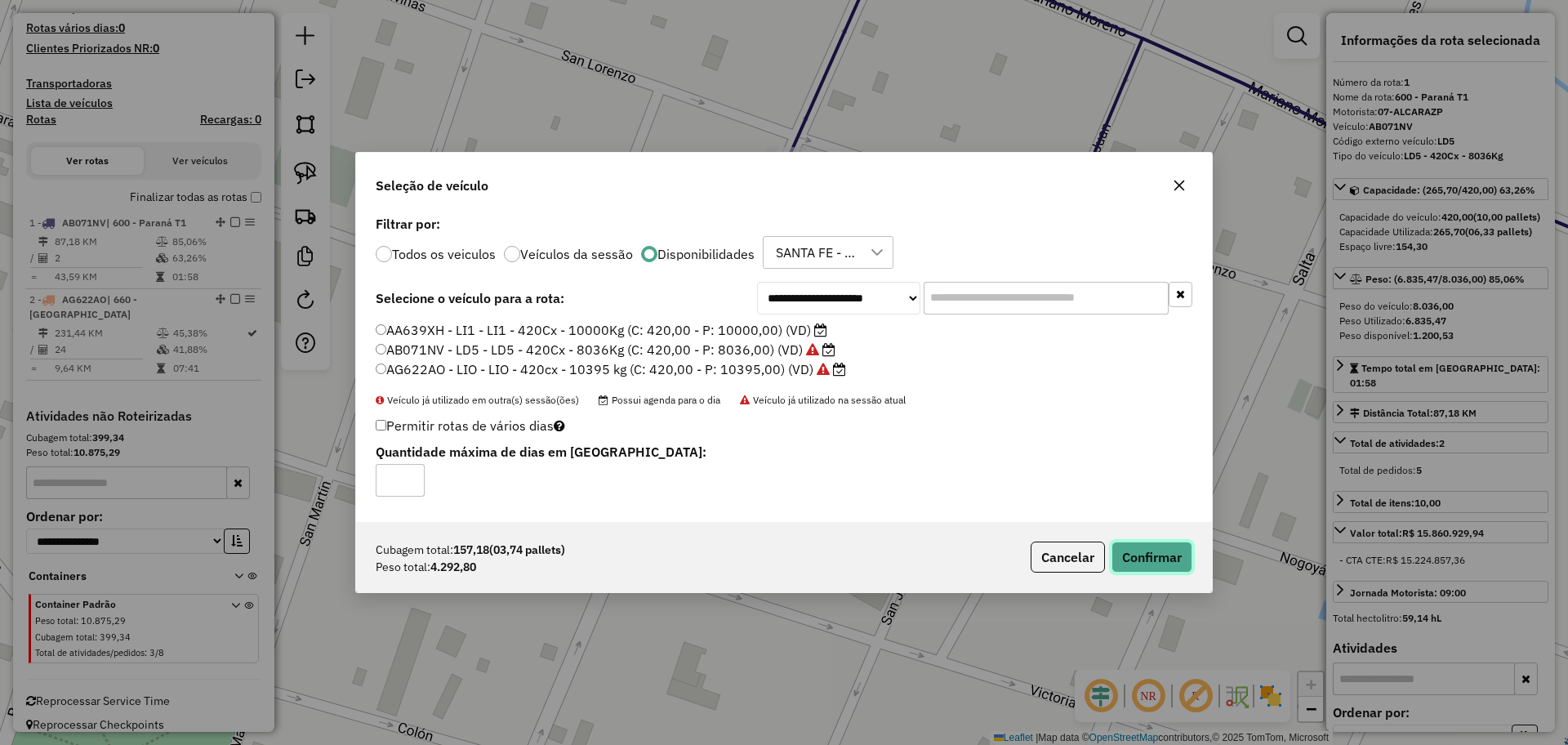
click at [1162, 562] on button "Confirmar" at bounding box center [1151, 557] width 81 height 31
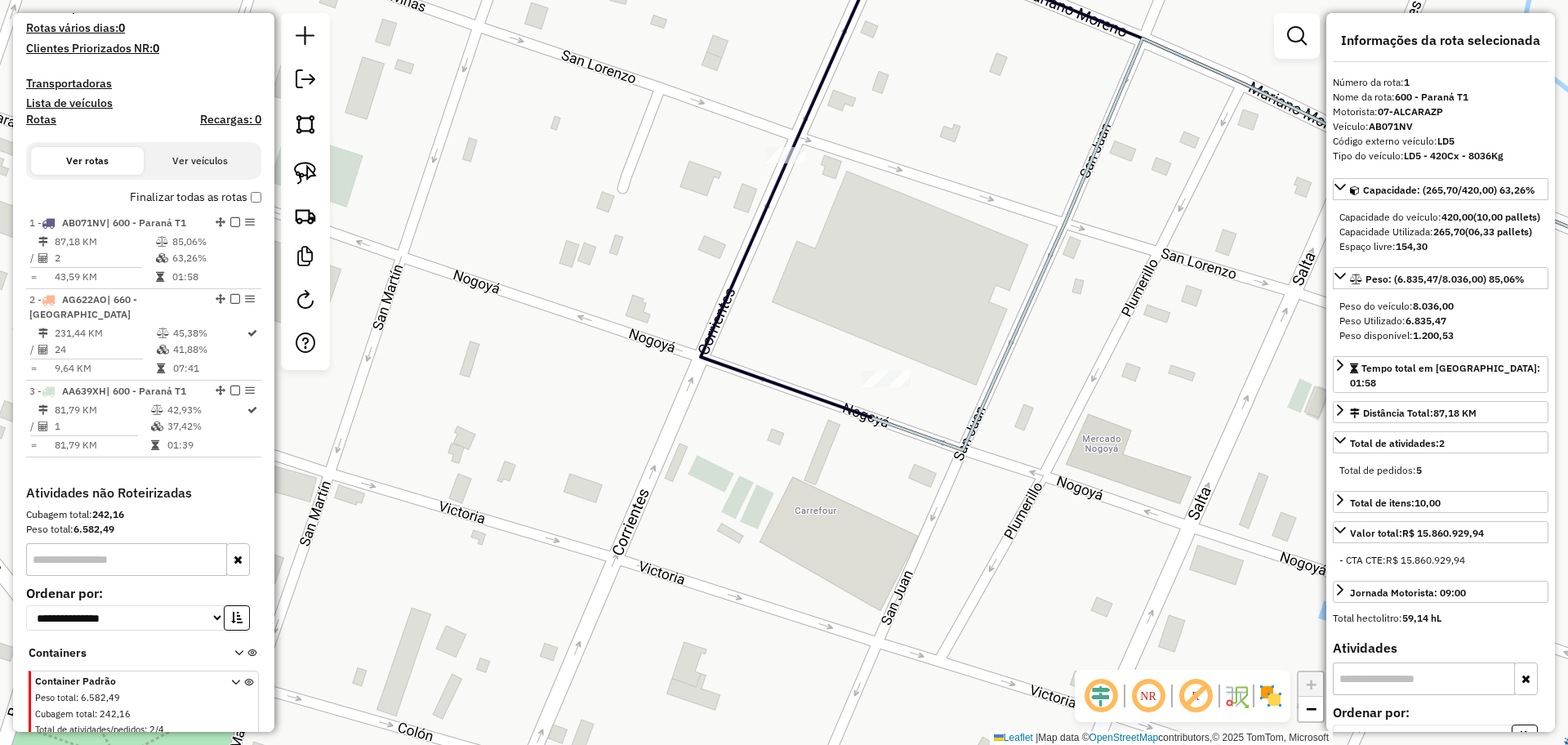
scroll to position [551, 0]
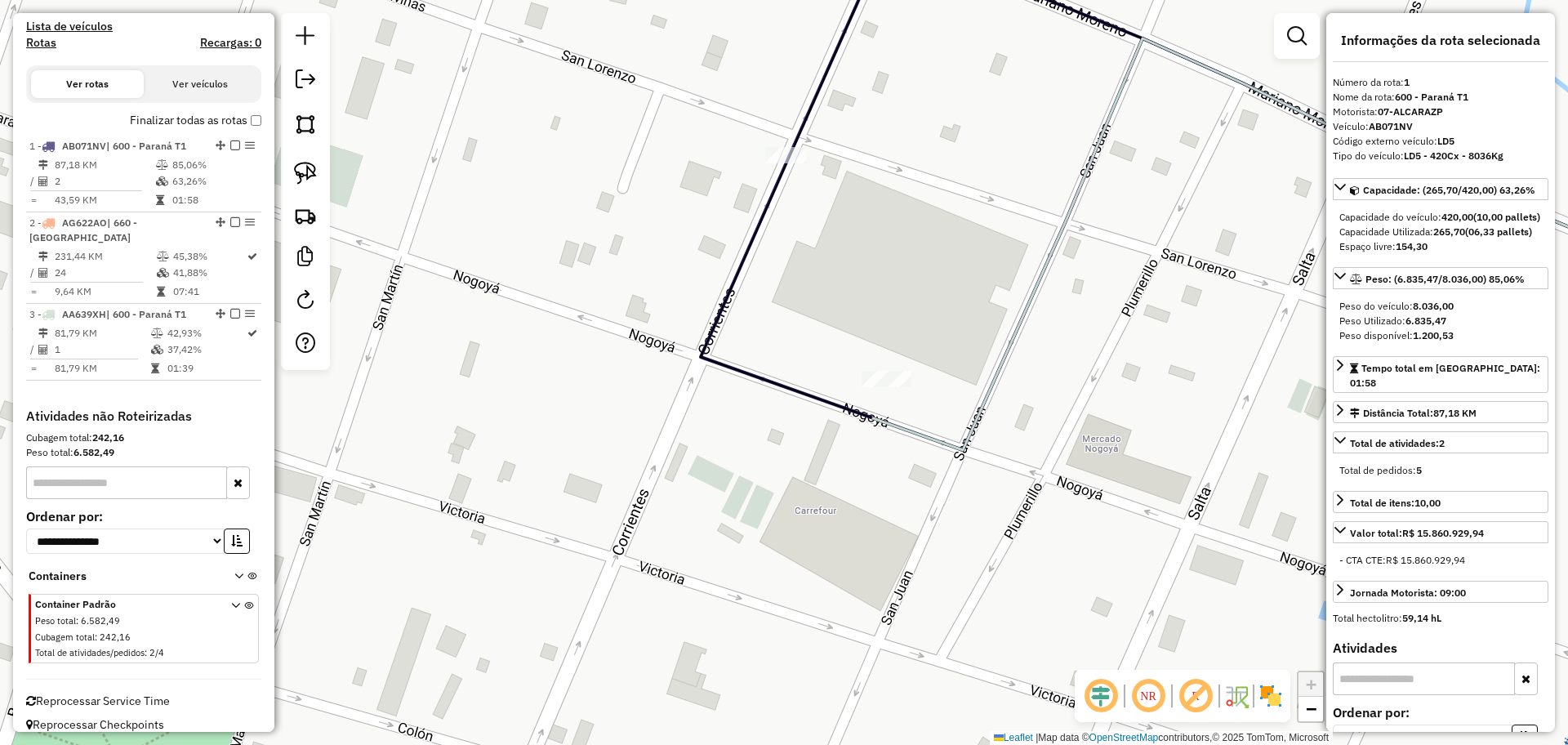
click at [1027, 325] on icon at bounding box center [1299, 244] width 852 height 411
click at [753, 214] on icon at bounding box center [1213, 244] width 1024 height 411
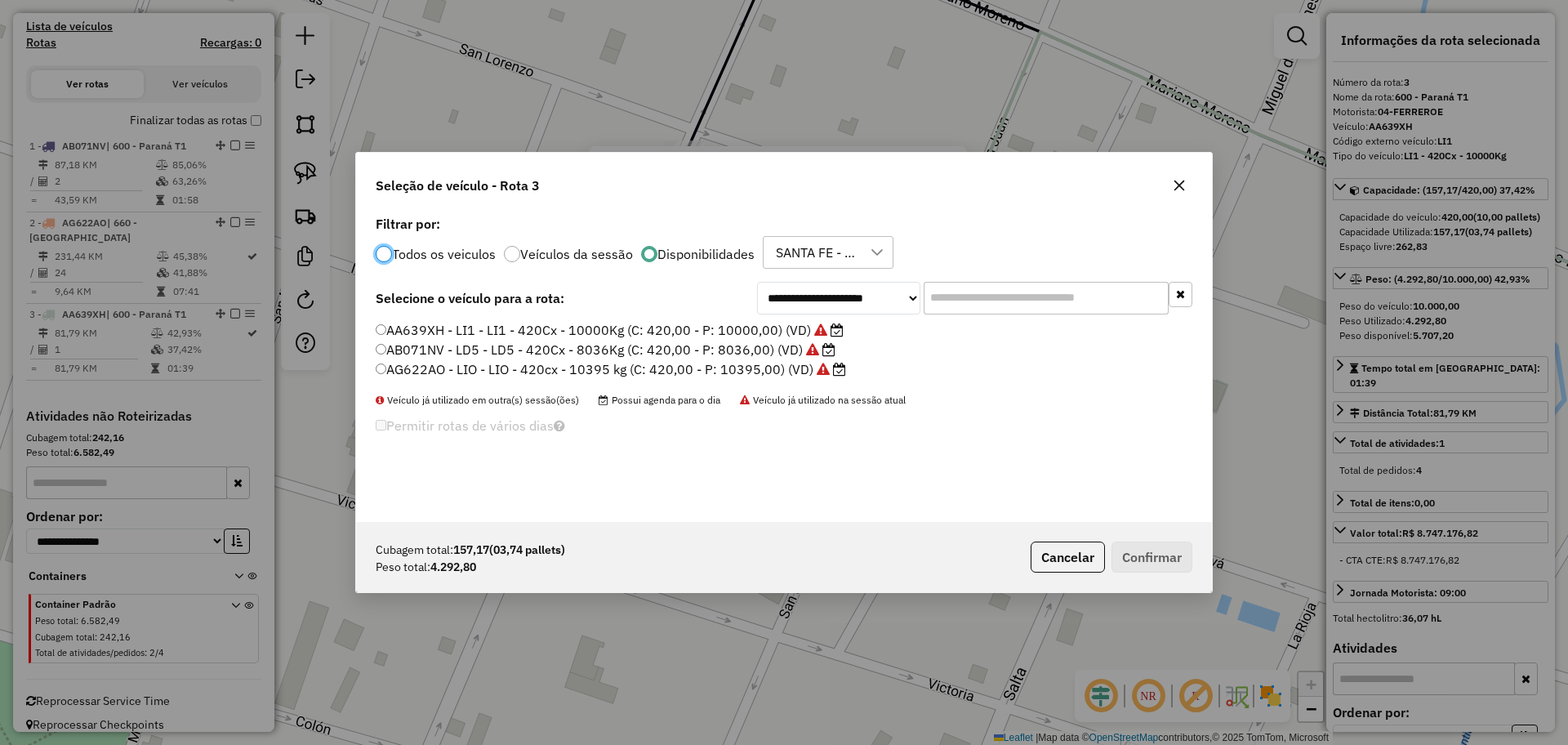
scroll to position [9, 5]
click at [560, 350] on label "AB071NV - LD5 - LD5 - 420Cx - 8036Kg (C: 420,00 - P: 8036,00) (VD)" at bounding box center [605, 349] width 460 height 19
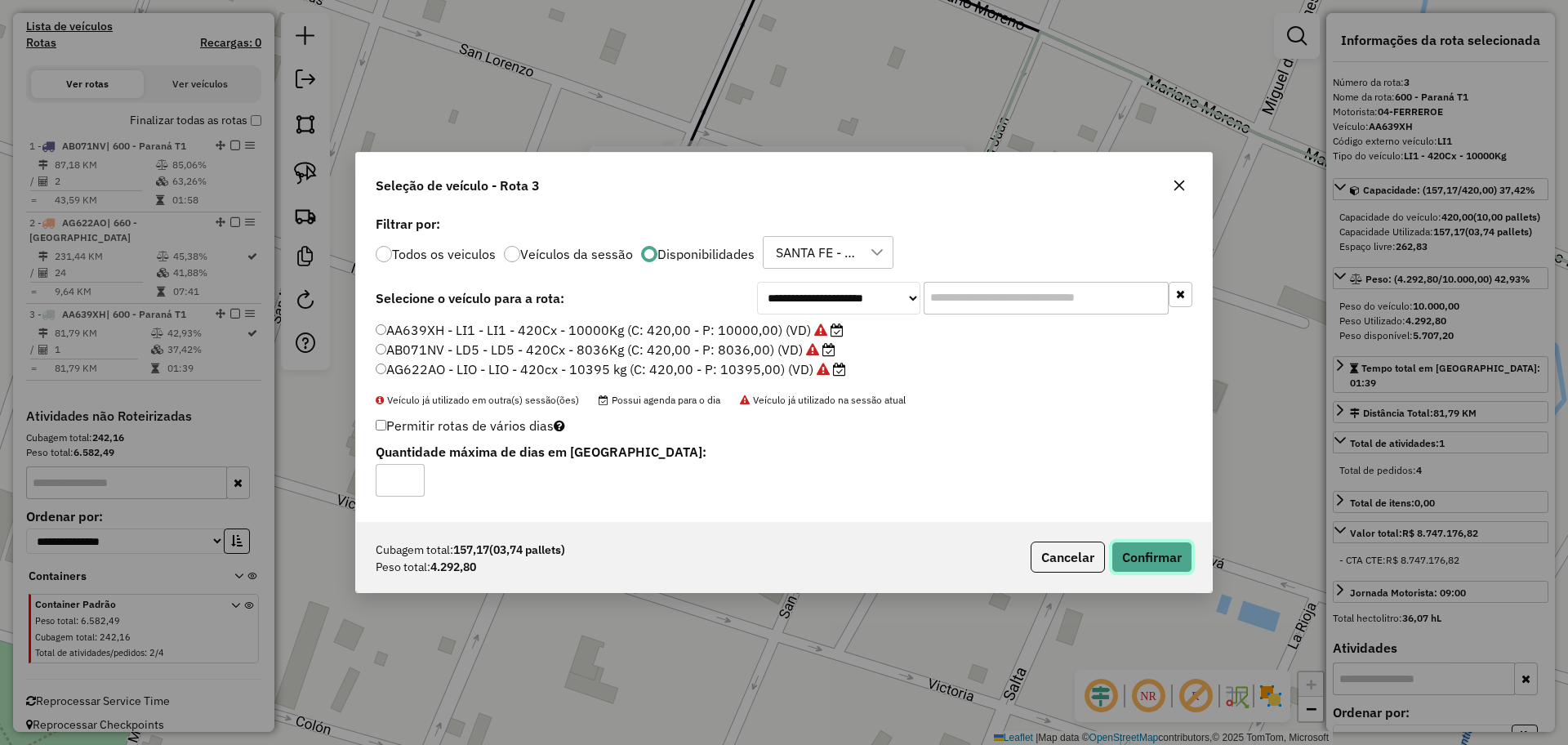
click at [1152, 548] on button "Confirmar" at bounding box center [1151, 557] width 81 height 31
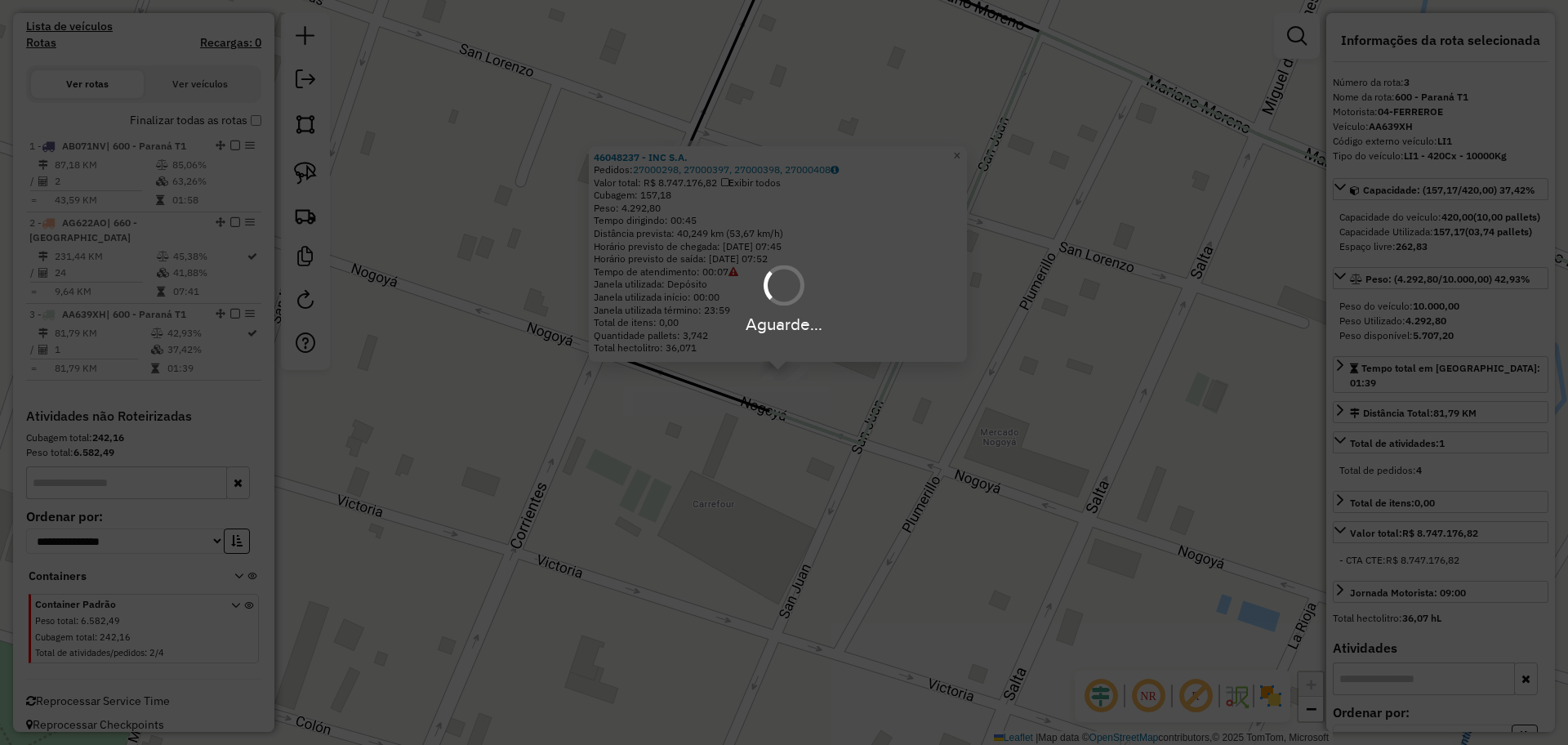
scroll to position [580, 0]
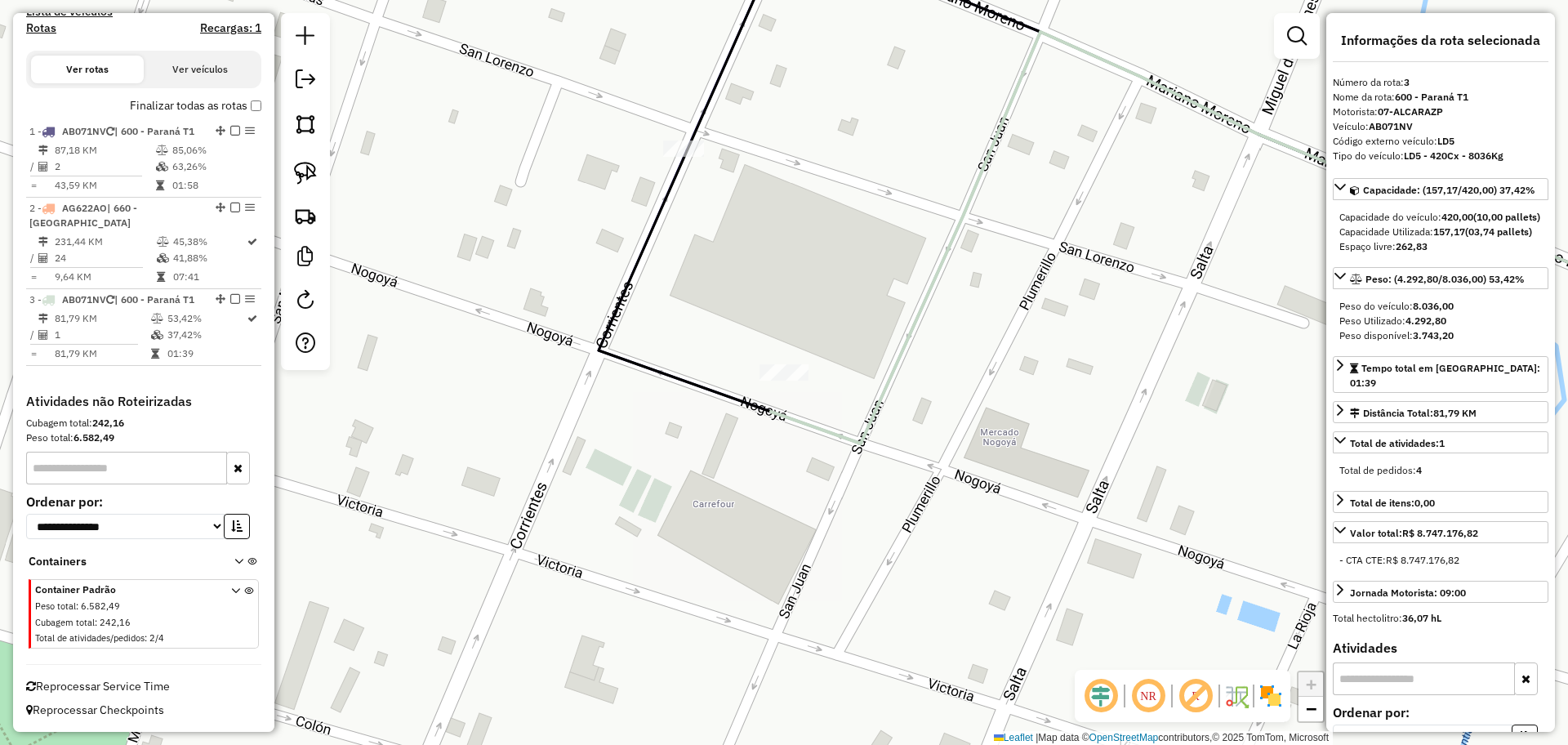
click at [628, 270] on icon at bounding box center [1160, 170] width 1126 height 484
click at [636, 270] on icon at bounding box center [1160, 170] width 1126 height 484
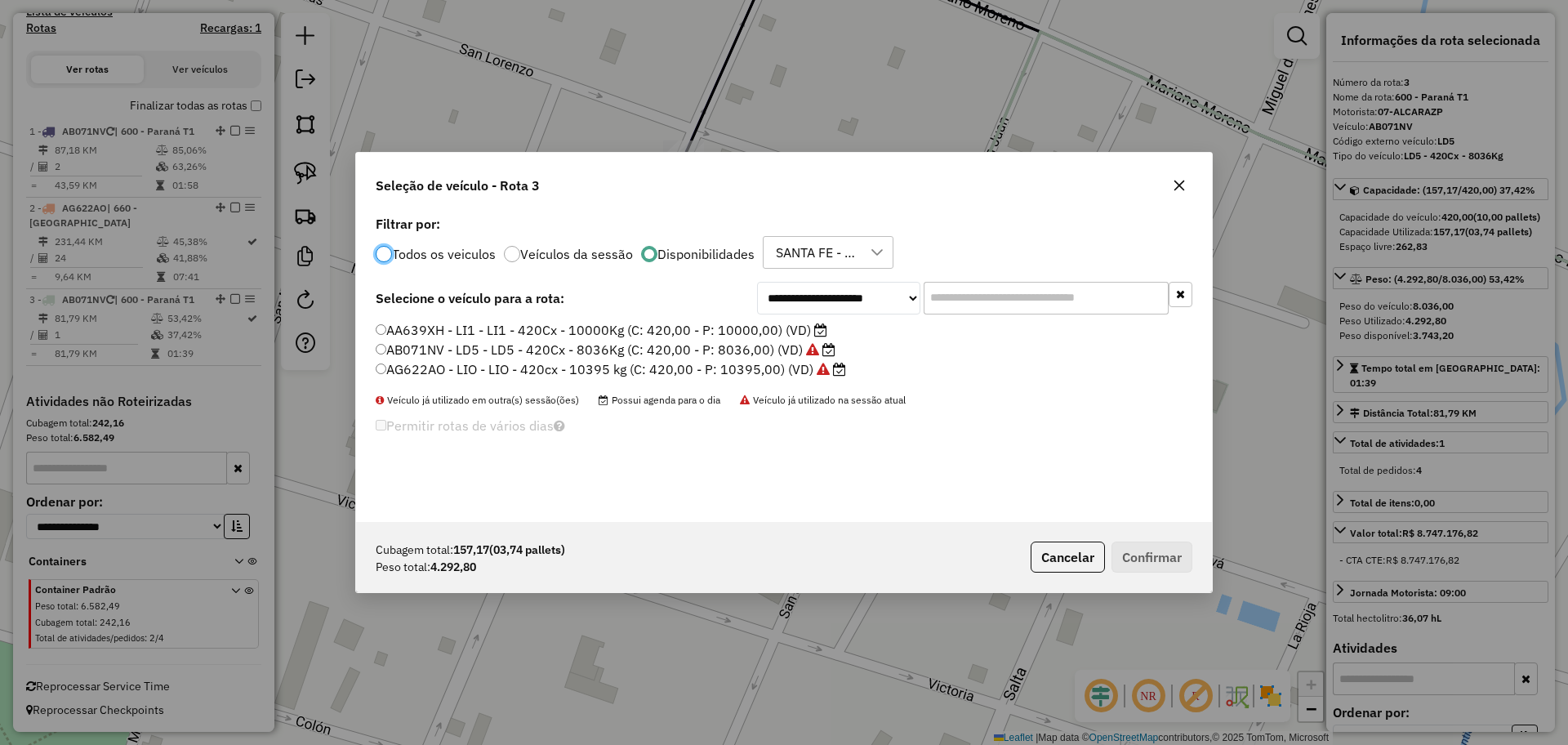
scroll to position [9, 5]
click at [779, 327] on label "AA639XH - LI1 - LI1 - 420Cx - 10000Kg (C: 420,00 - P: 10000,00) (VD)" at bounding box center [601, 329] width 452 height 19
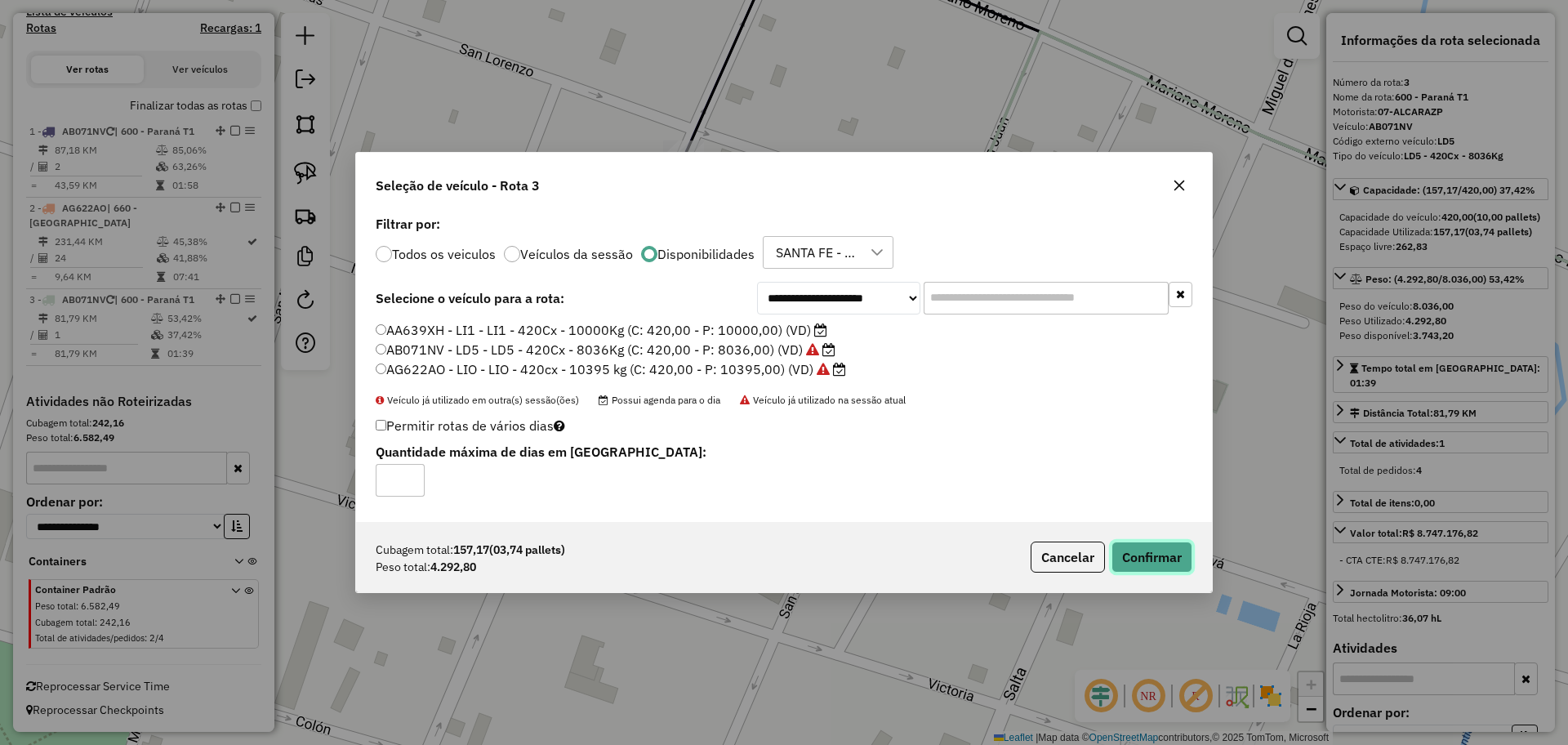
click at [1132, 562] on button "Confirmar" at bounding box center [1151, 557] width 81 height 31
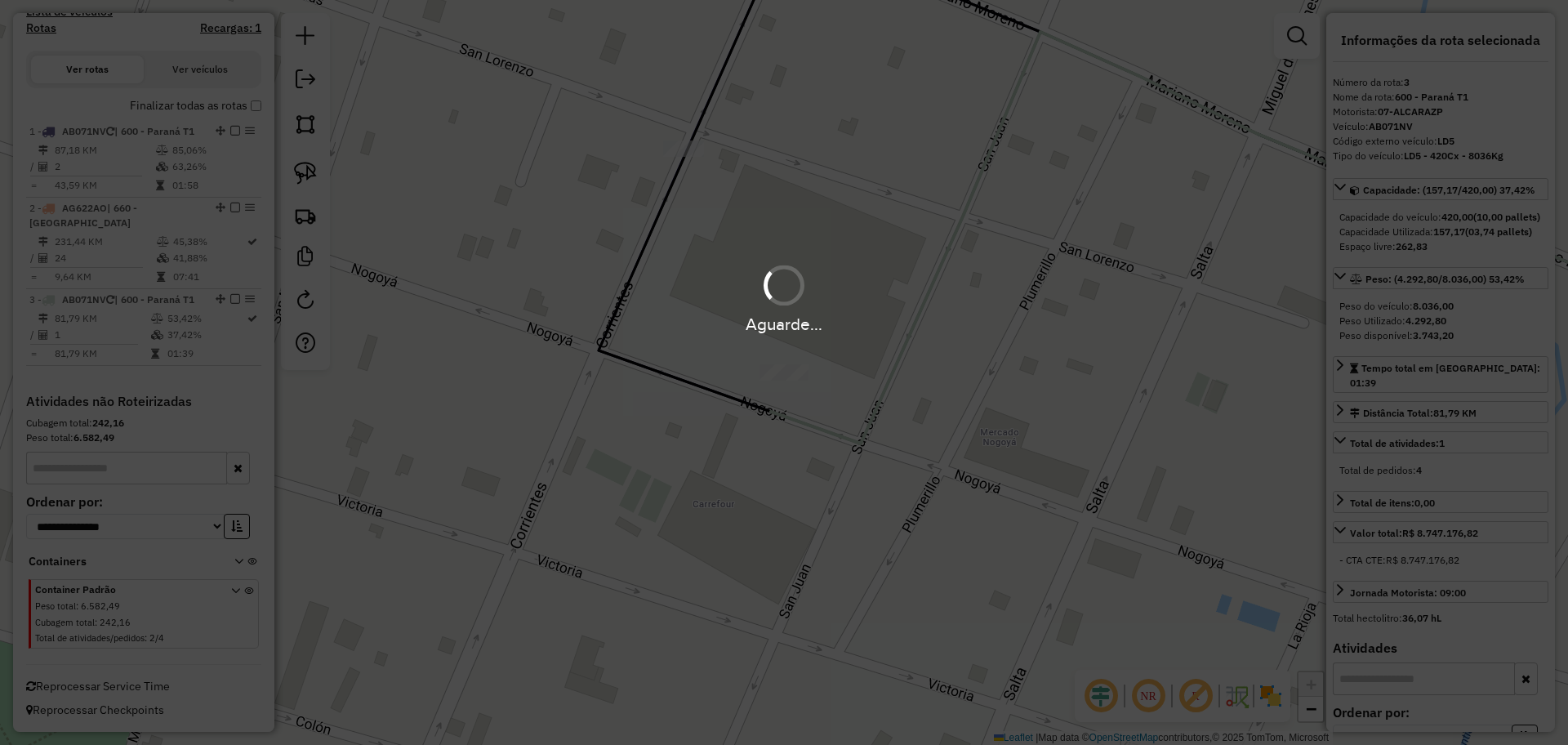
scroll to position [551, 0]
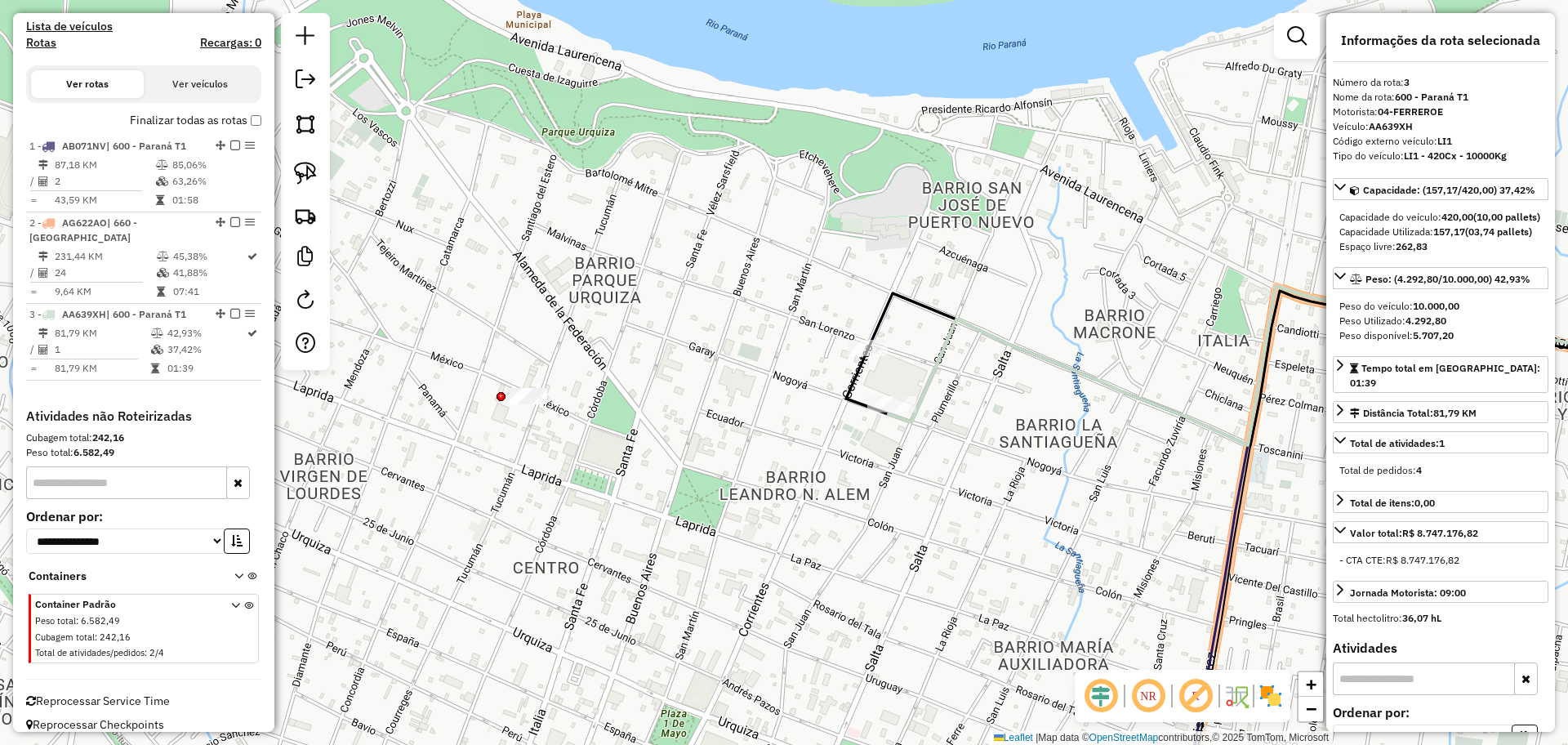
click at [929, 398] on icon at bounding box center [1306, 207] width 836 height 477
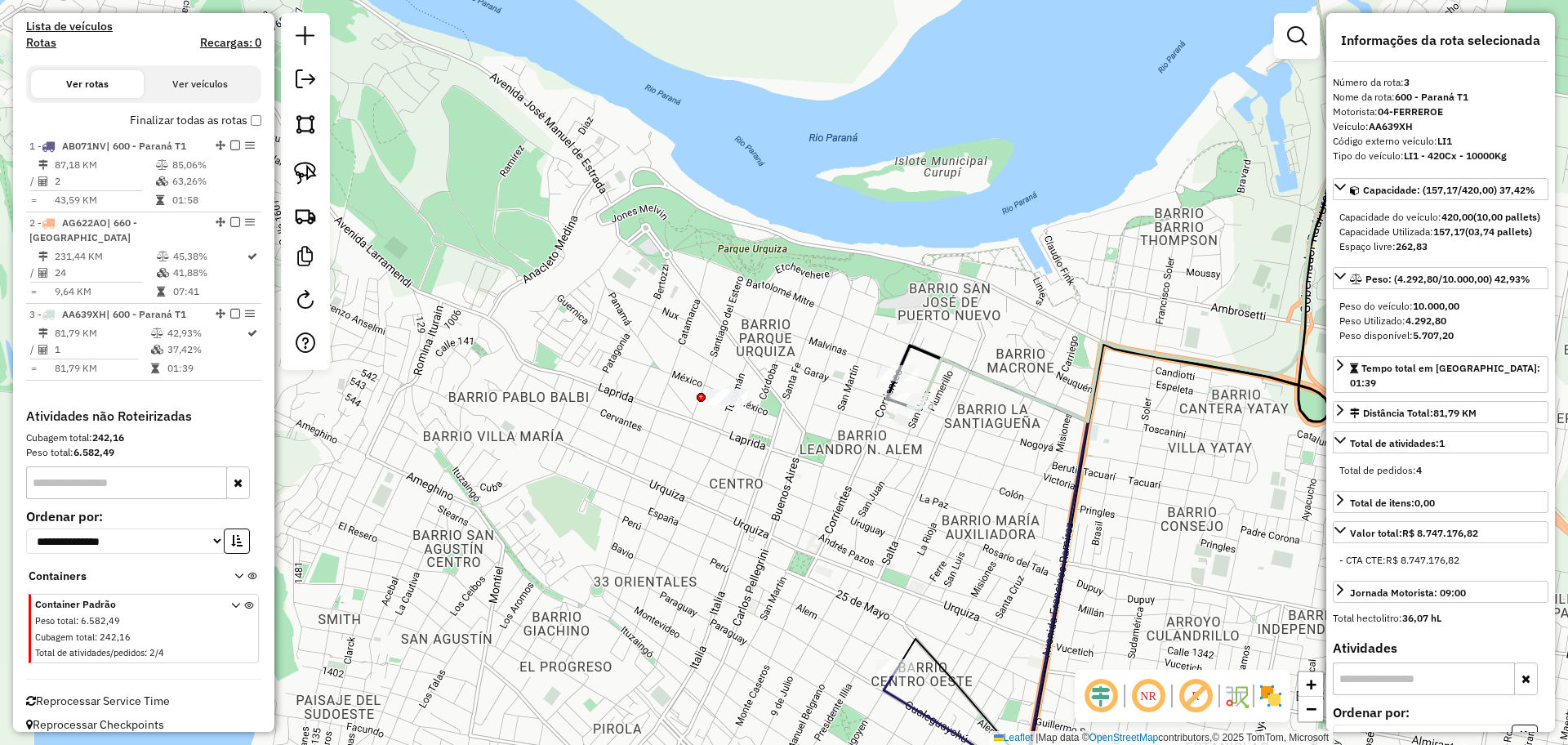
click at [920, 358] on icon at bounding box center [1112, 174] width 452 height 497
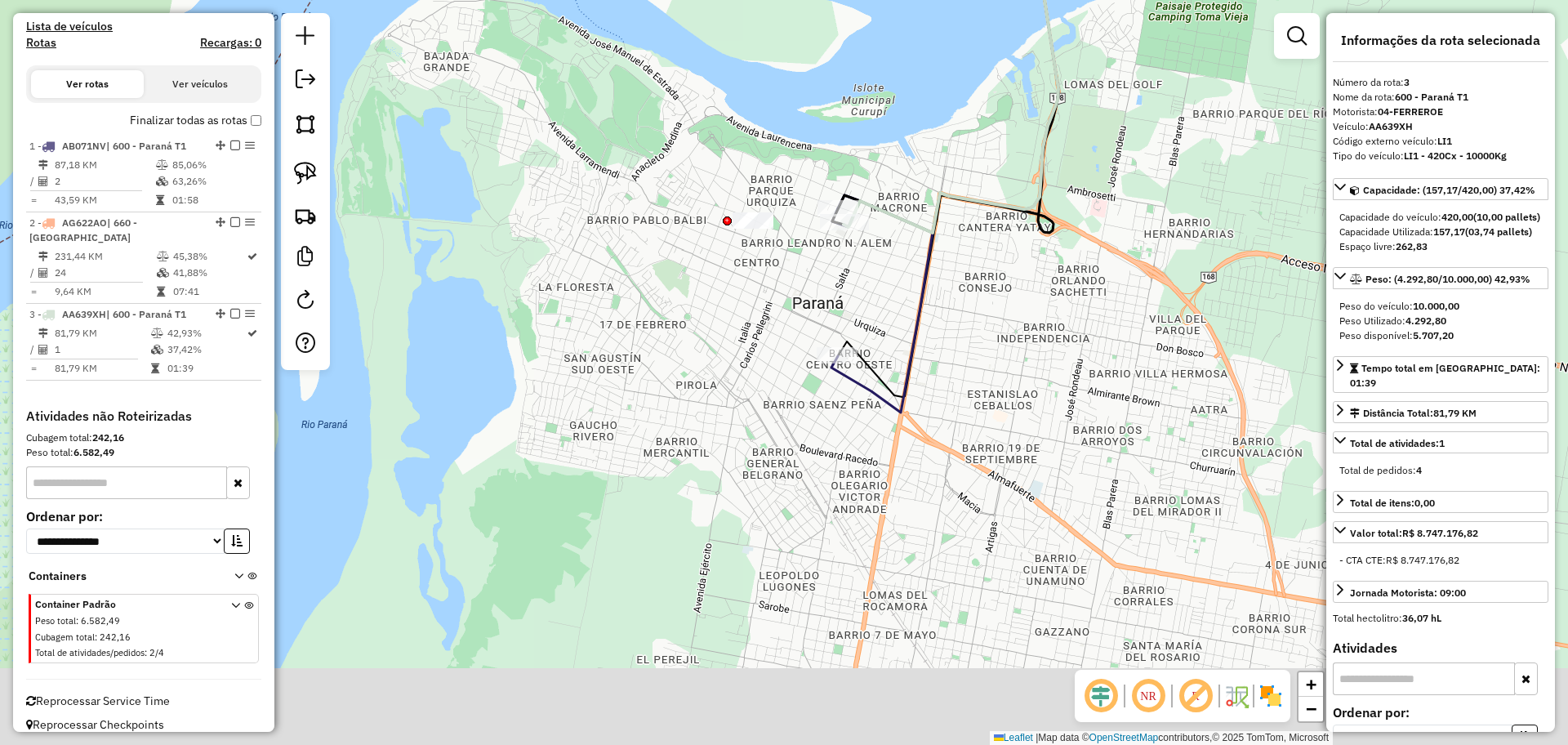
drag, startPoint x: 1029, startPoint y: 525, endPoint x: 950, endPoint y: 345, distance: 196.6
click at [950, 345] on div "Janela de atendimento Grade de atendimento Capacidade Transportadoras Veículos …" at bounding box center [784, 372] width 1568 height 745
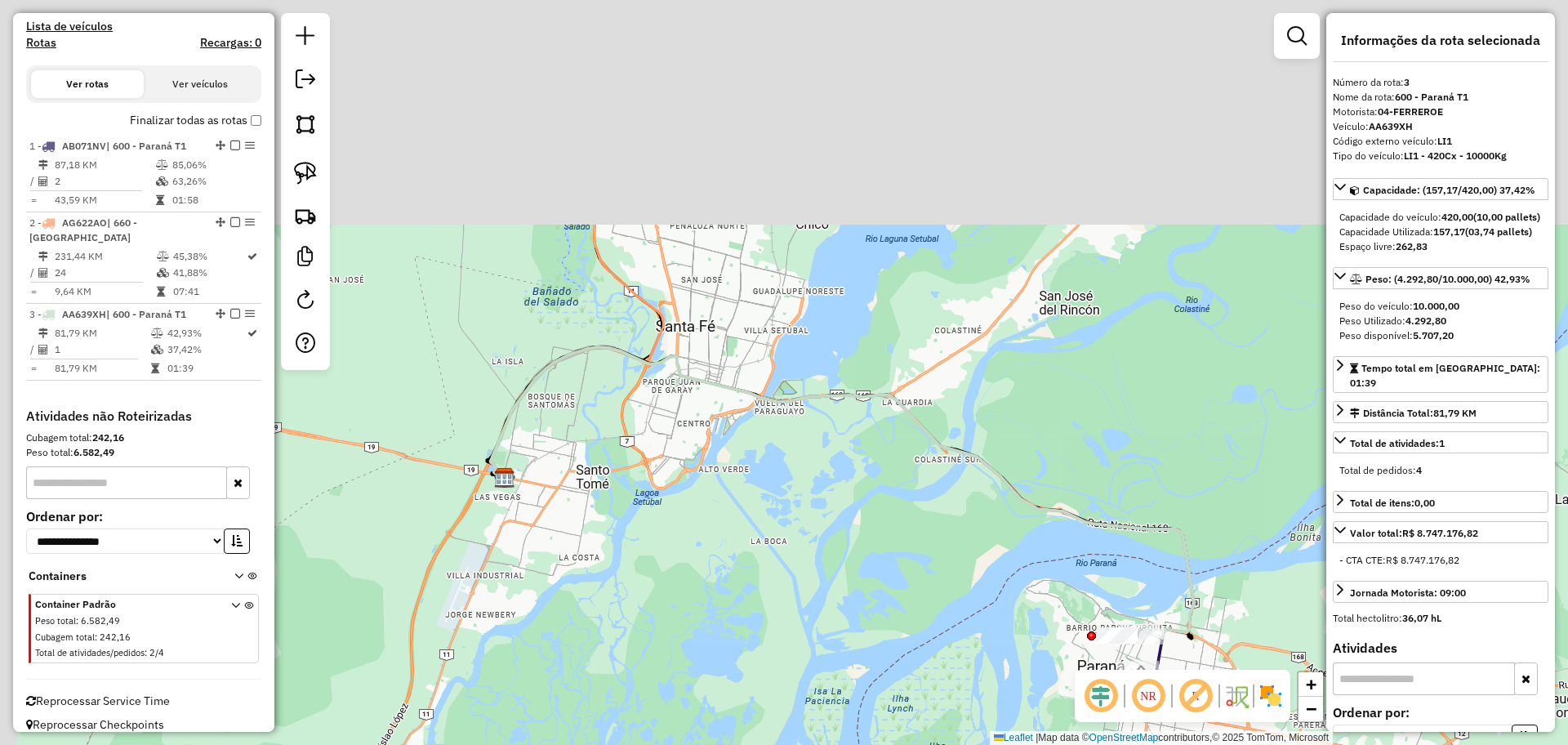
drag, startPoint x: 838, startPoint y: 210, endPoint x: 1053, endPoint y: 531, distance: 386.3
click at [1053, 531] on div "Janela de atendimento Grade de atendimento Capacidade Transportadoras Veículos …" at bounding box center [784, 372] width 1568 height 745
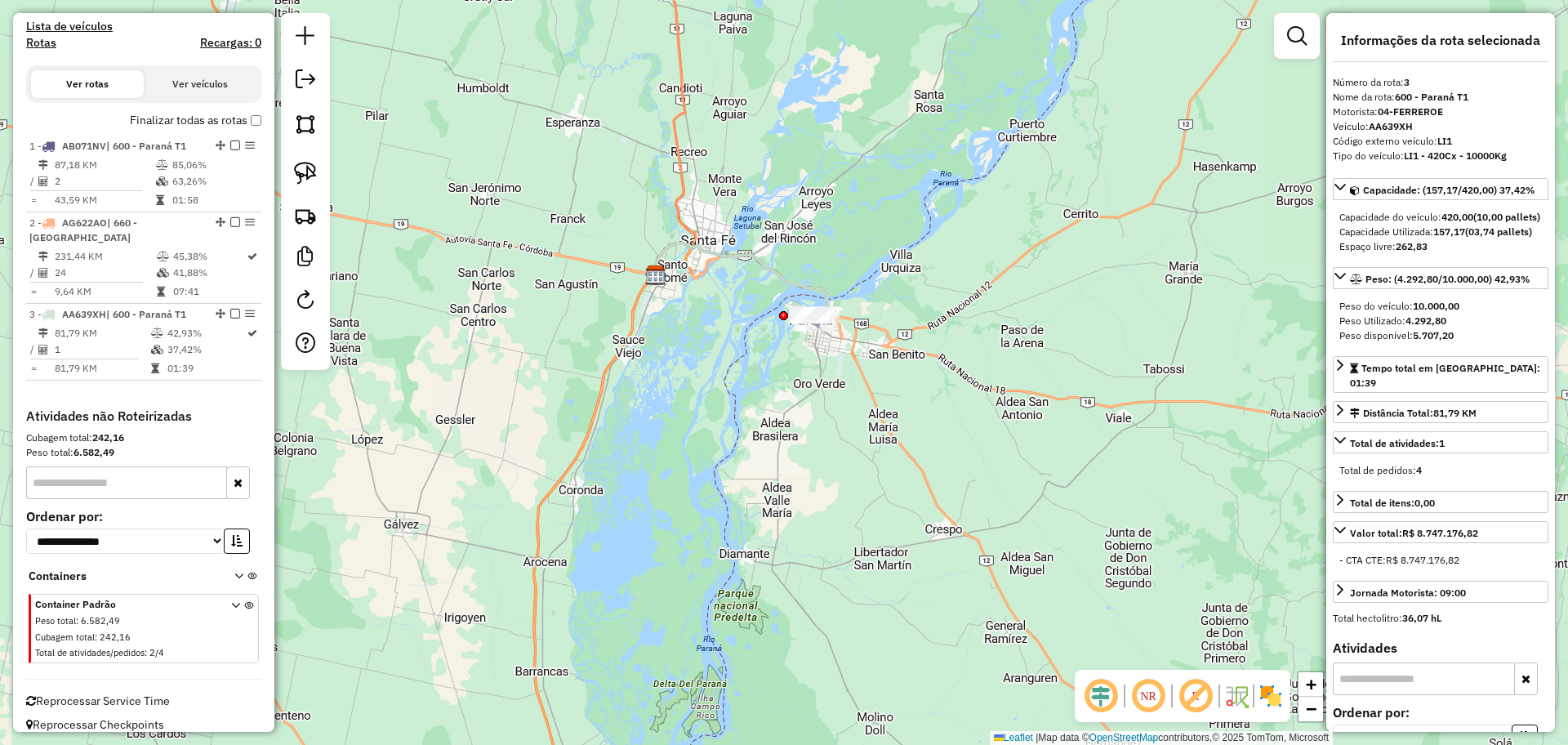
click at [681, 168] on icon at bounding box center [673, 101] width 43 height 350
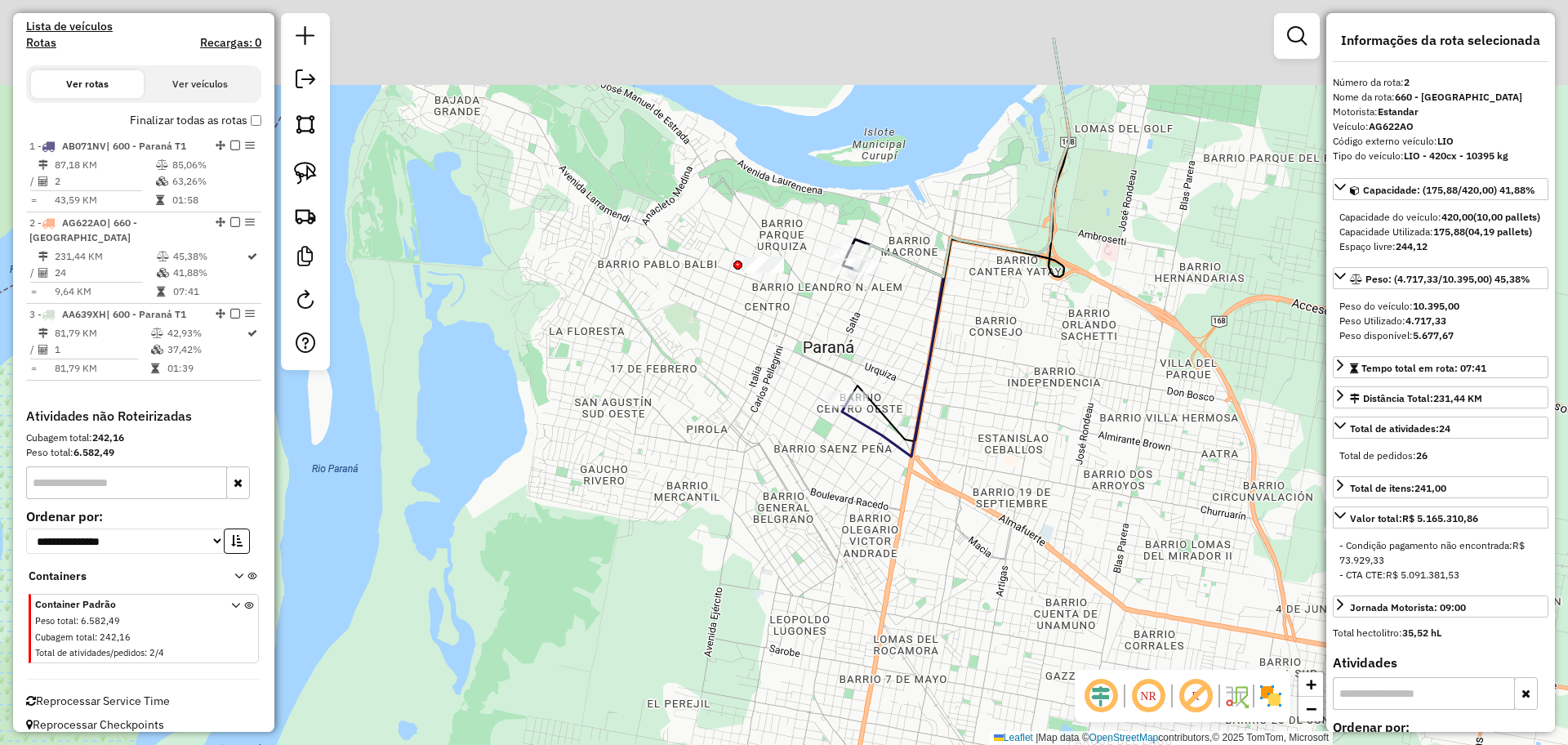
drag, startPoint x: 937, startPoint y: 197, endPoint x: 908, endPoint y: 310, distance: 116.7
click at [908, 310] on div "Janela de atendimento Grade de atendimento Capacidade Transportadoras Veículos …" at bounding box center [784, 372] width 1568 height 745
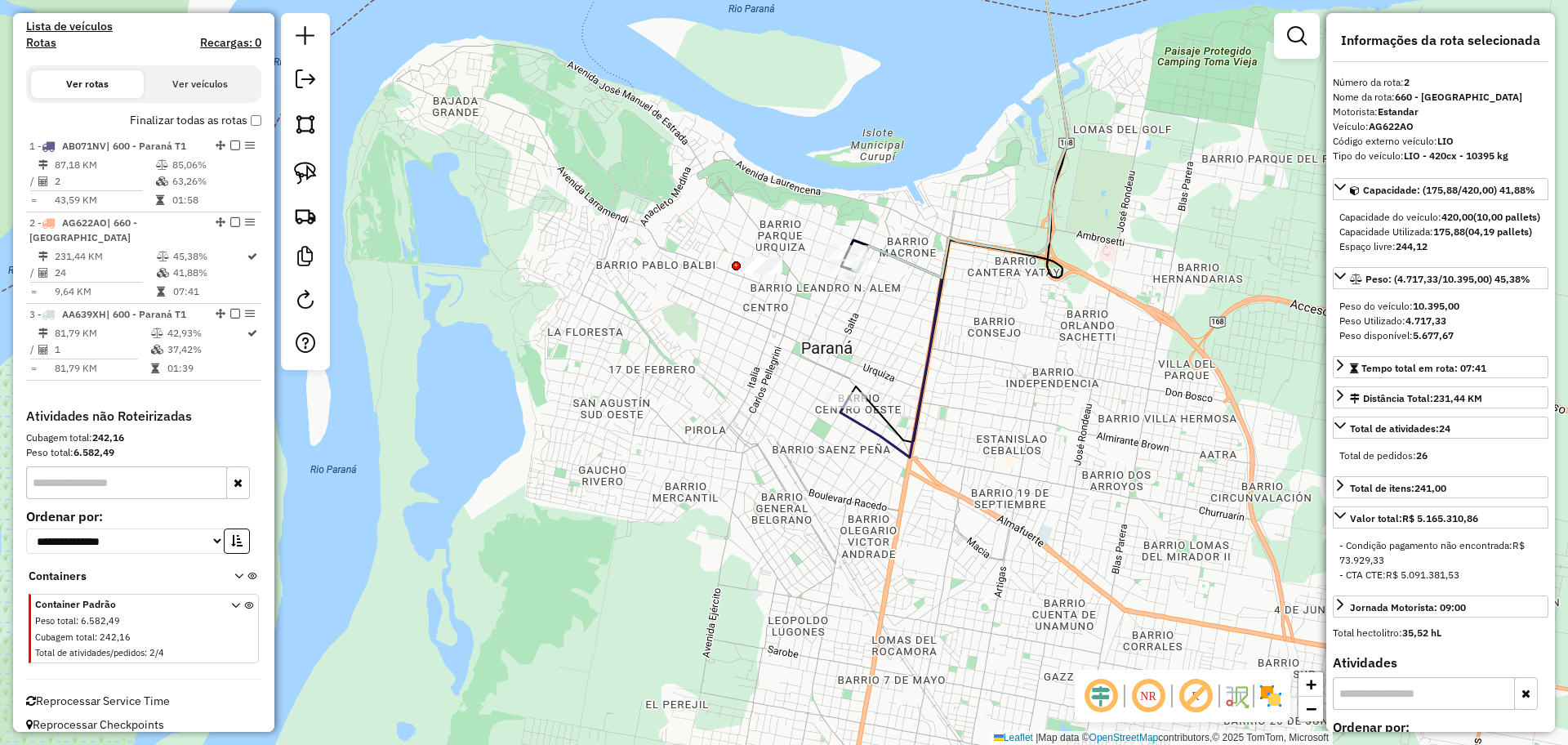
click at [877, 253] on icon at bounding box center [960, 102] width 214 height 352
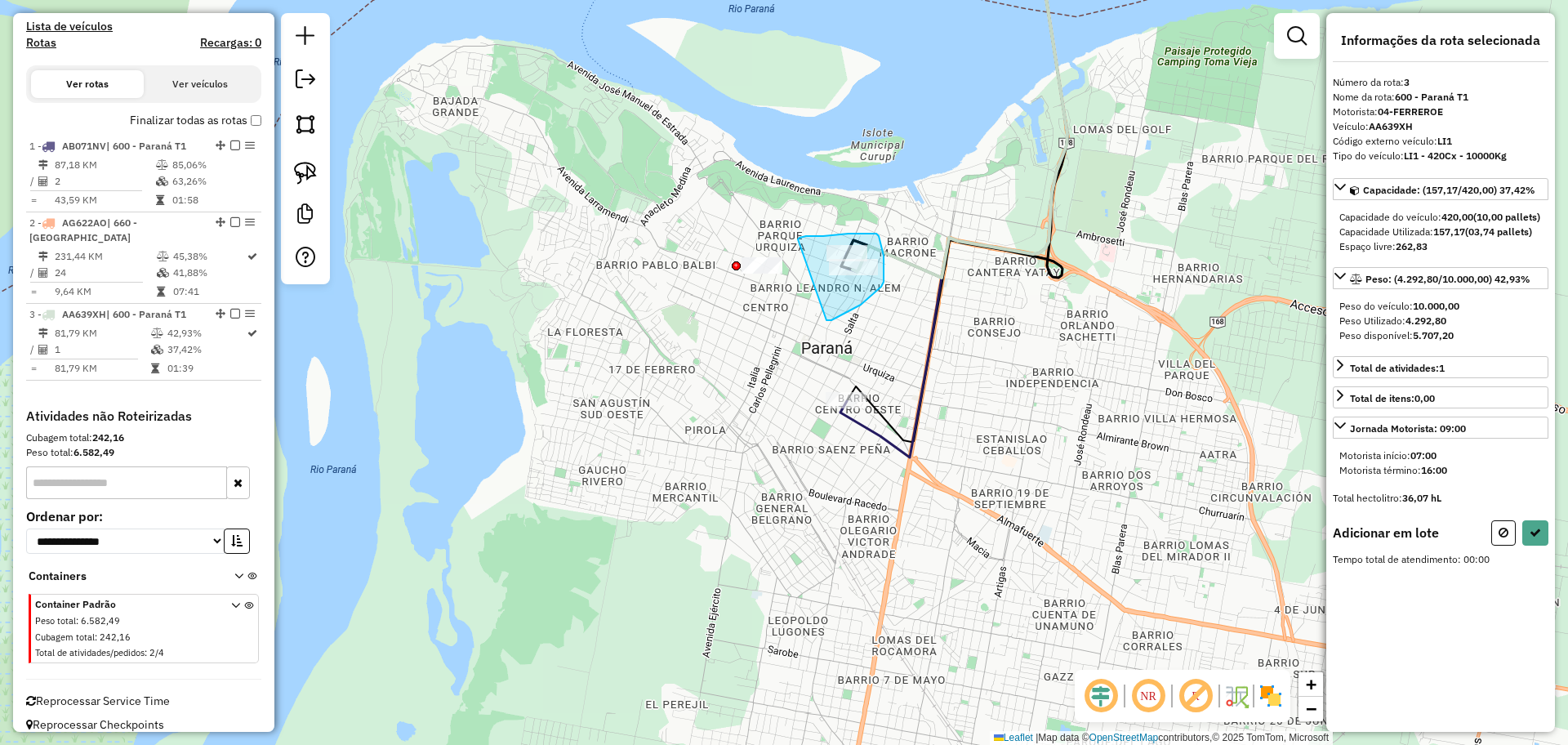
drag, startPoint x: 826, startPoint y: 320, endPoint x: 798, endPoint y: 239, distance: 85.7
click at [1534, 546] on button at bounding box center [1535, 533] width 27 height 26
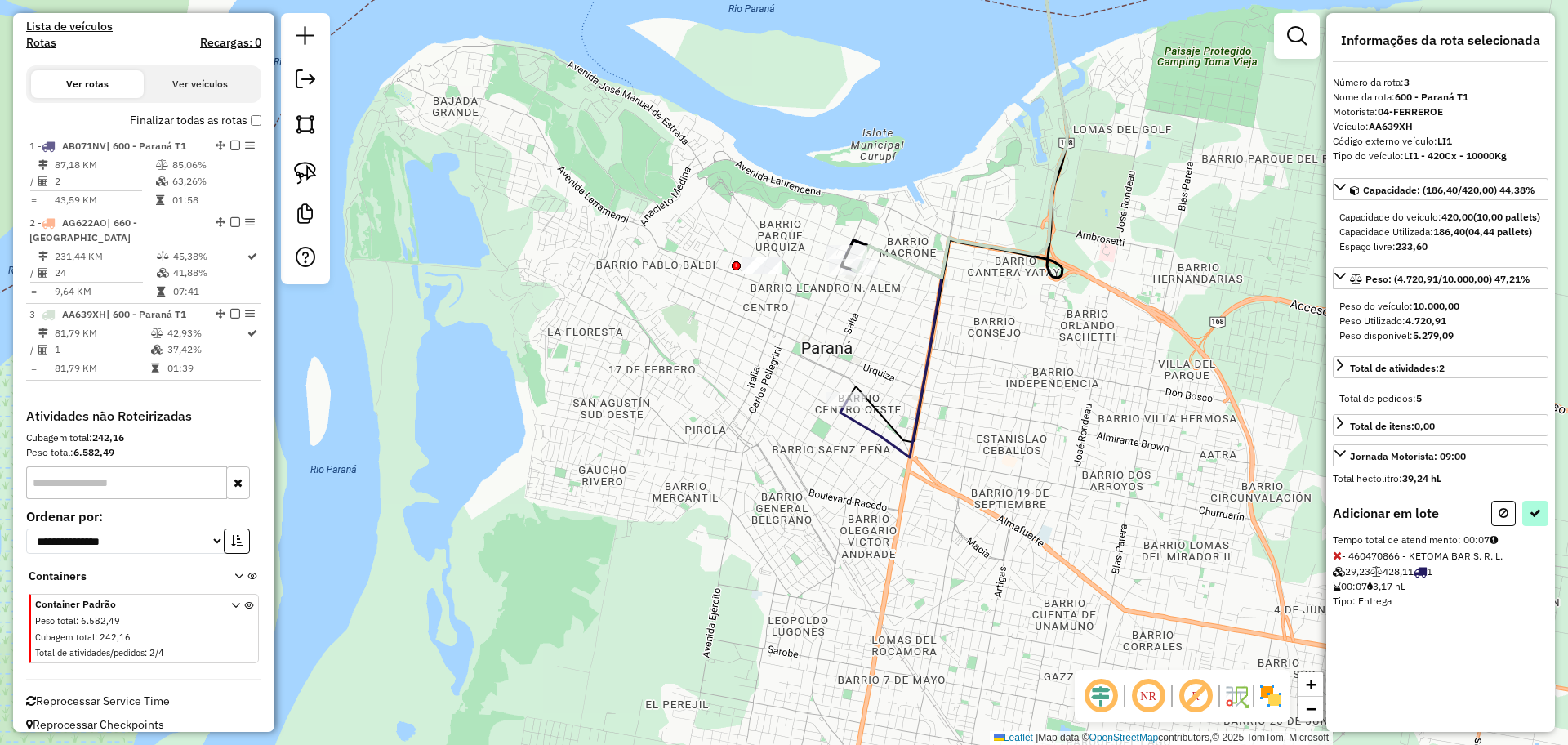
select select "**********"
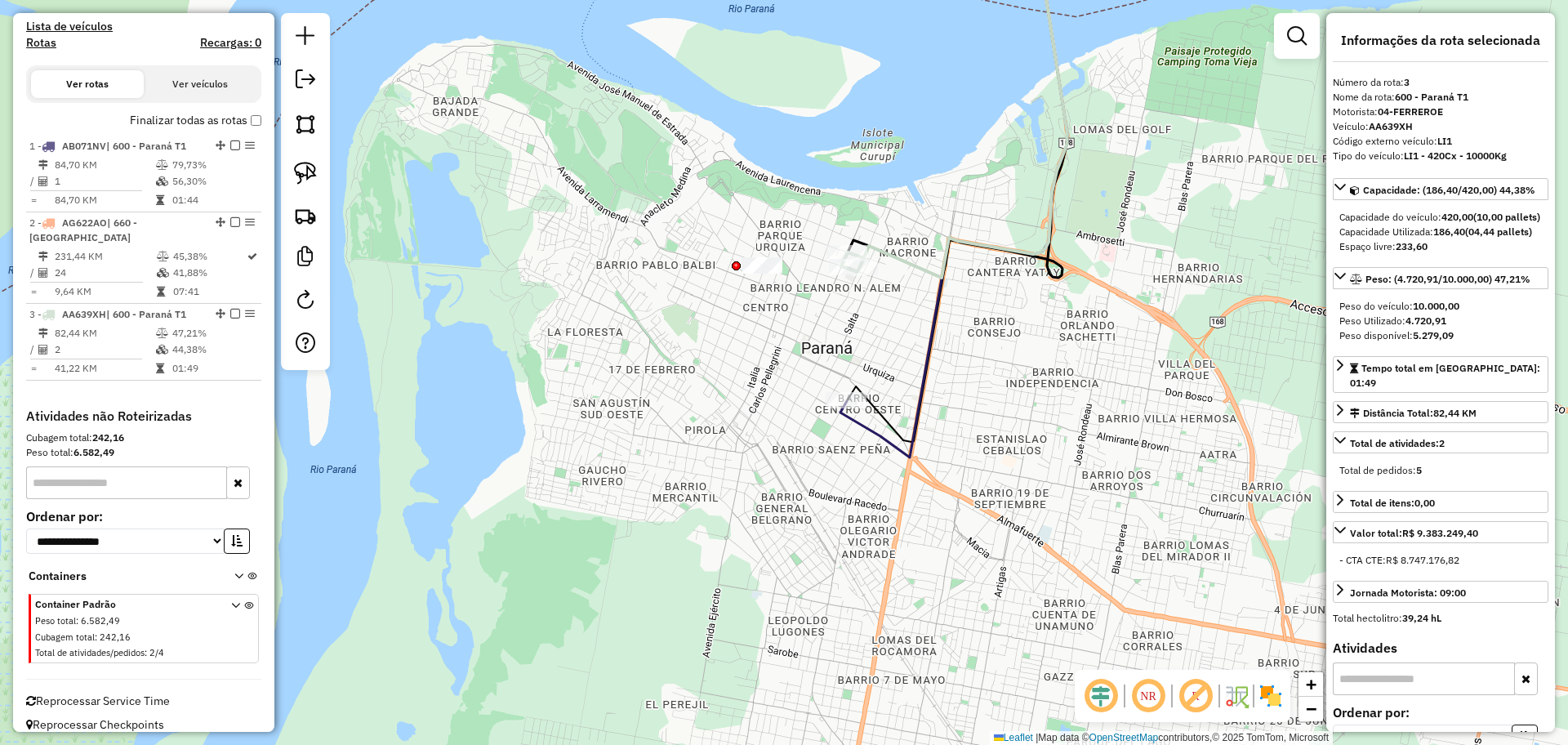
click at [874, 437] on icon at bounding box center [953, 192] width 227 height 531
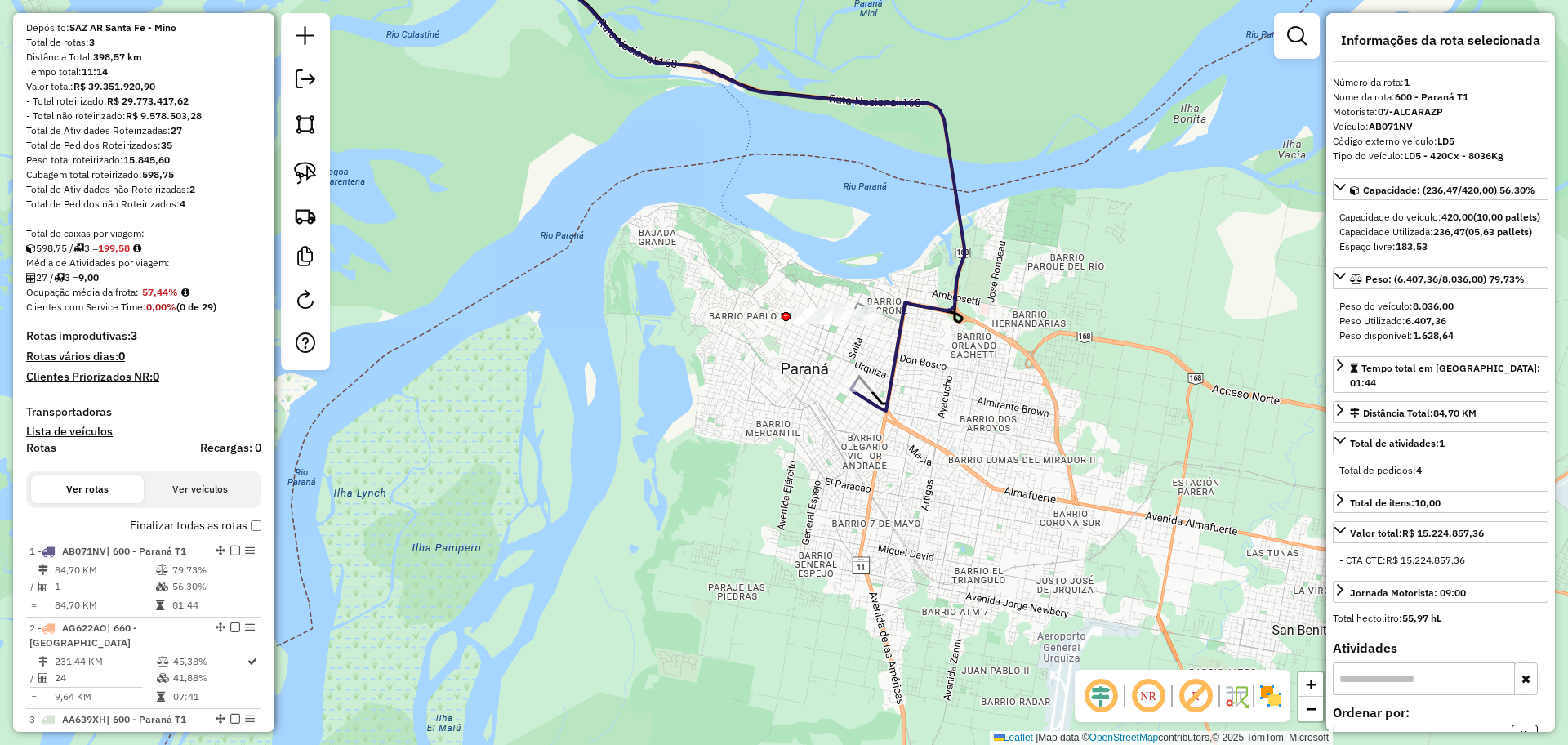
scroll to position [142, 0]
click at [245, 539] on div "Finalizar todas as rotas" at bounding box center [144, 533] width 235 height 19
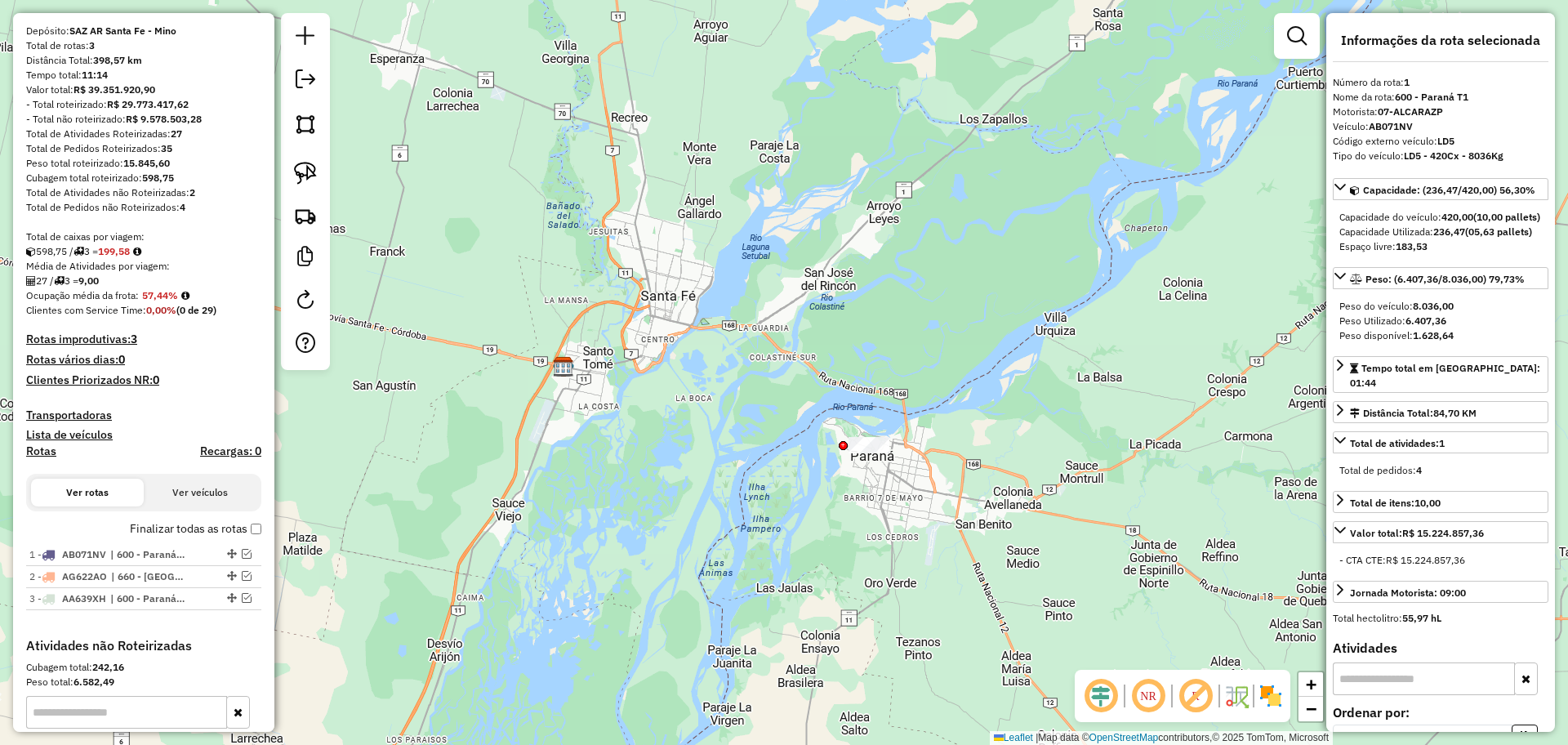
click at [314, 60] on div at bounding box center [305, 192] width 49 height 357
click at [308, 88] on em at bounding box center [305, 79] width 19 height 19
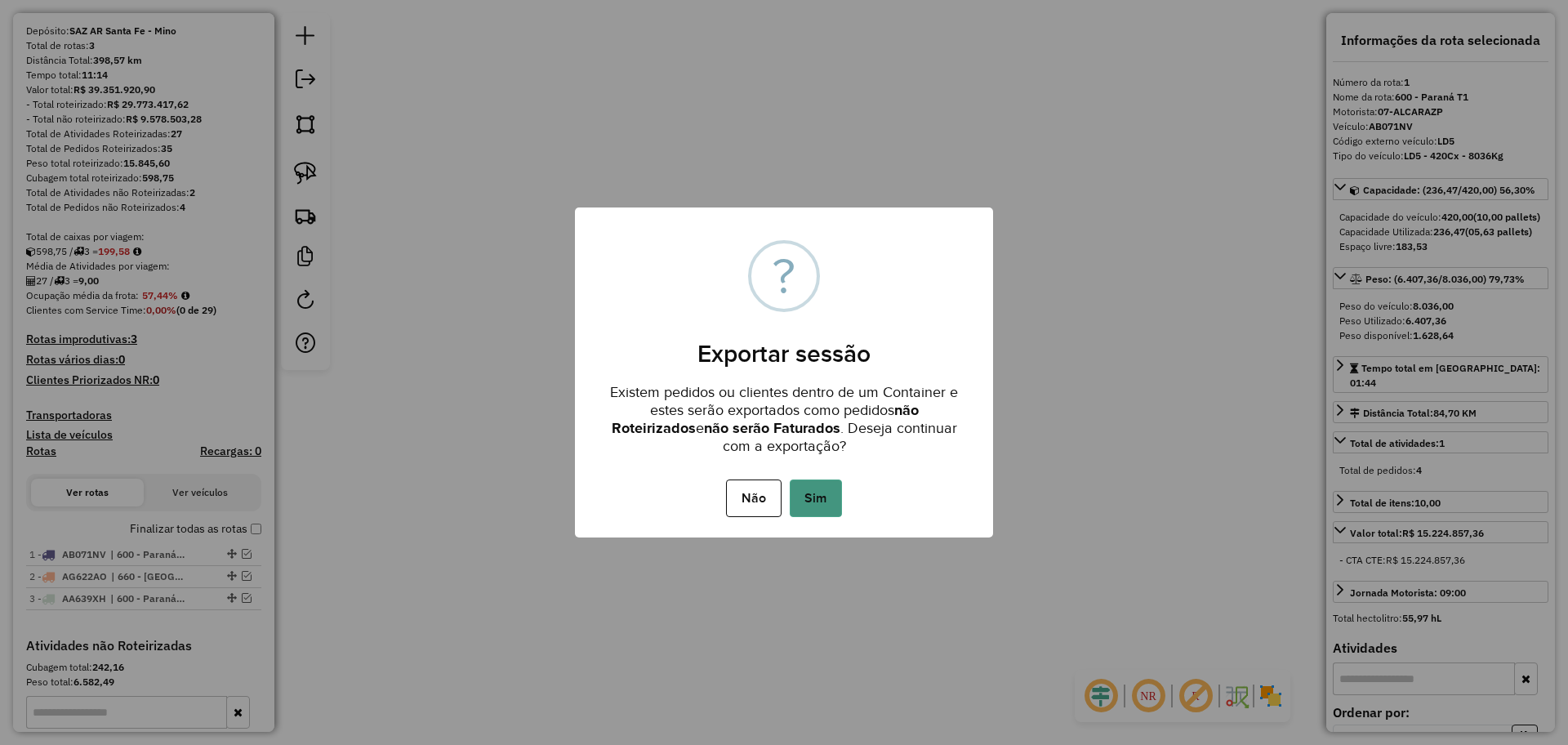
click at [820, 504] on button "Sim" at bounding box center [815, 498] width 52 height 38
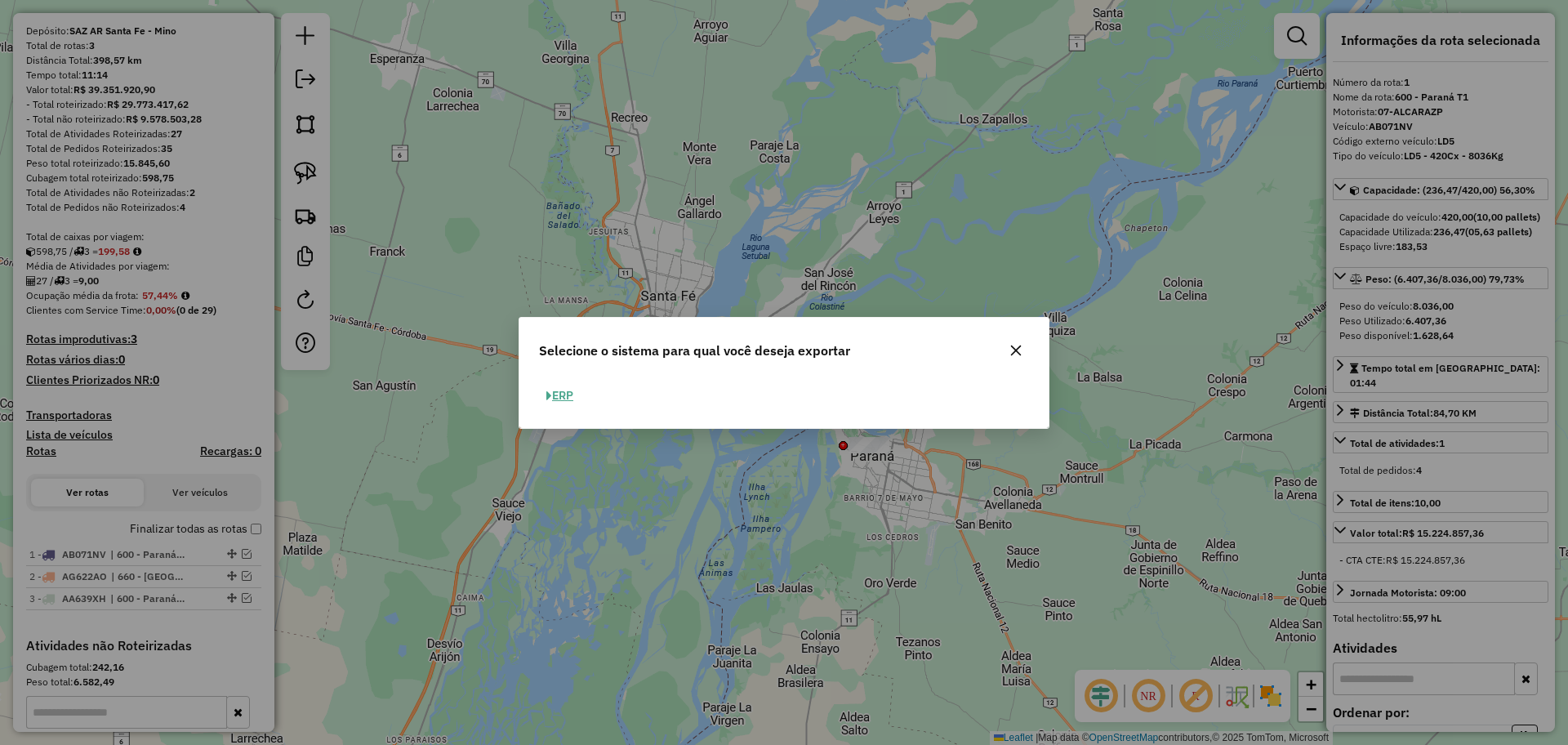
click at [577, 389] on button "ERP" at bounding box center [559, 396] width 41 height 26
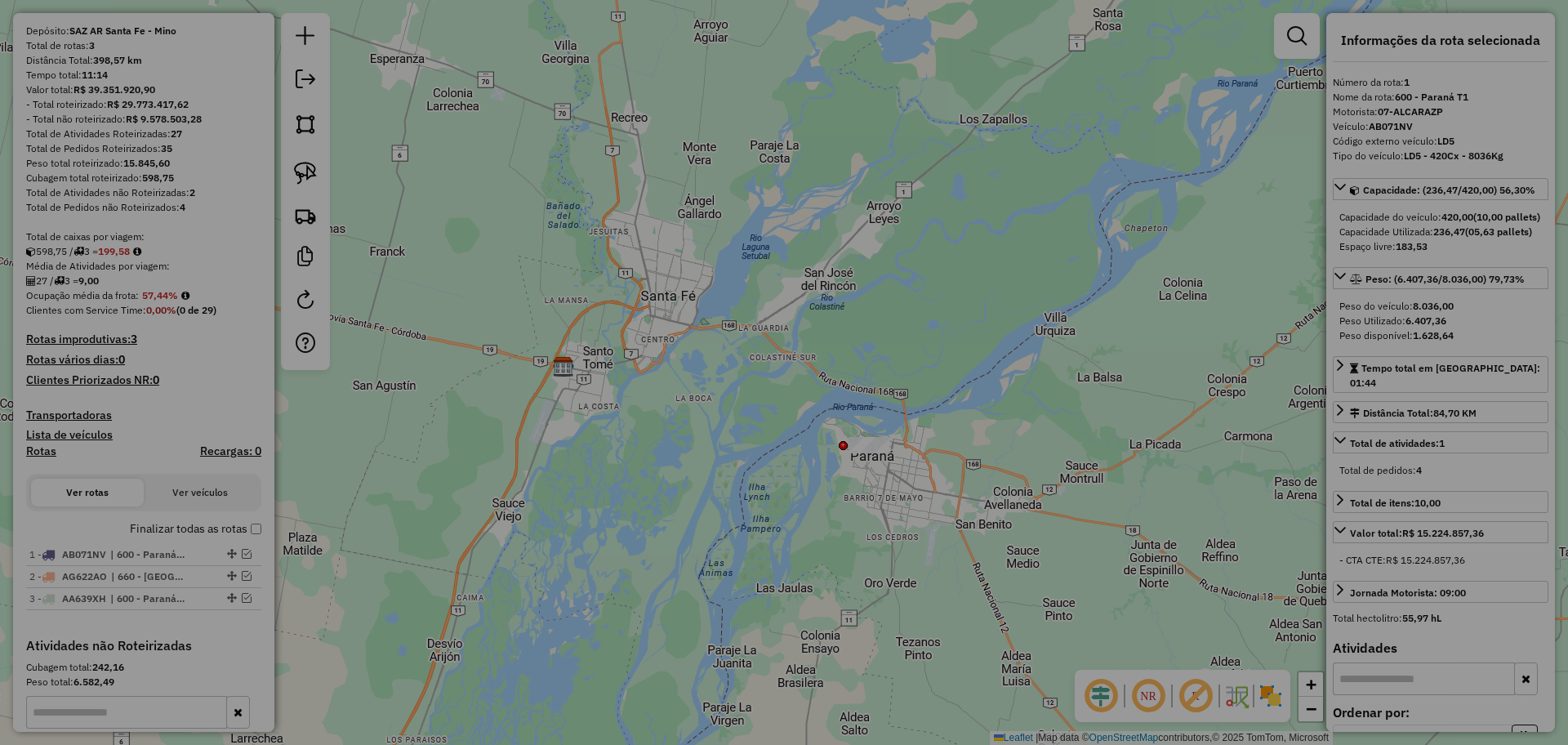
select select "*********"
select select "**"
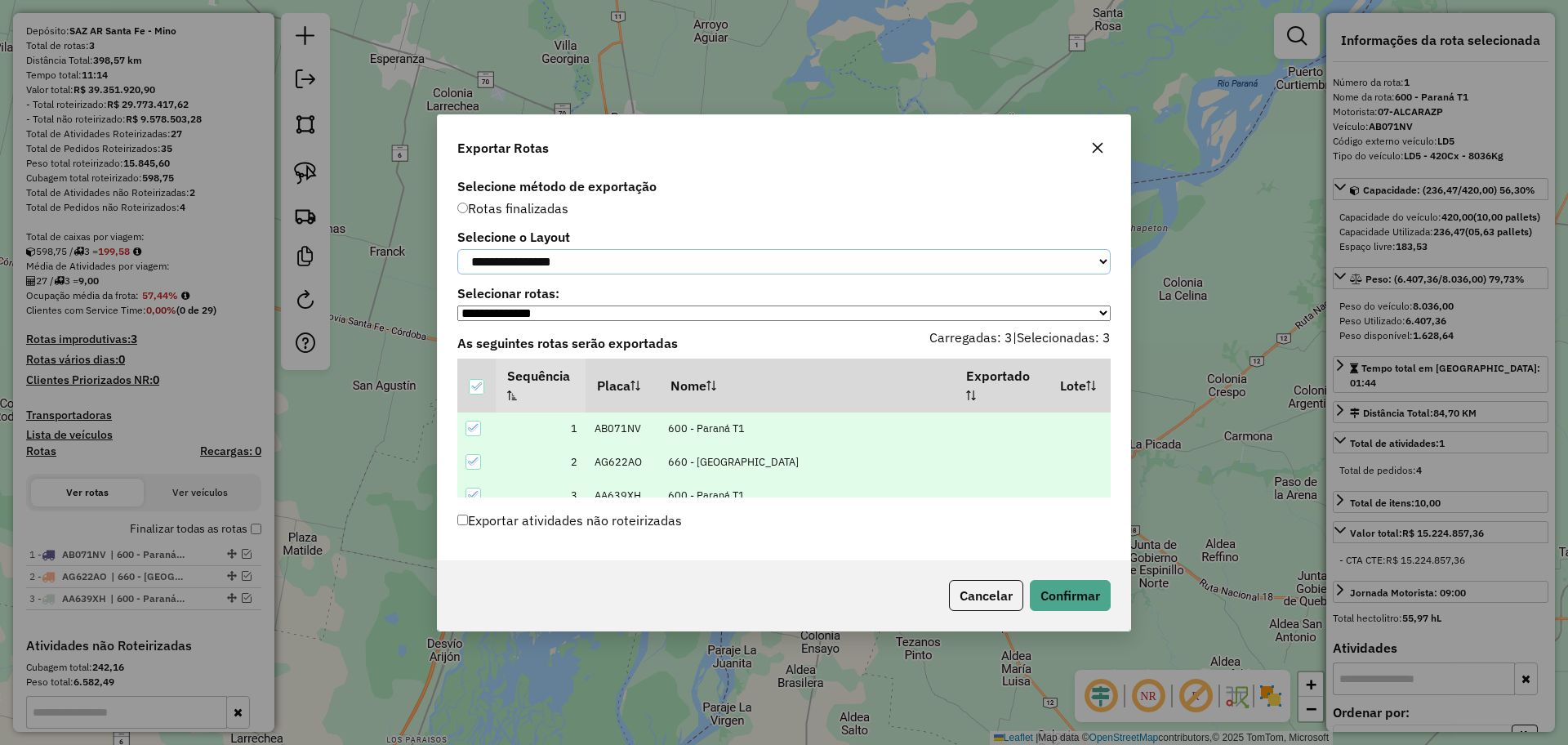
click at [647, 262] on select "**********" at bounding box center [783, 262] width 653 height 26
select select "*********"
click at [457, 249] on select "**********" at bounding box center [783, 262] width 653 height 26
click at [1058, 607] on button "Confirmar" at bounding box center [1070, 596] width 81 height 31
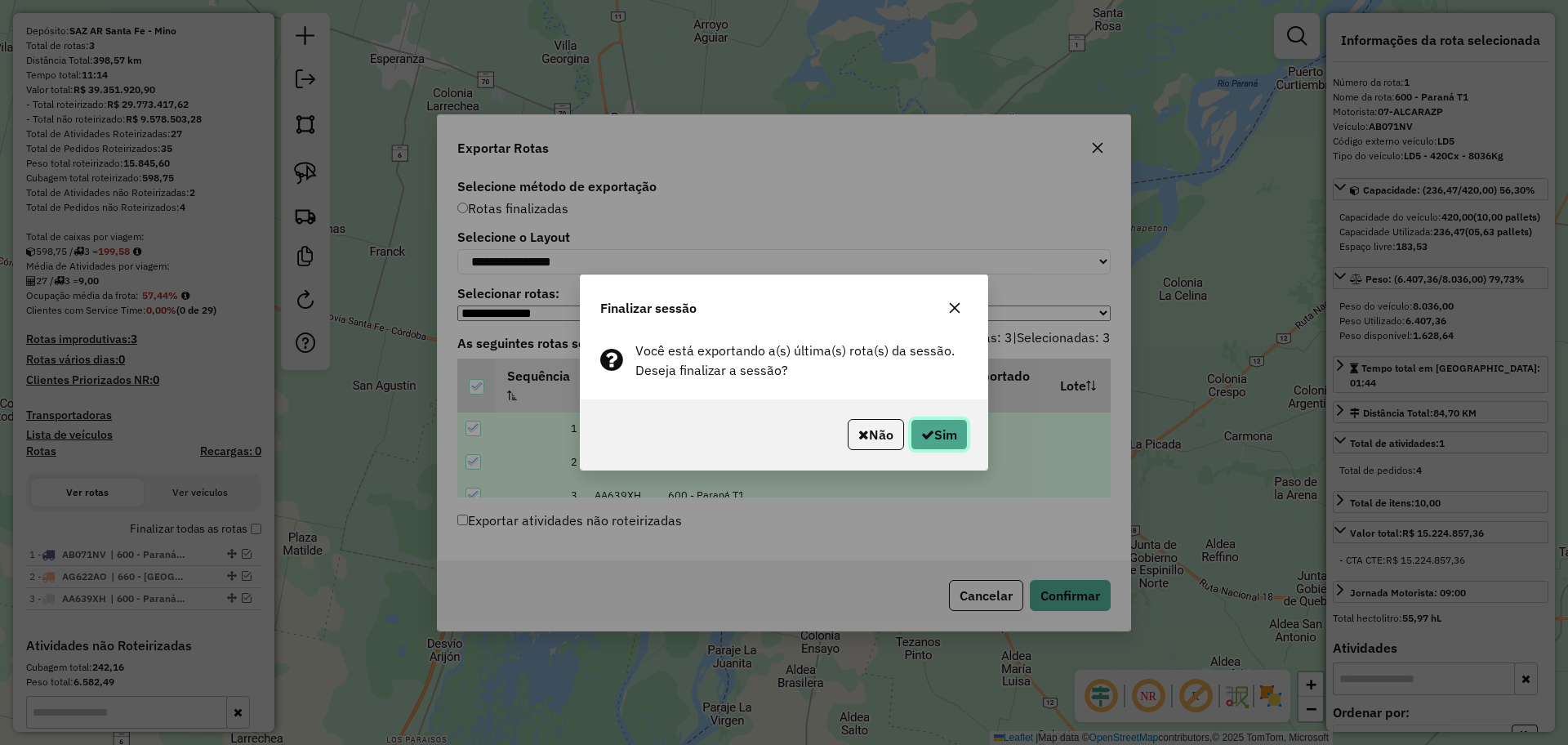
click at [961, 438] on button "Sim" at bounding box center [939, 434] width 57 height 31
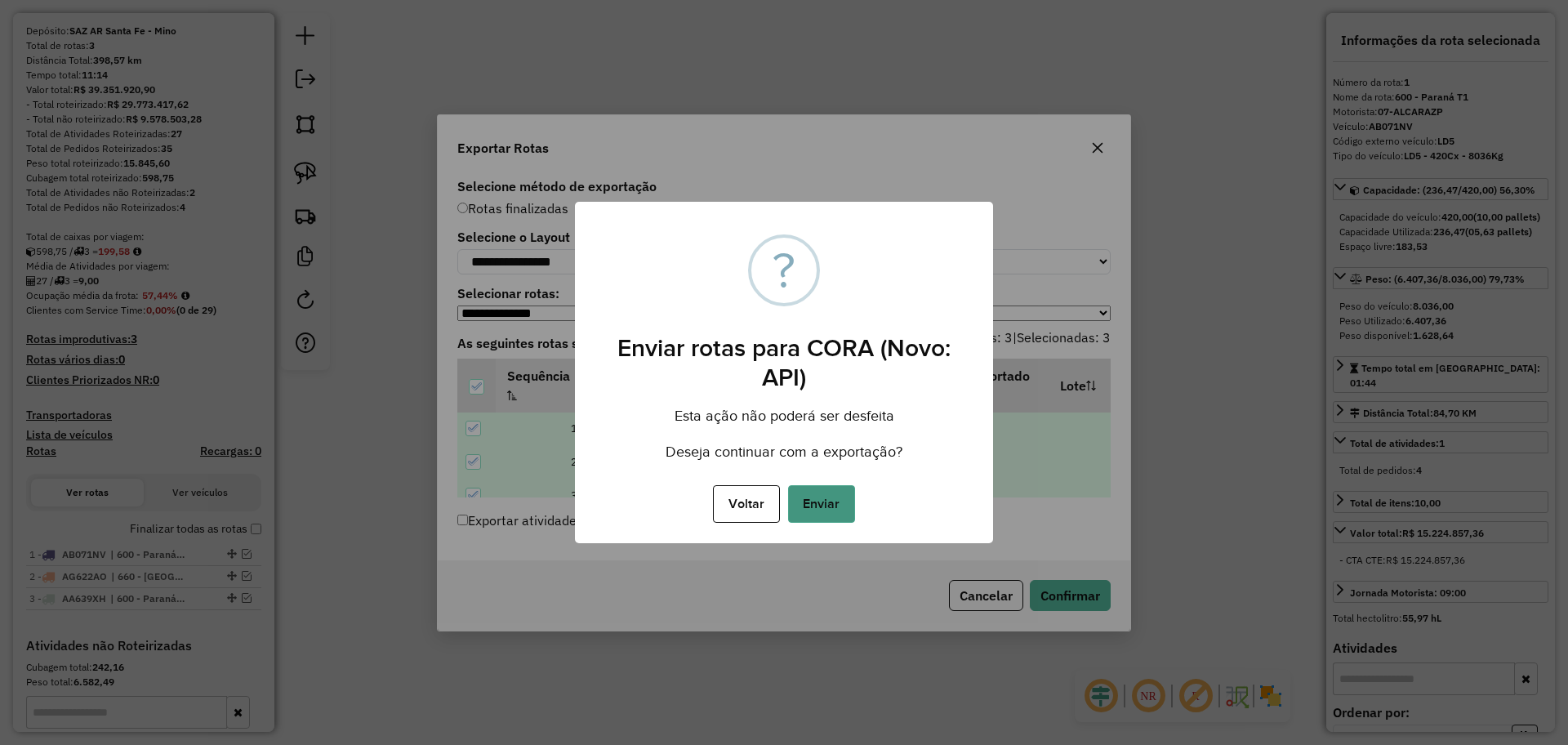
click at [825, 509] on button "Enviar" at bounding box center [821, 504] width 67 height 38
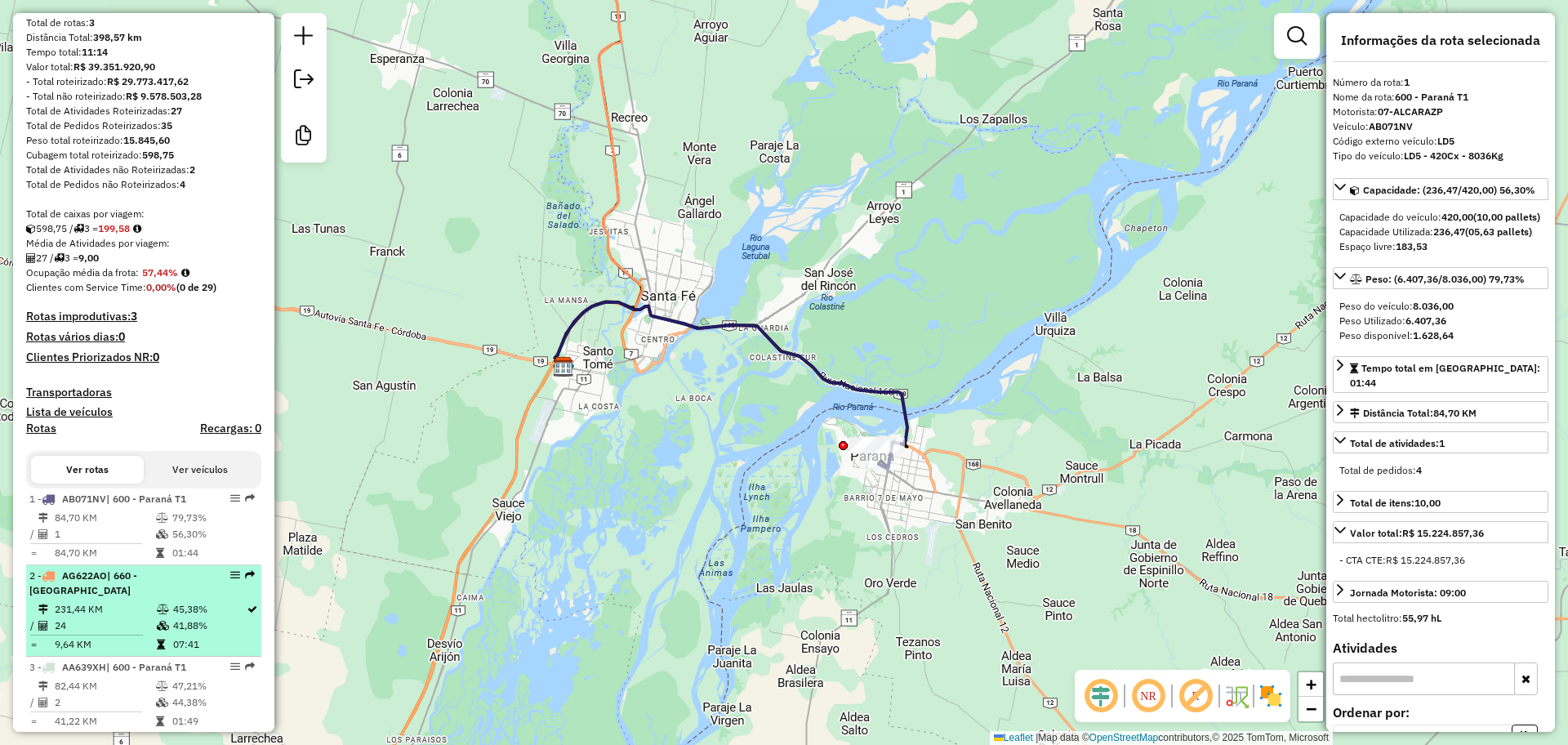
scroll to position [72, 0]
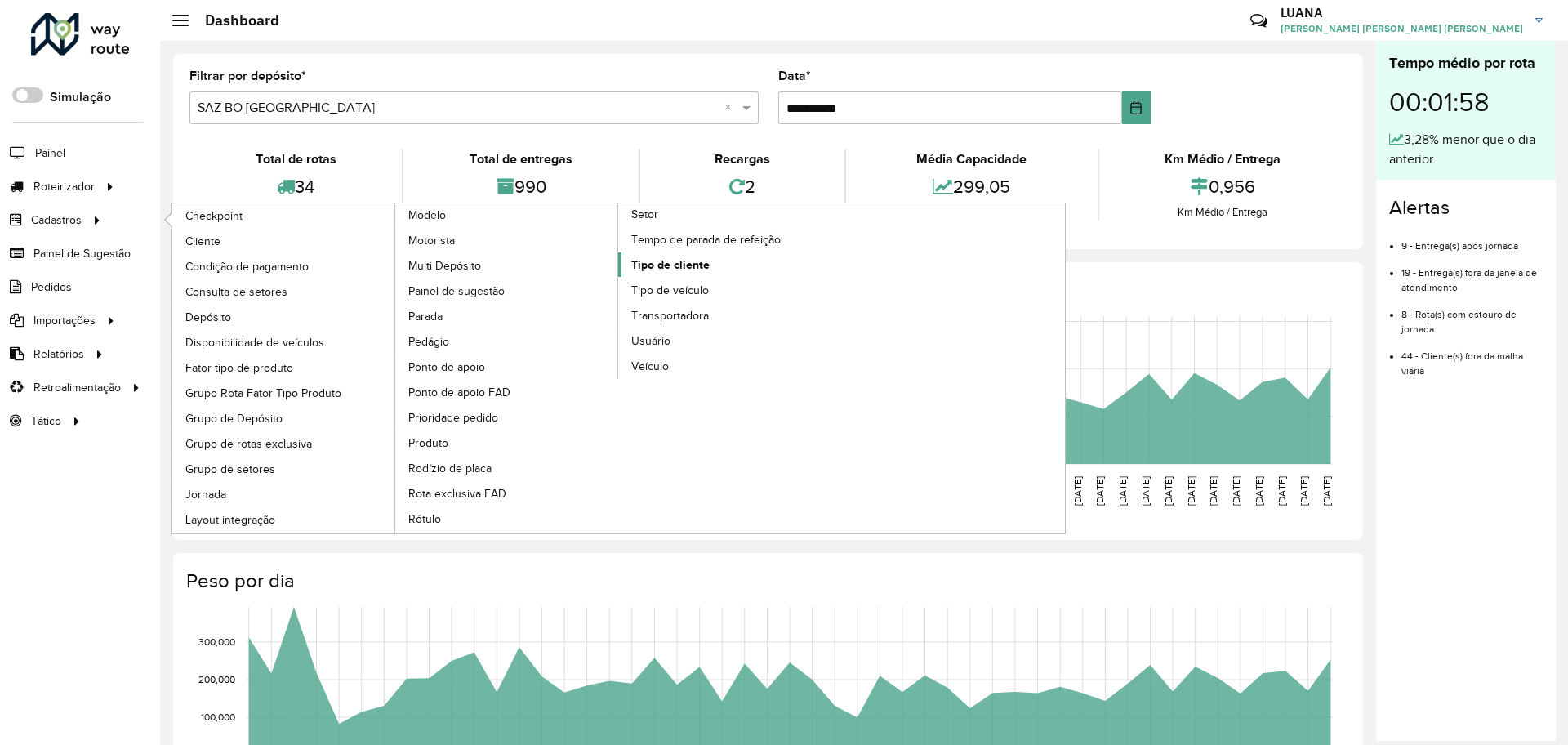
click at [711, 269] on link "Tipo de cliente" at bounding box center [730, 264] width 223 height 25
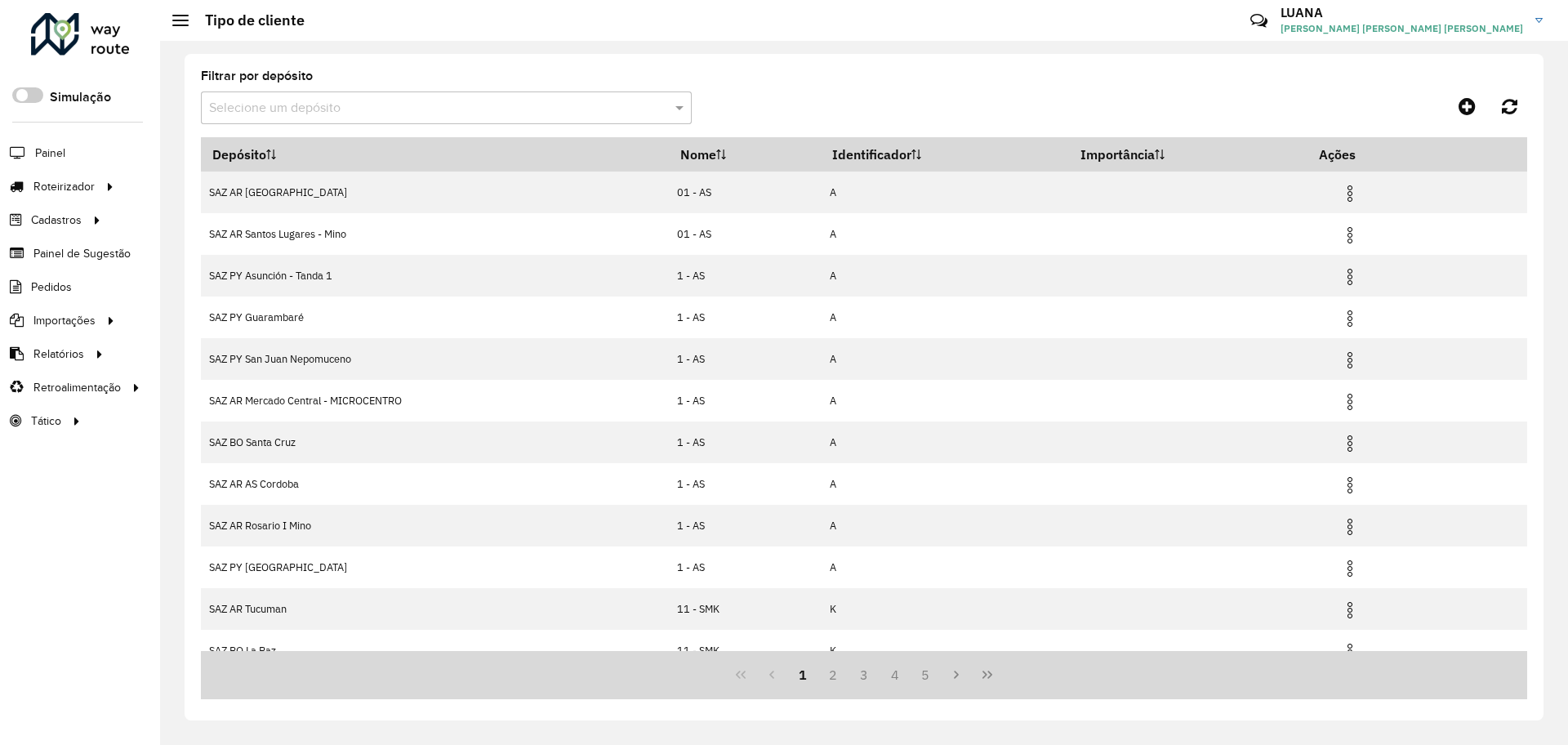
click at [481, 87] on div "Filtrar por depósito Selecione um depósito" at bounding box center [446, 97] width 491 height 54
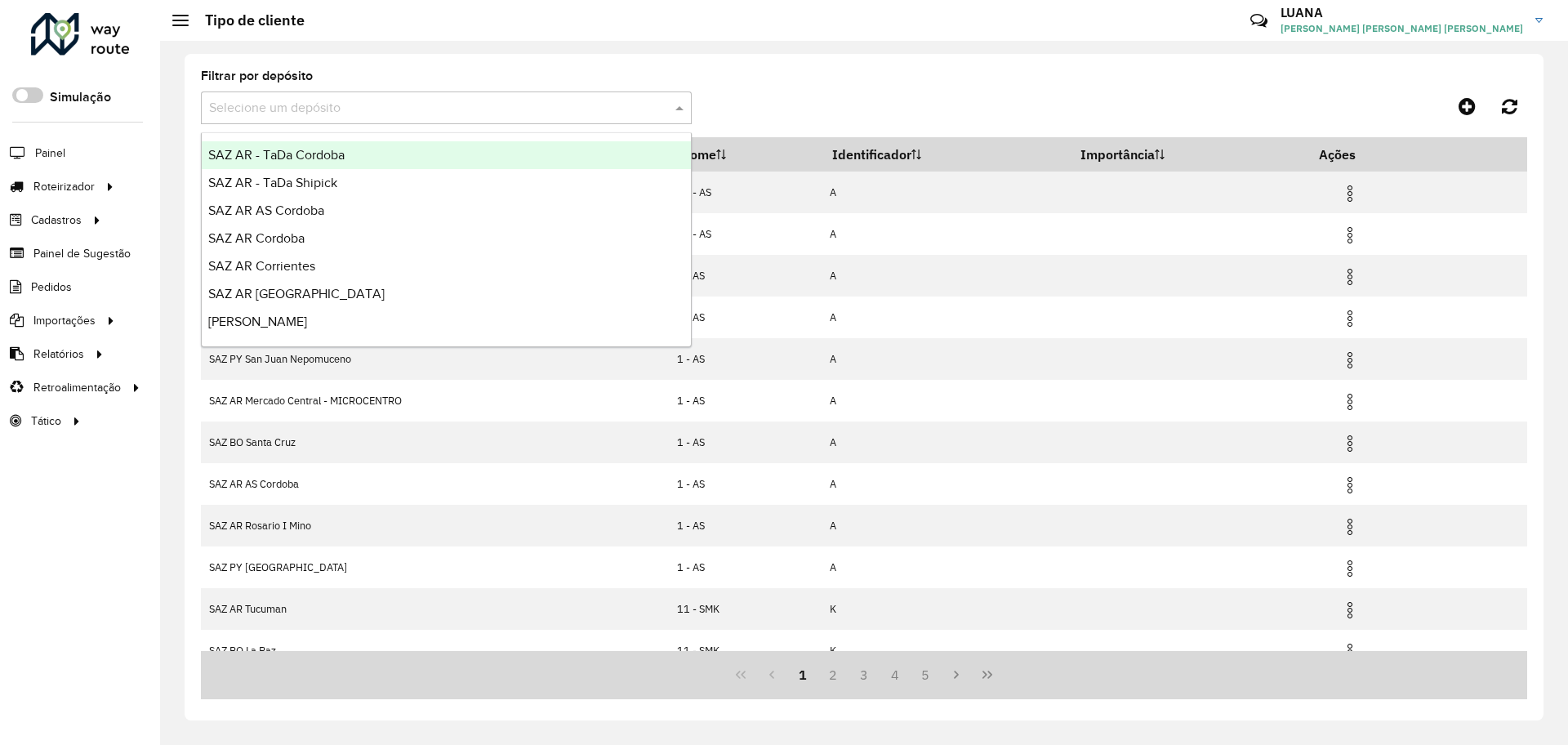
click at [478, 114] on input "text" at bounding box center [430, 108] width 441 height 19
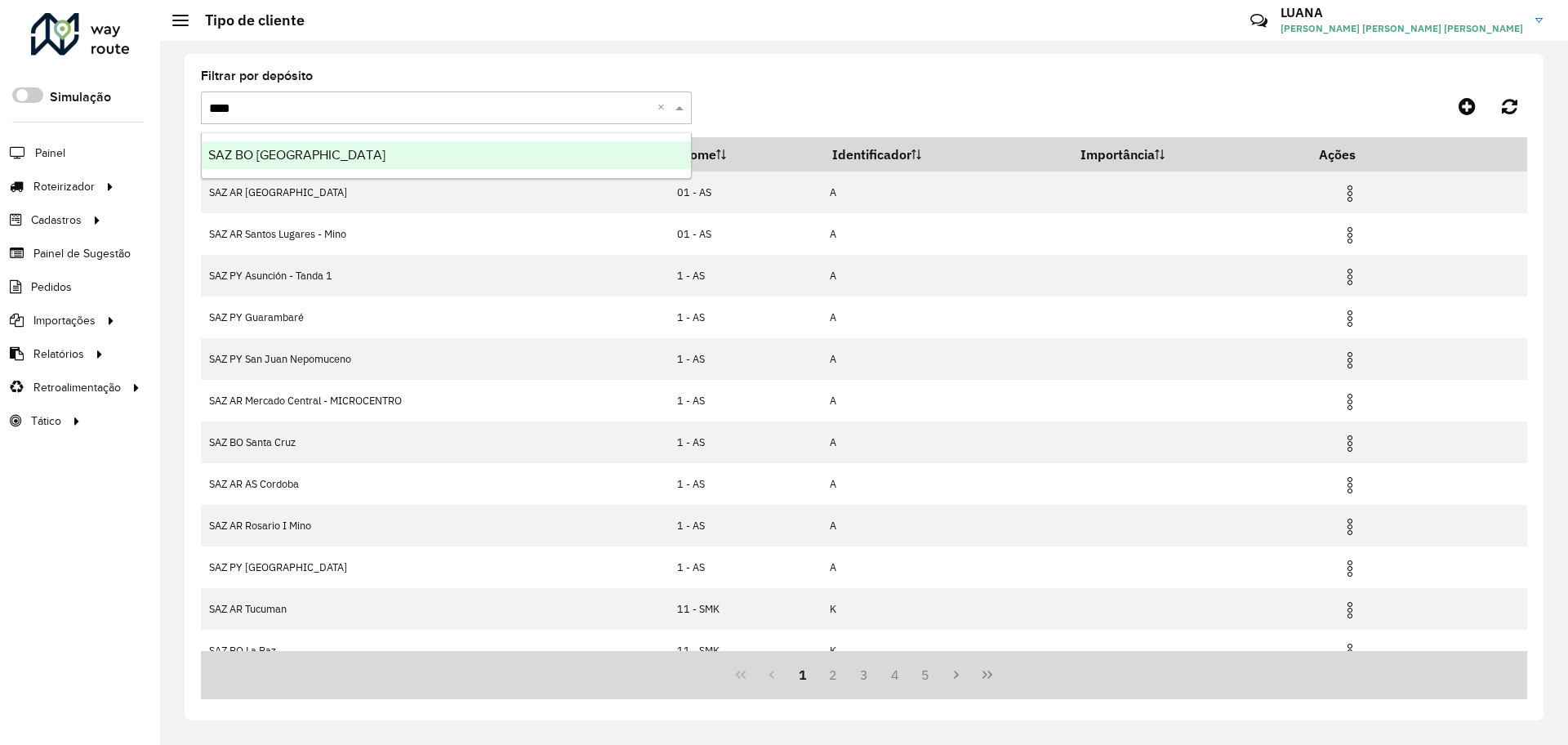
type input "*****"
click at [490, 159] on div "SAZ BO Cochabamba" at bounding box center [446, 155] width 489 height 27
